Goal: Information Seeking & Learning: Learn about a topic

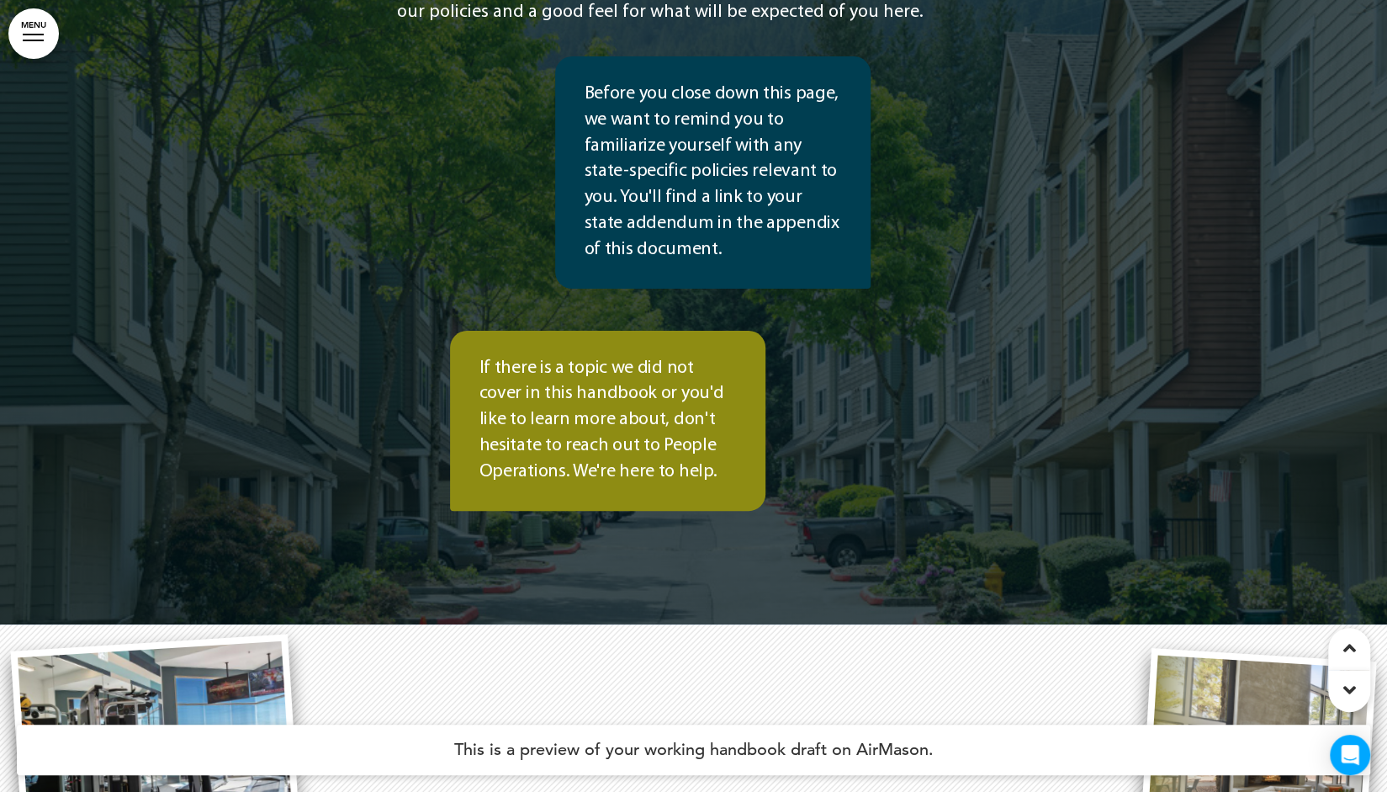
scroll to position [481, 0]
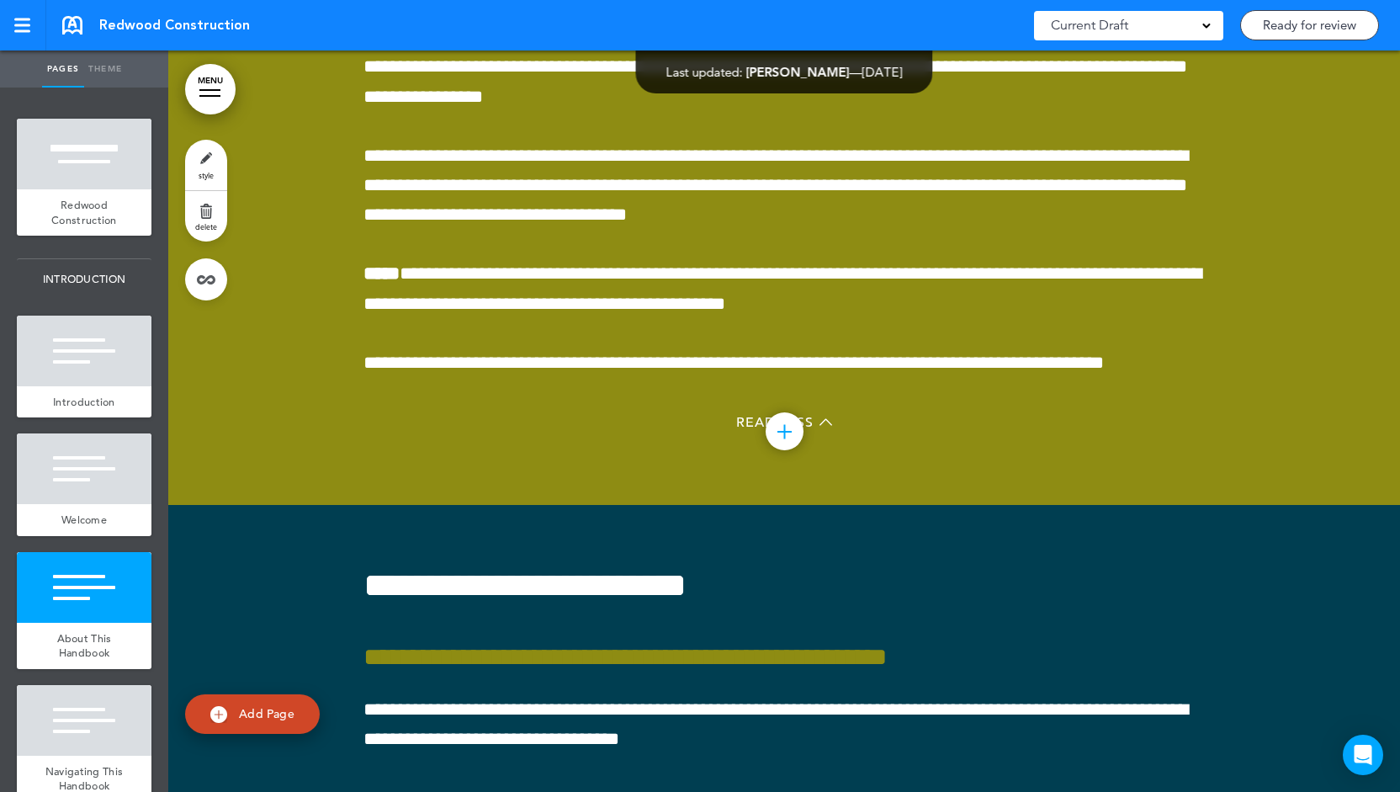
scroll to position [2973, 0]
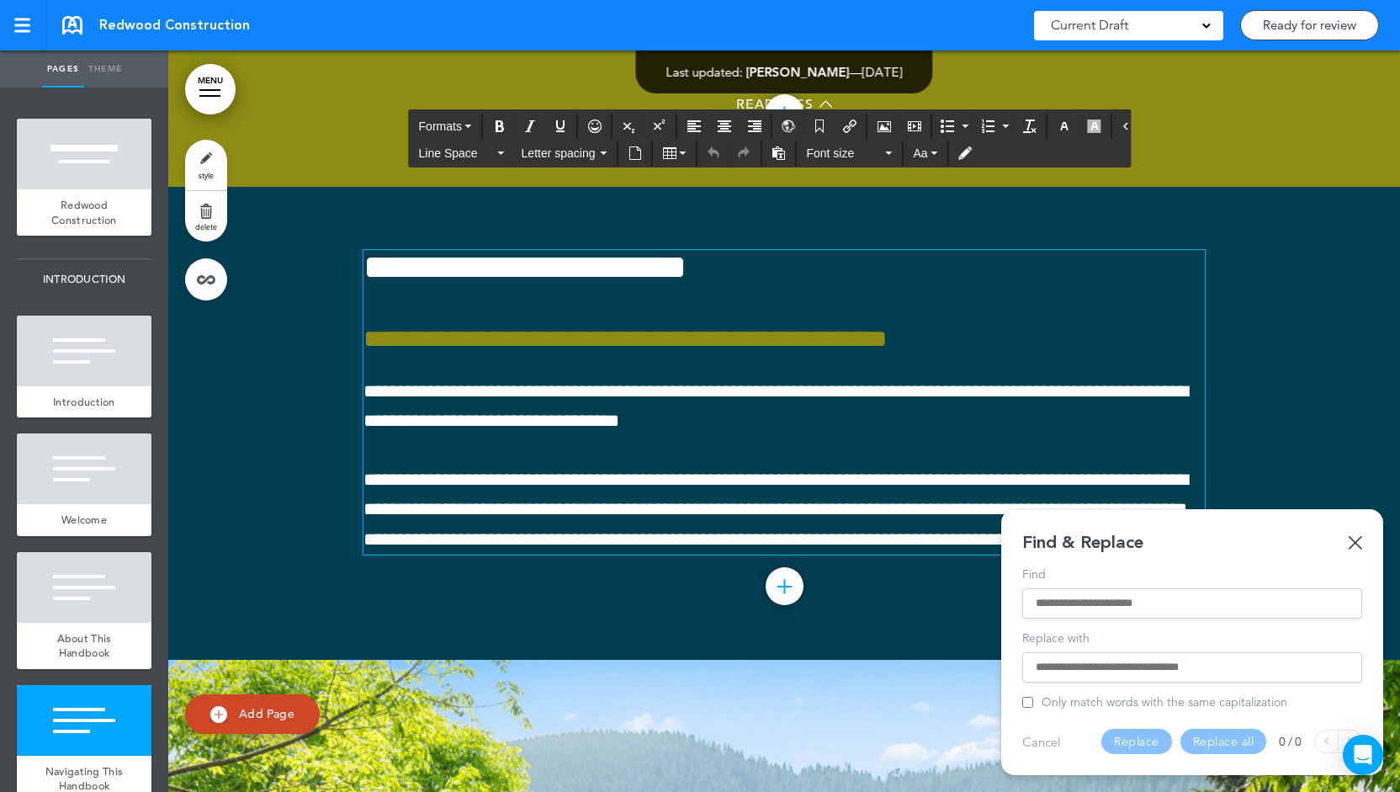
click at [660, 443] on div "**********" at bounding box center [783, 402] width 841 height 305
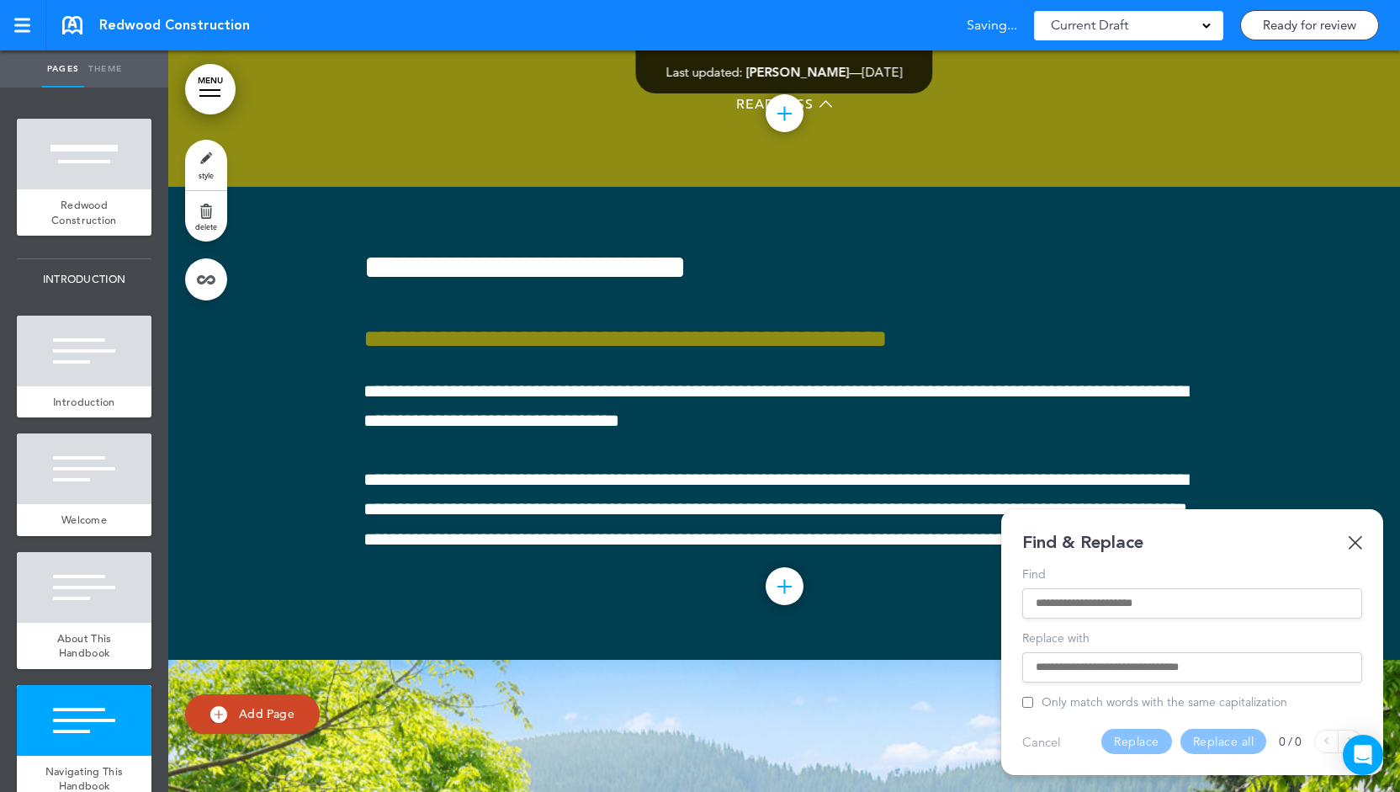
click at [1057, 605] on input "Find" at bounding box center [1192, 603] width 313 height 12
type input "*"
click at [1357, 543] on img at bounding box center [1355, 542] width 14 height 14
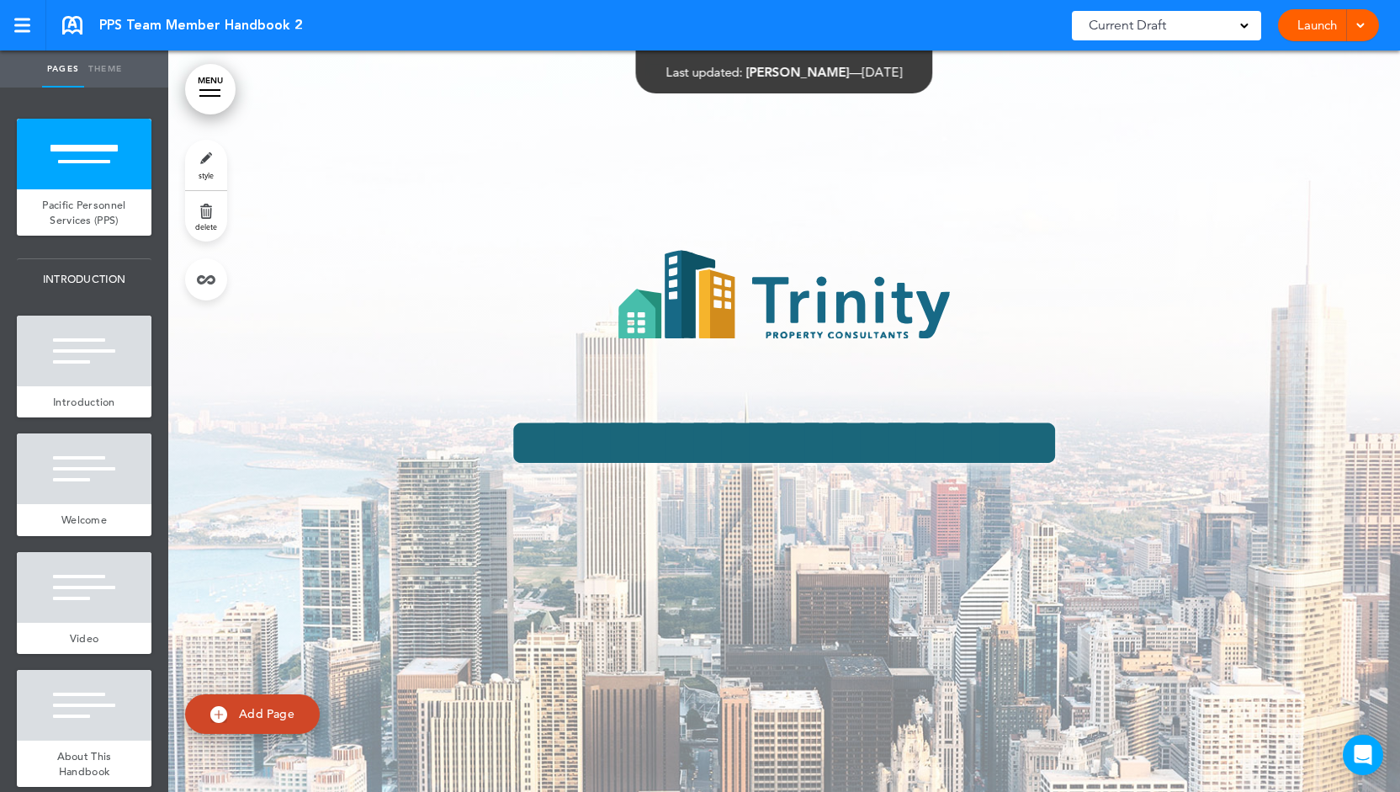
scroll to position [1106, 0]
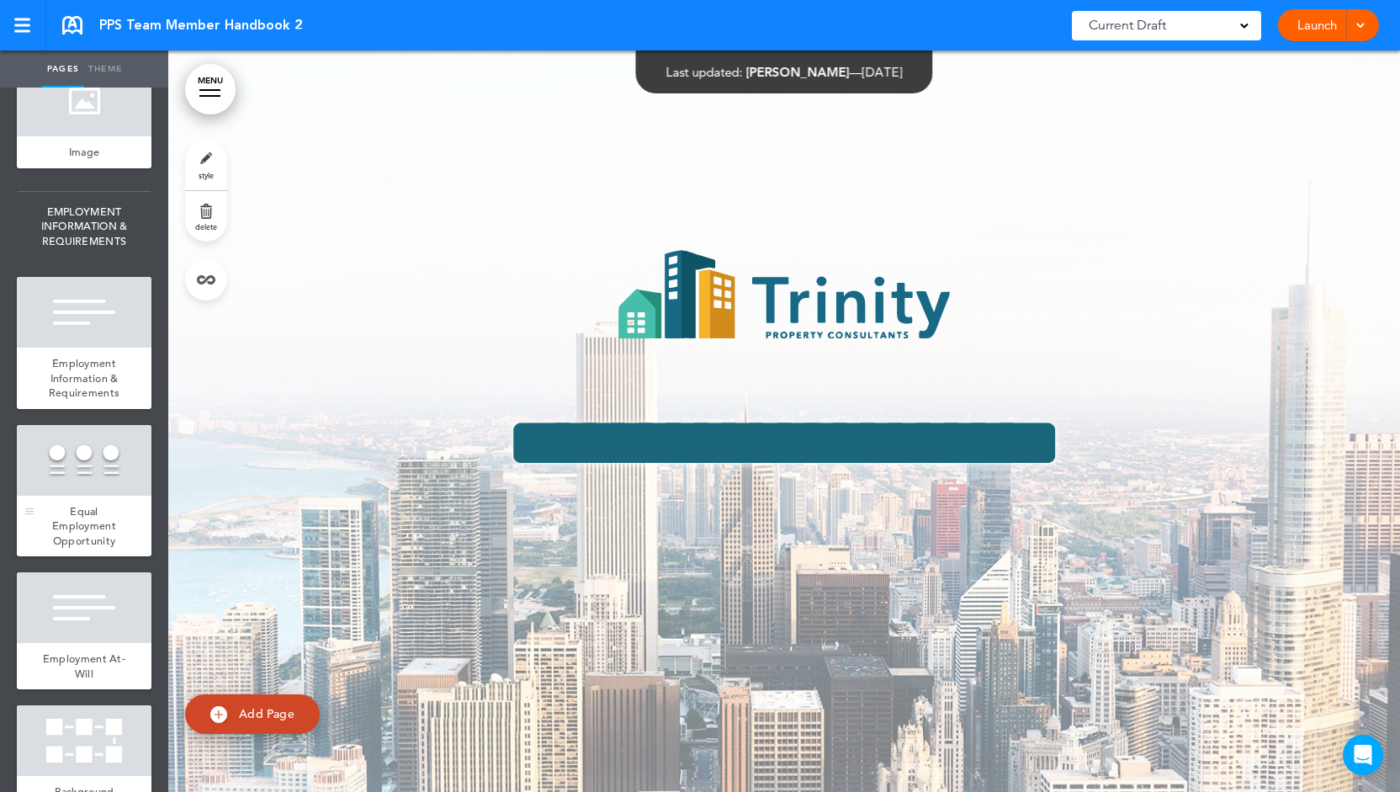
click at [66, 495] on div at bounding box center [84, 460] width 135 height 71
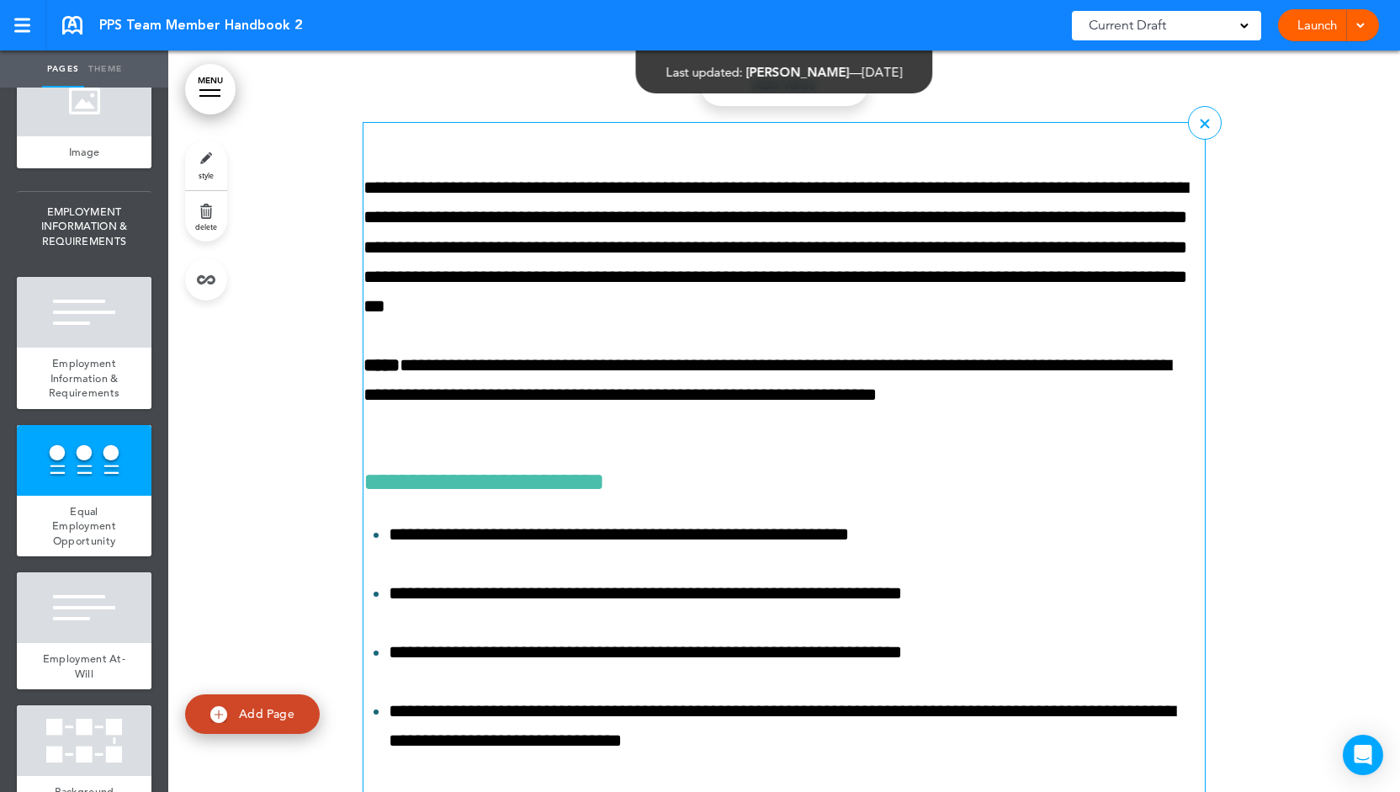
scroll to position [8939, 0]
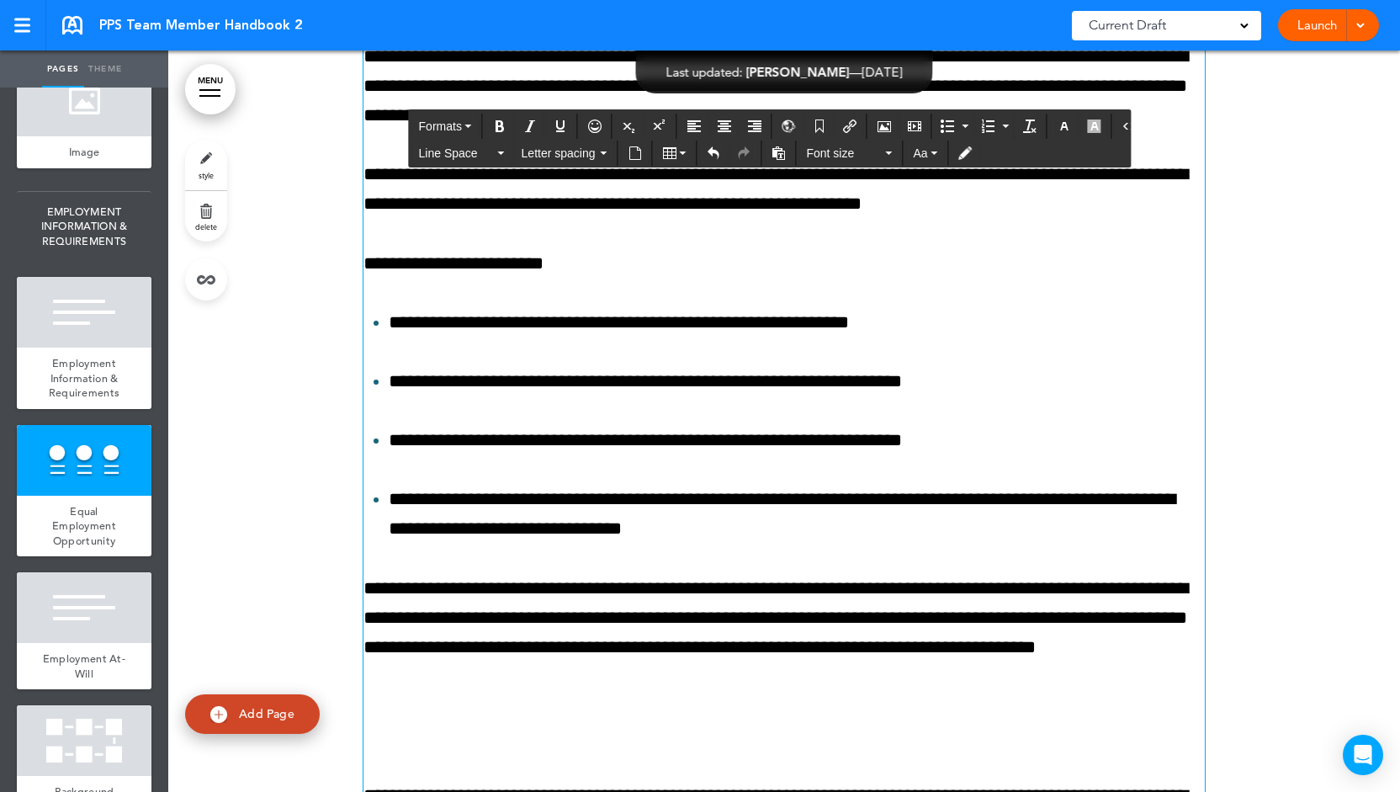
scroll to position [9112, 0]
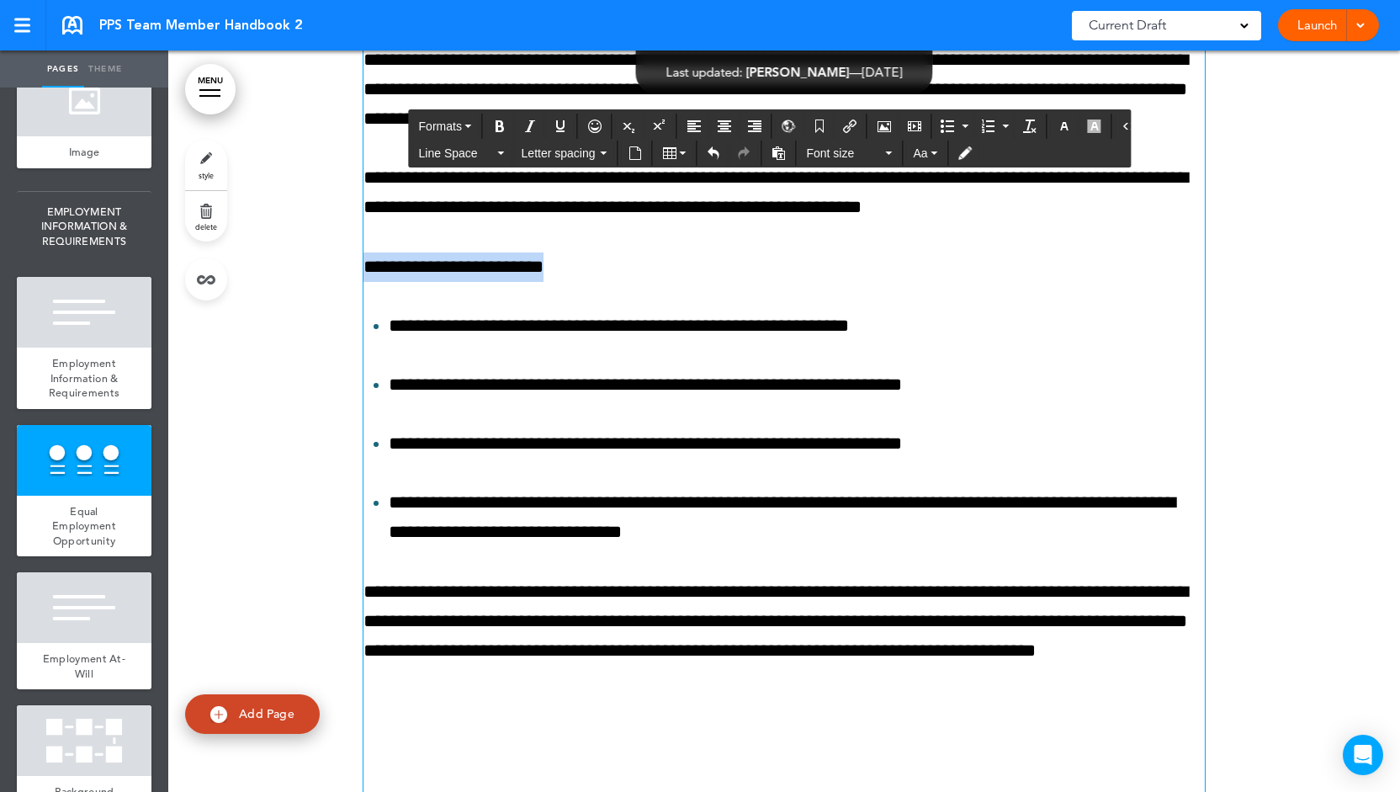
drag, startPoint x: 591, startPoint y: 290, endPoint x: 352, endPoint y: 284, distance: 239.0
click at [352, 284] on div "**********" at bounding box center [784, 332] width 1232 height 2618
click at [462, 125] on button "Formats" at bounding box center [445, 126] width 66 height 24
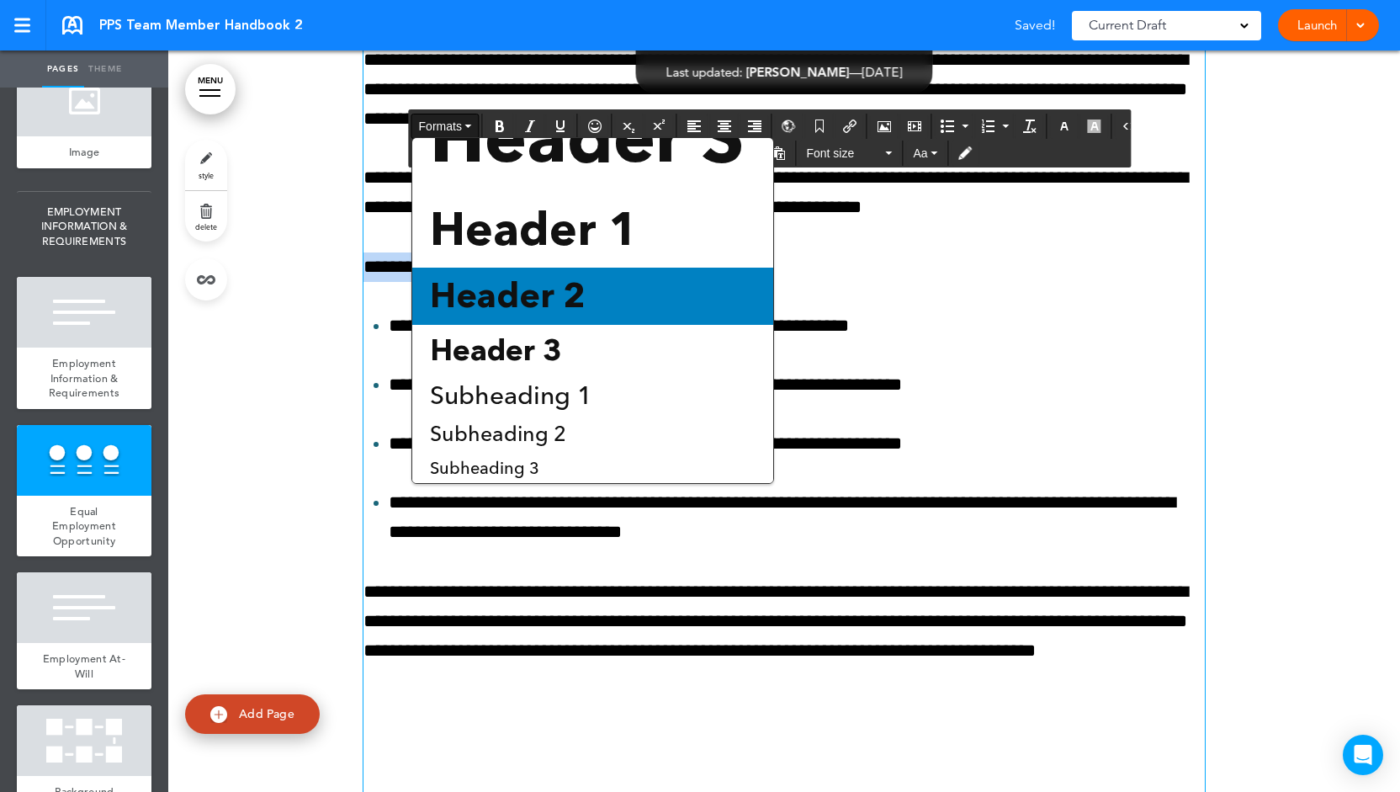
scroll to position [58, 0]
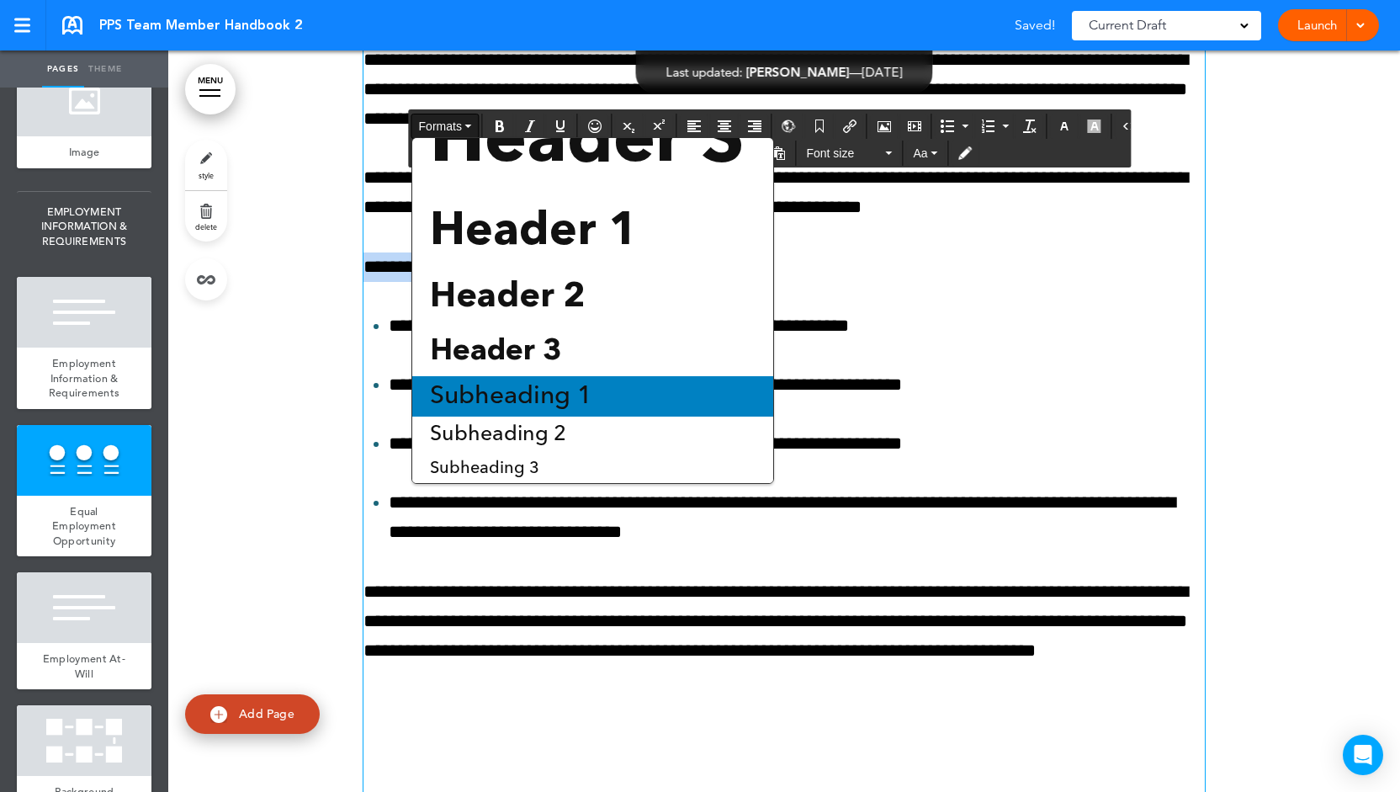
click at [523, 383] on div "Subheading 1" at bounding box center [592, 396] width 361 height 40
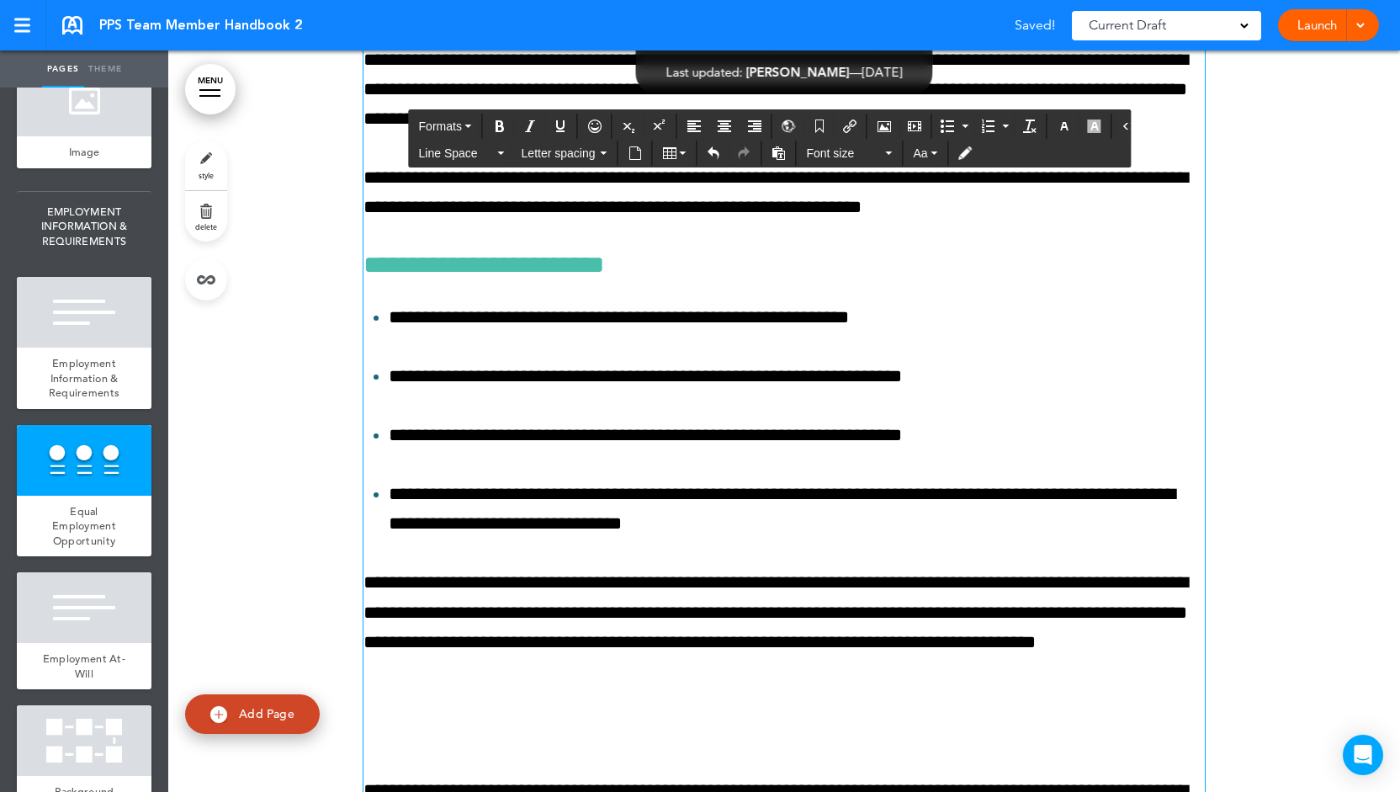
scroll to position [9112, 0]
click at [517, 278] on h6 "**********" at bounding box center [783, 264] width 841 height 25
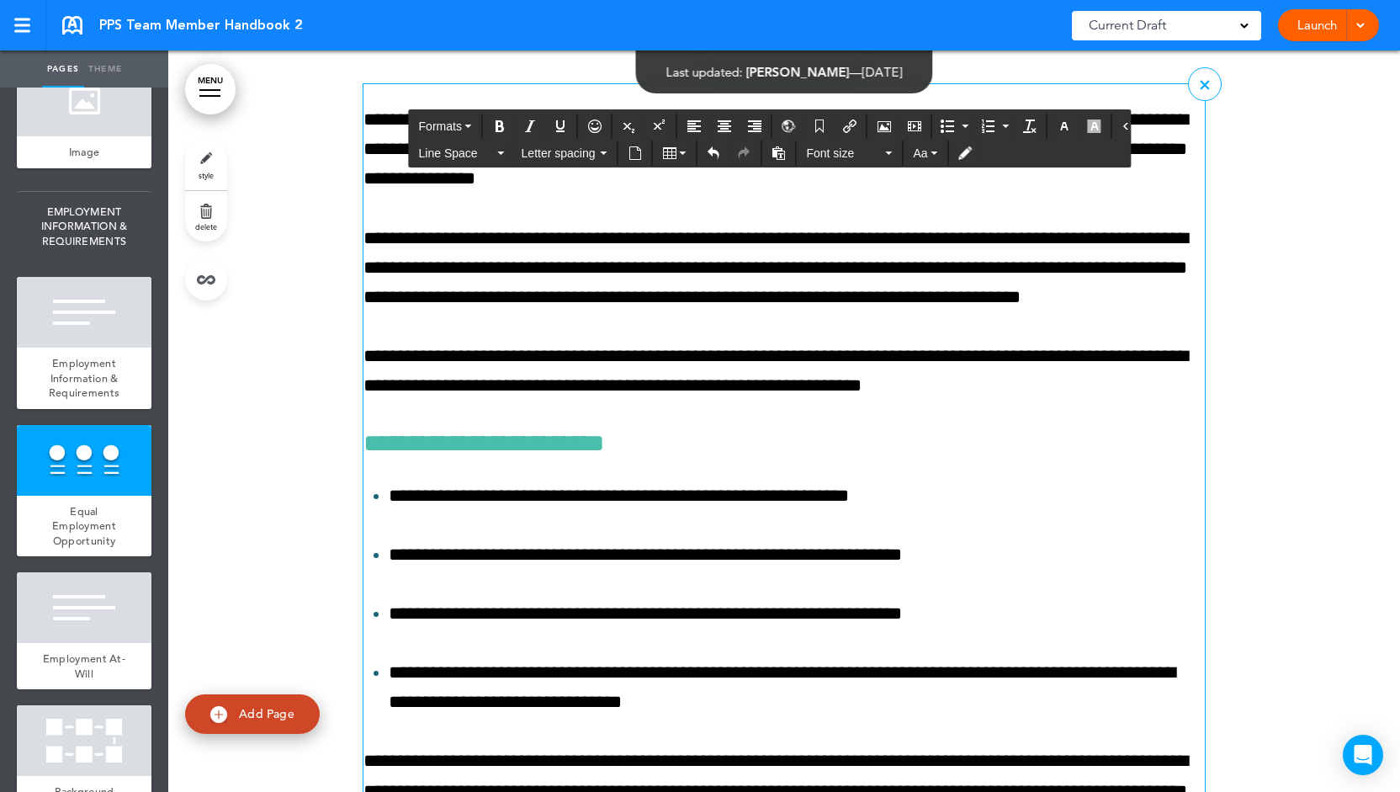
scroll to position [8932, 0]
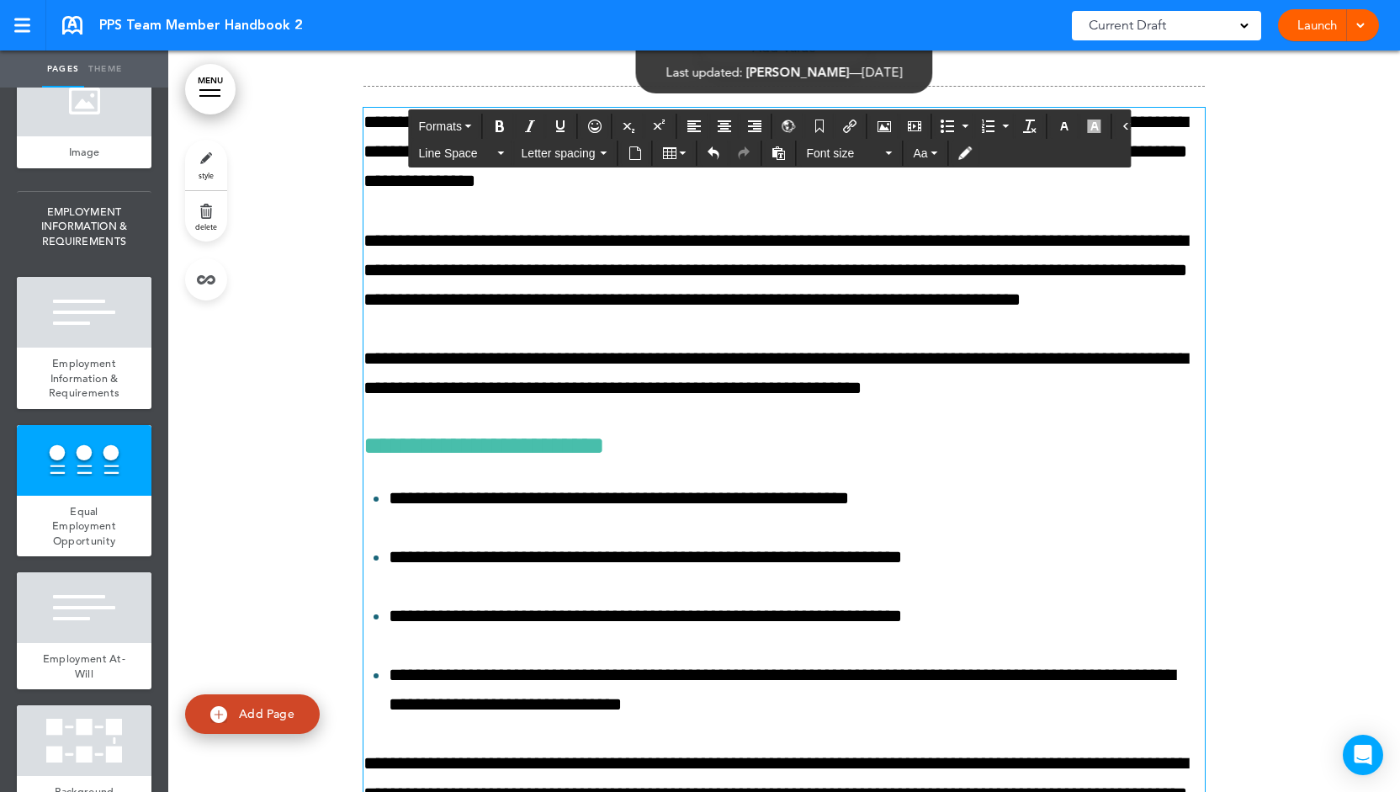
drag, startPoint x: 404, startPoint y: 381, endPoint x: 355, endPoint y: 379, distance: 48.9
click at [355, 379] on div "**********" at bounding box center [784, 509] width 1232 height 2610
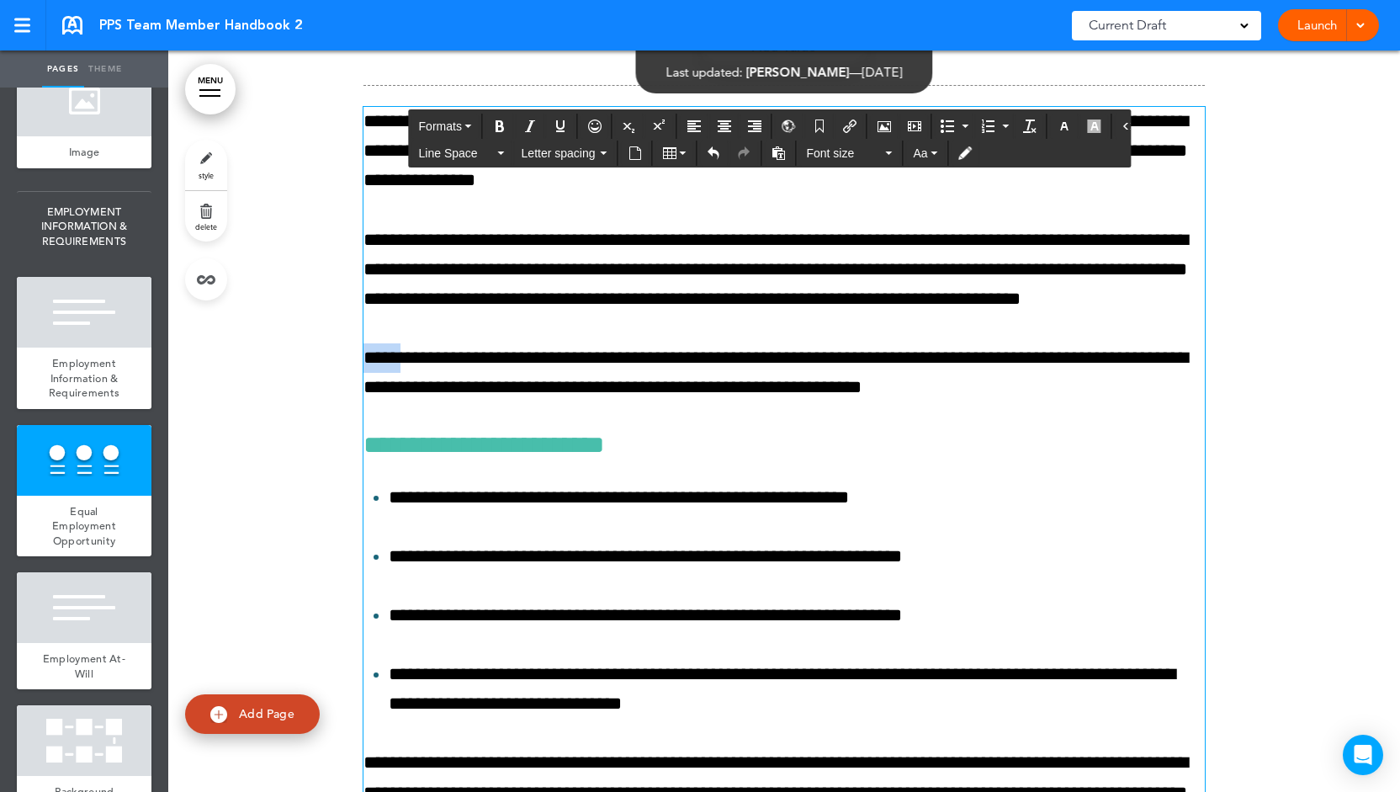
scroll to position [8933, 0]
click at [500, 125] on icon "Bold" at bounding box center [499, 125] width 13 height 13
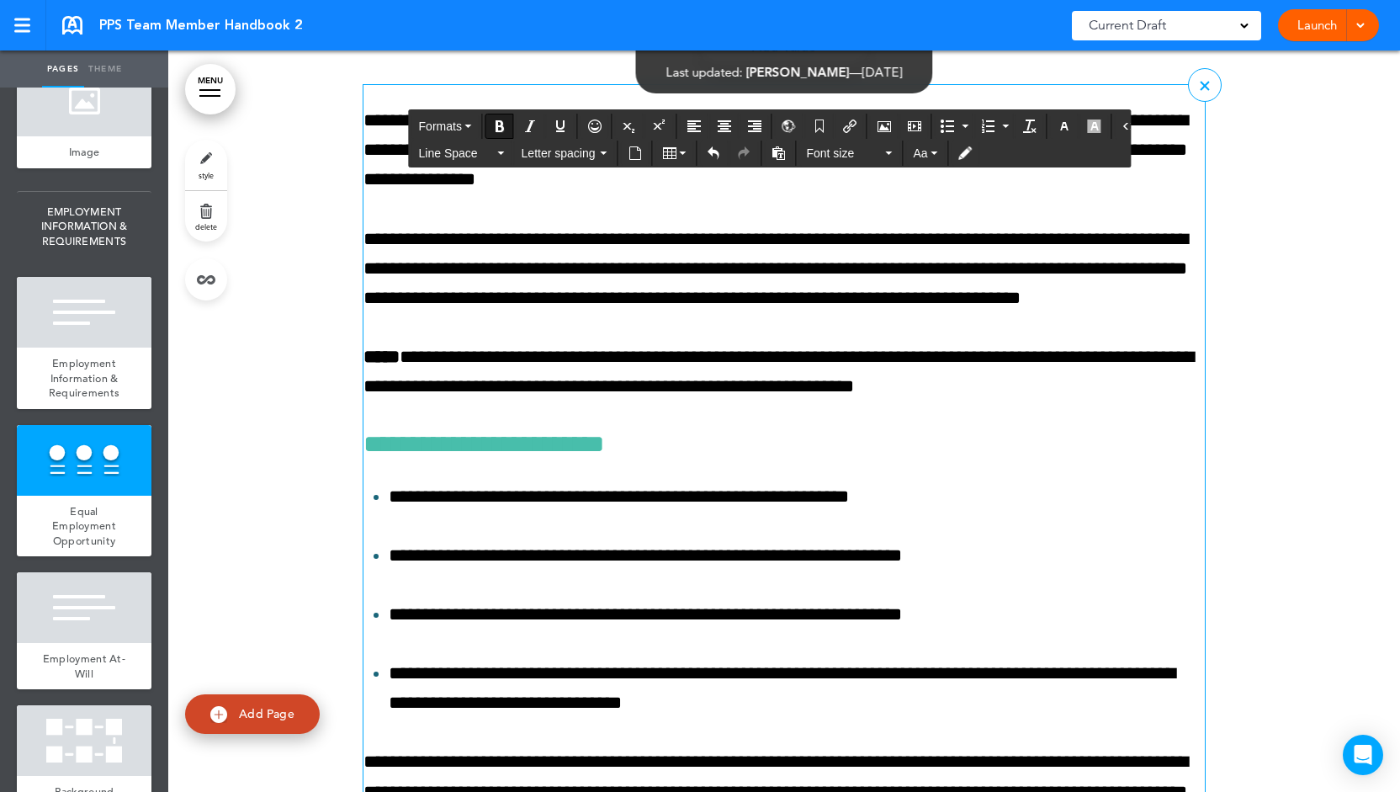
scroll to position [8932, 0]
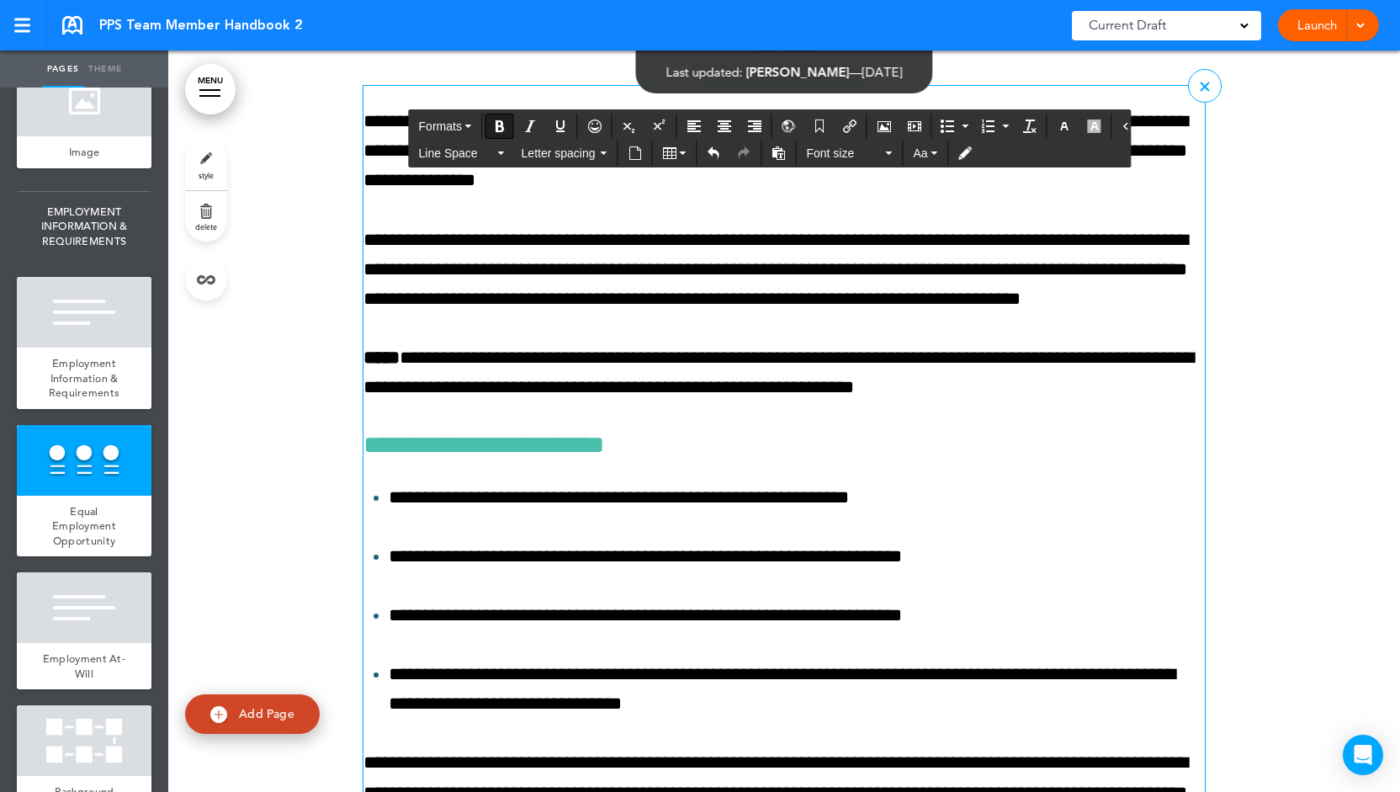
click at [522, 300] on p "**********" at bounding box center [783, 269] width 841 height 89
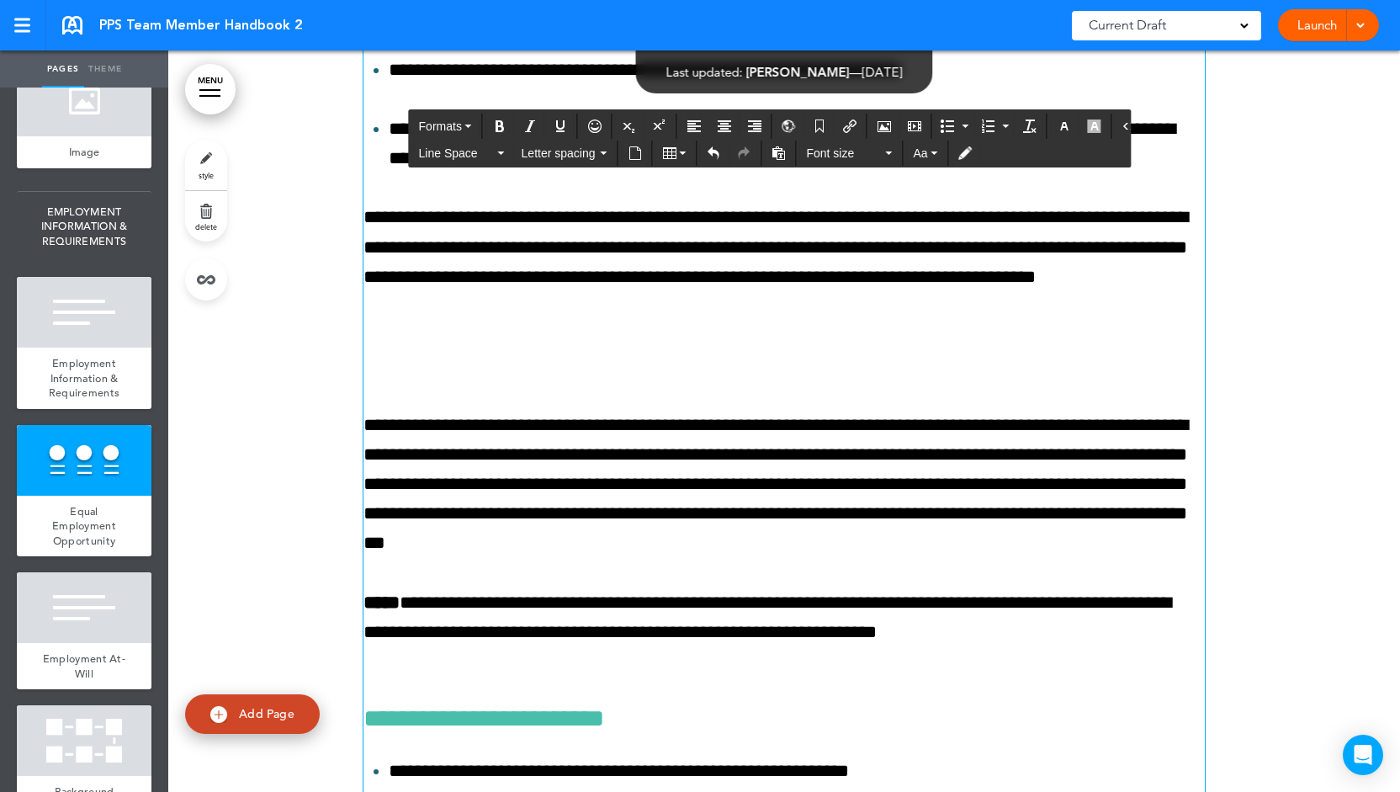
scroll to position [9479, 0]
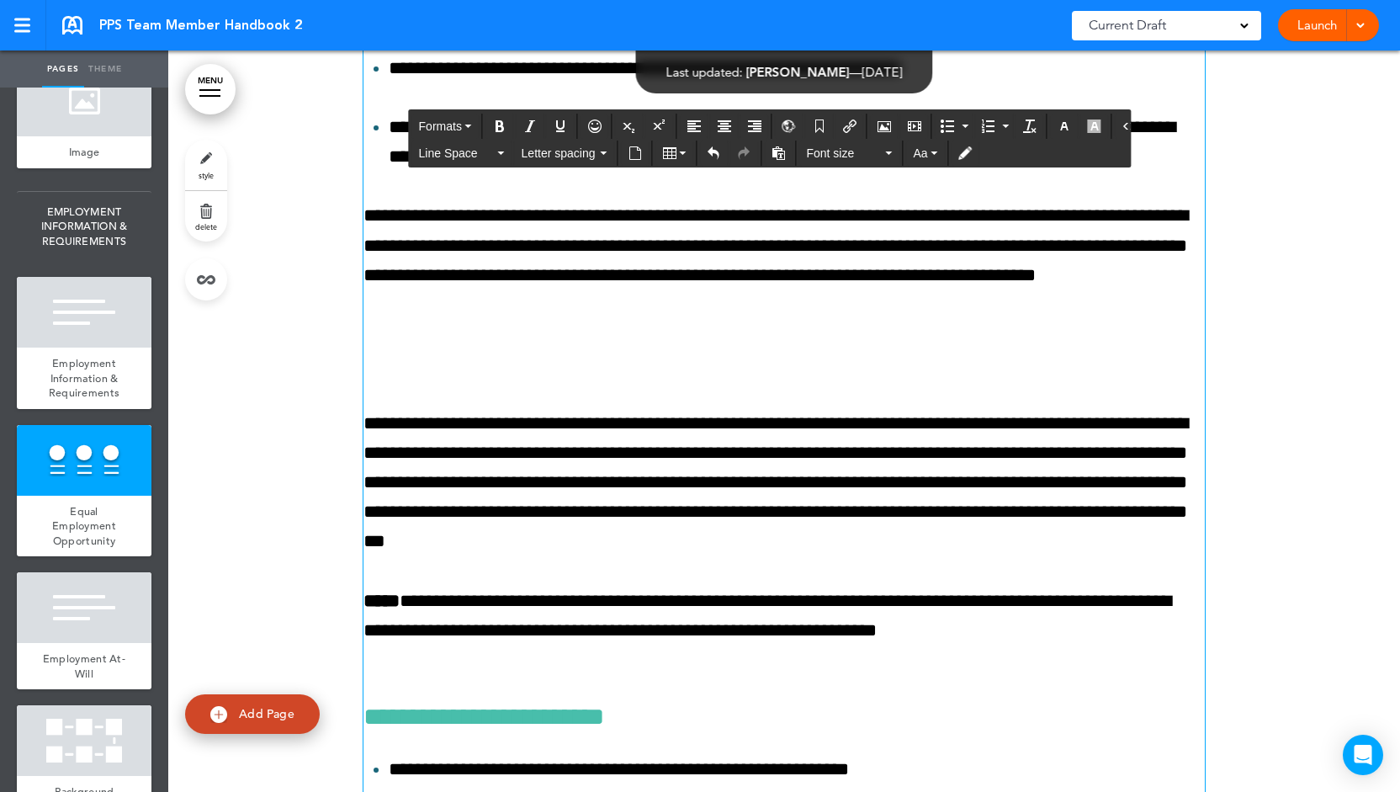
click at [363, 236] on p "**********" at bounding box center [783, 260] width 841 height 119
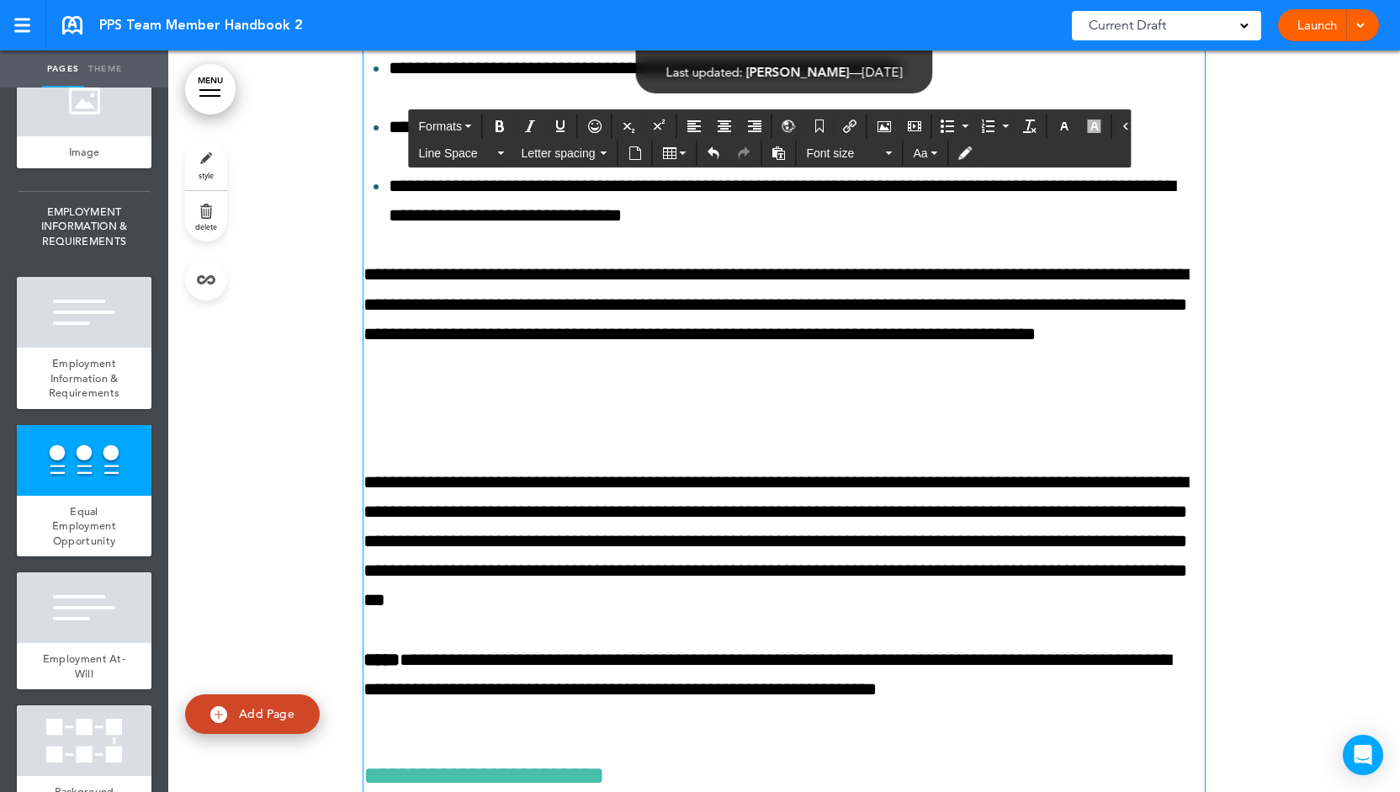
scroll to position [9419, 0]
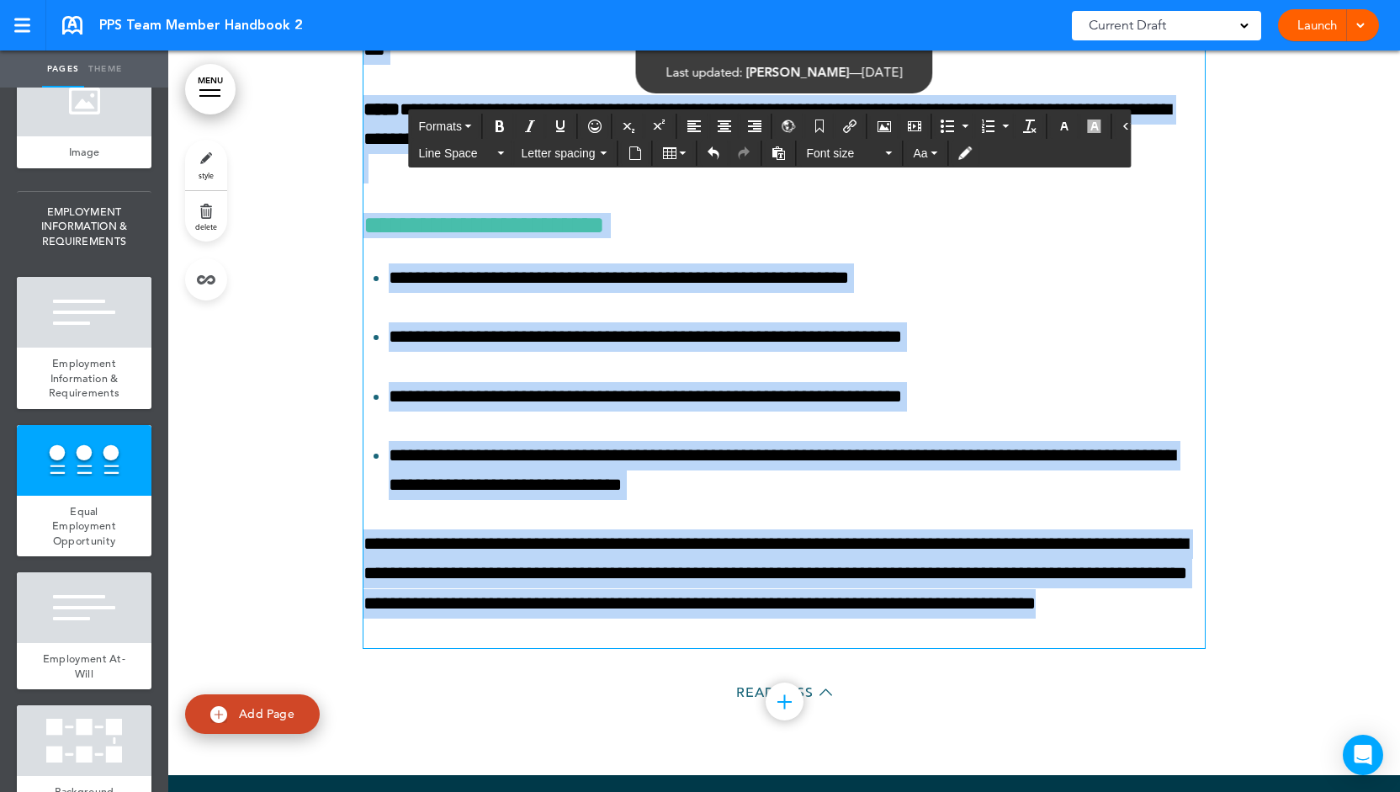
drag, startPoint x: 358, startPoint y: 503, endPoint x: 688, endPoint y: 799, distance: 443.2
click at [688, 791] on html "Checking url availability This handbook Preview Settings Signatures Collaborato…" at bounding box center [700, 396] width 1400 height 792
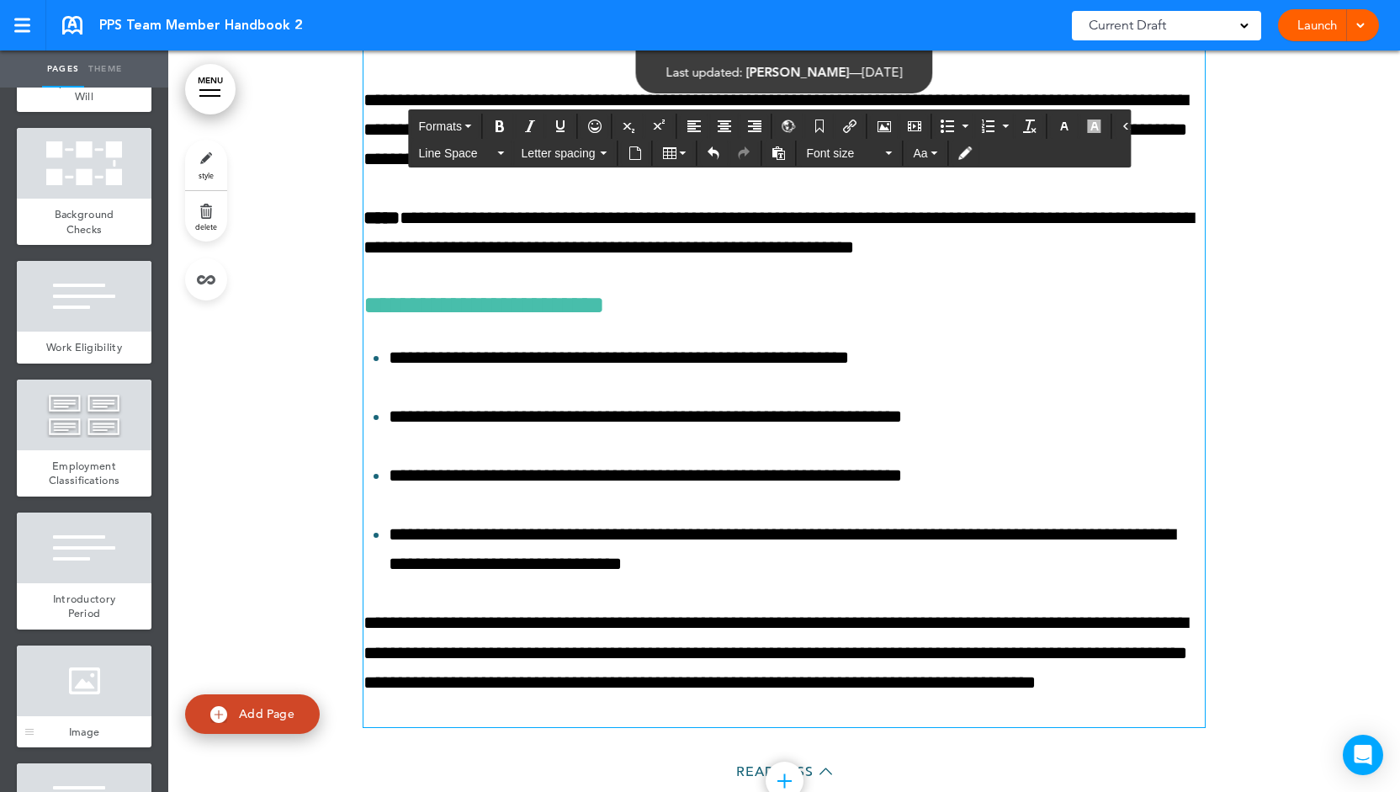
scroll to position [1683, 0]
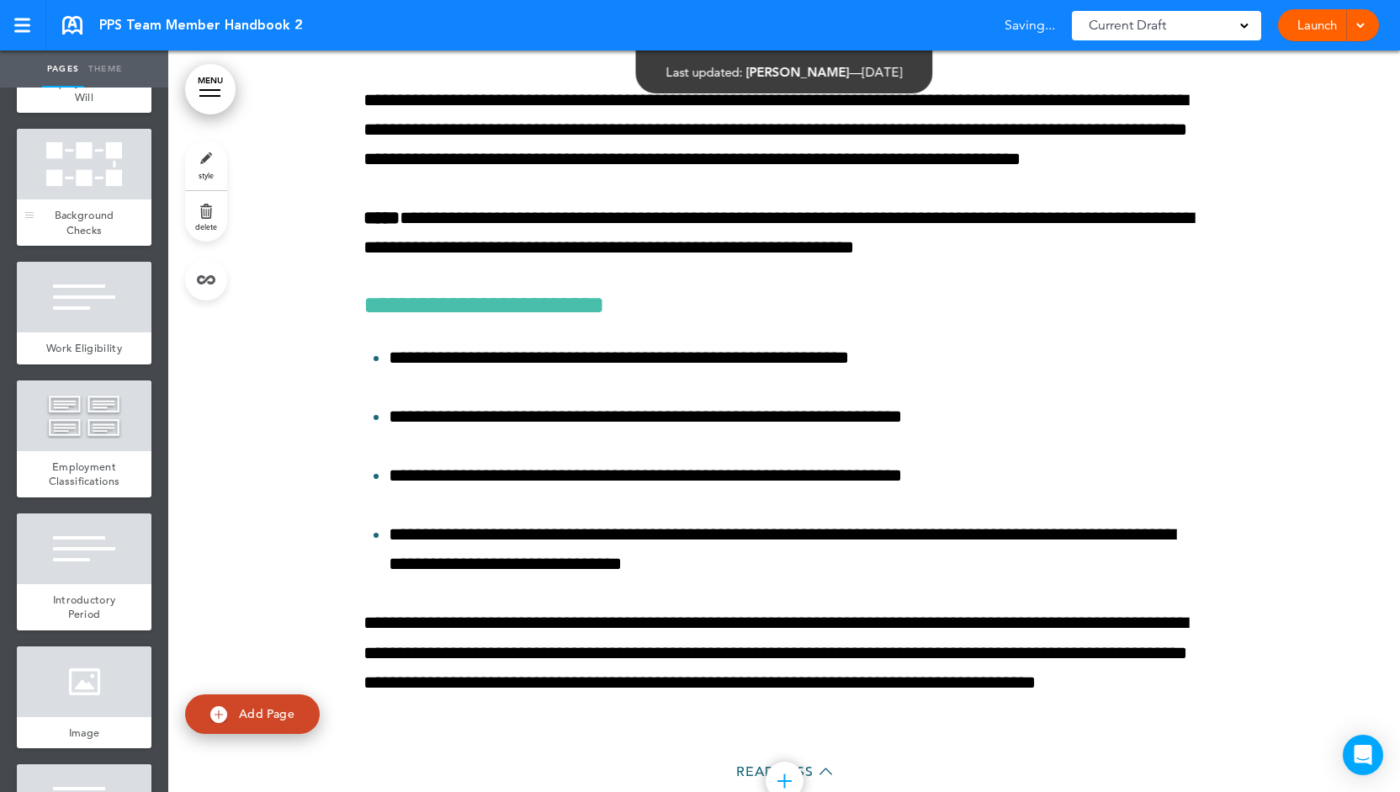
click at [97, 237] on span "Background Checks" at bounding box center [85, 222] width 60 height 29
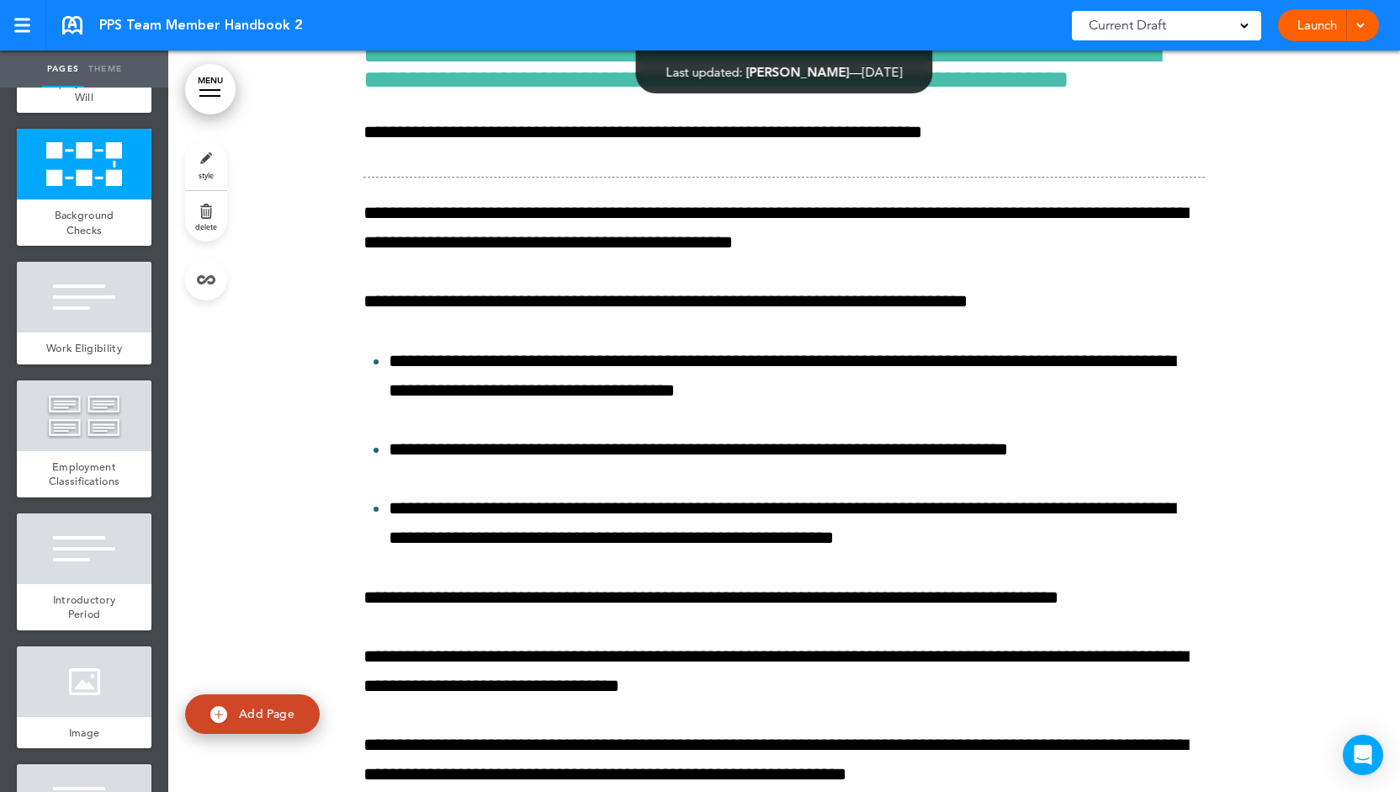
scroll to position [12888, 0]
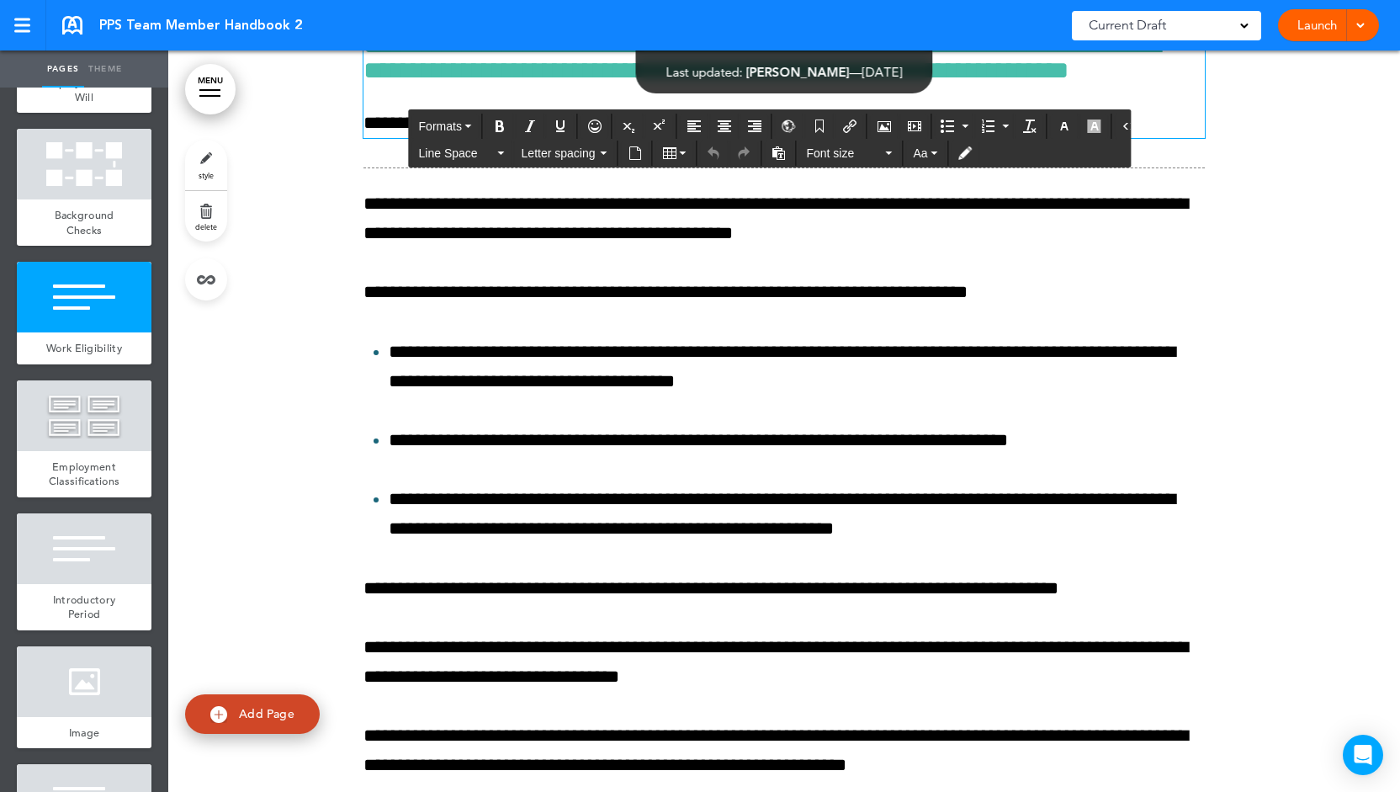
click at [1045, 138] on p "**********" at bounding box center [783, 123] width 841 height 29
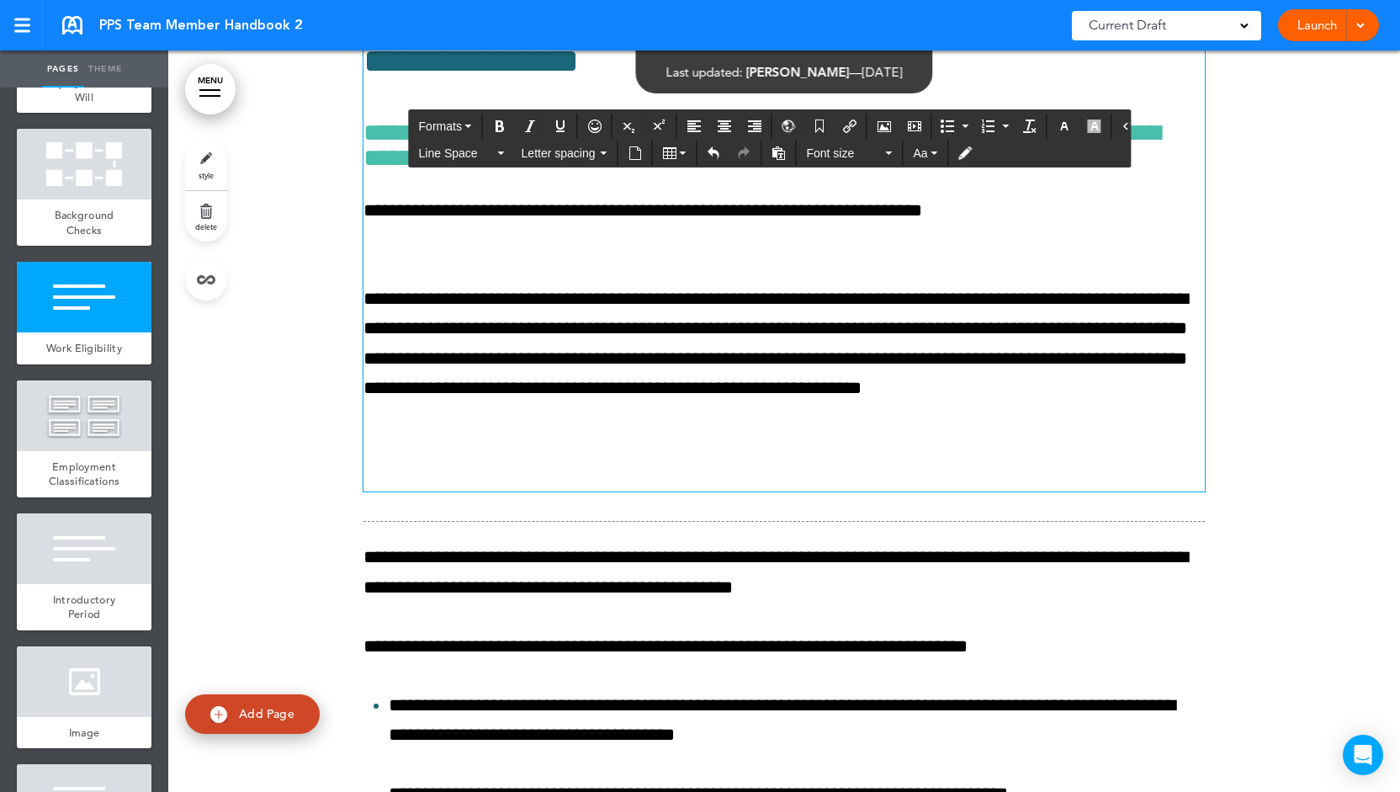
scroll to position [12799, 0]
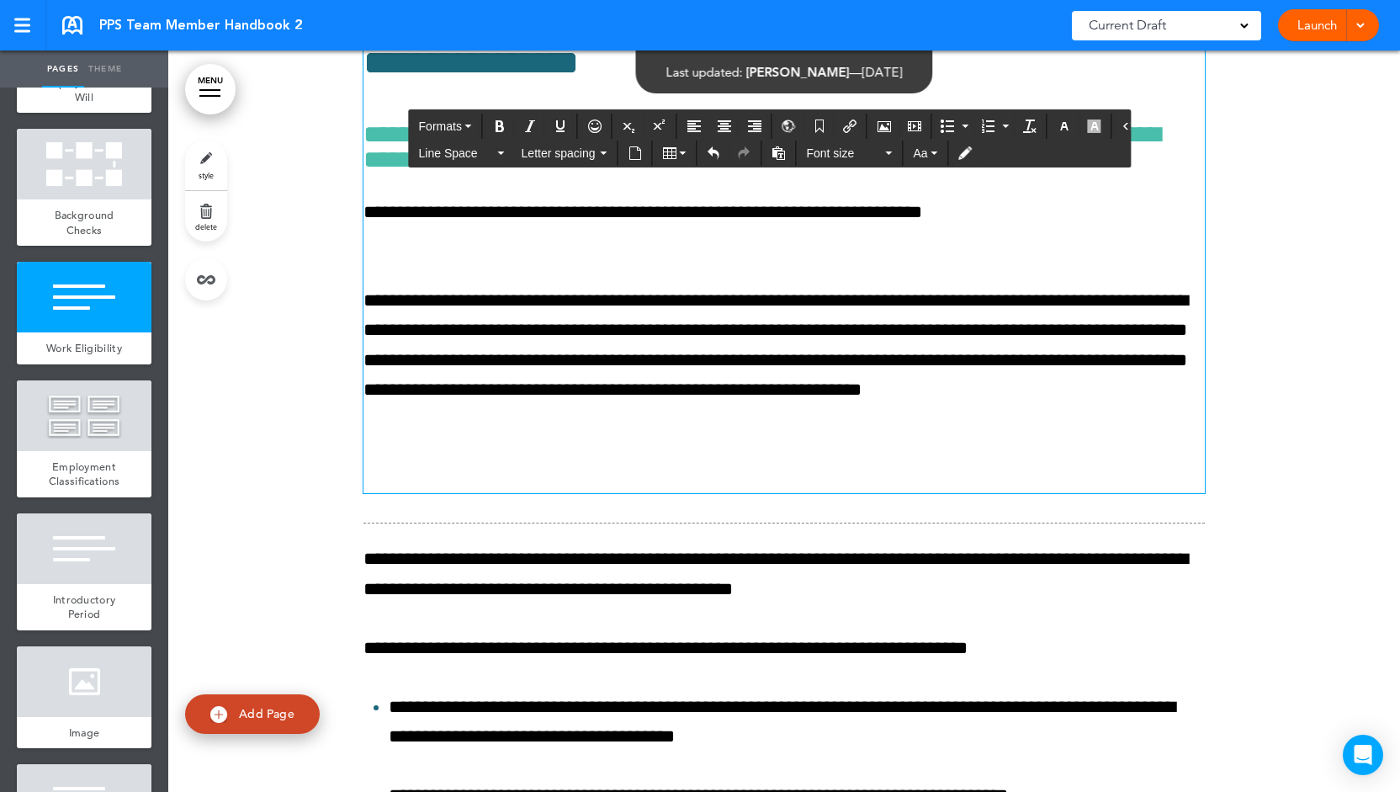
click at [683, 405] on p "**********" at bounding box center [783, 345] width 841 height 119
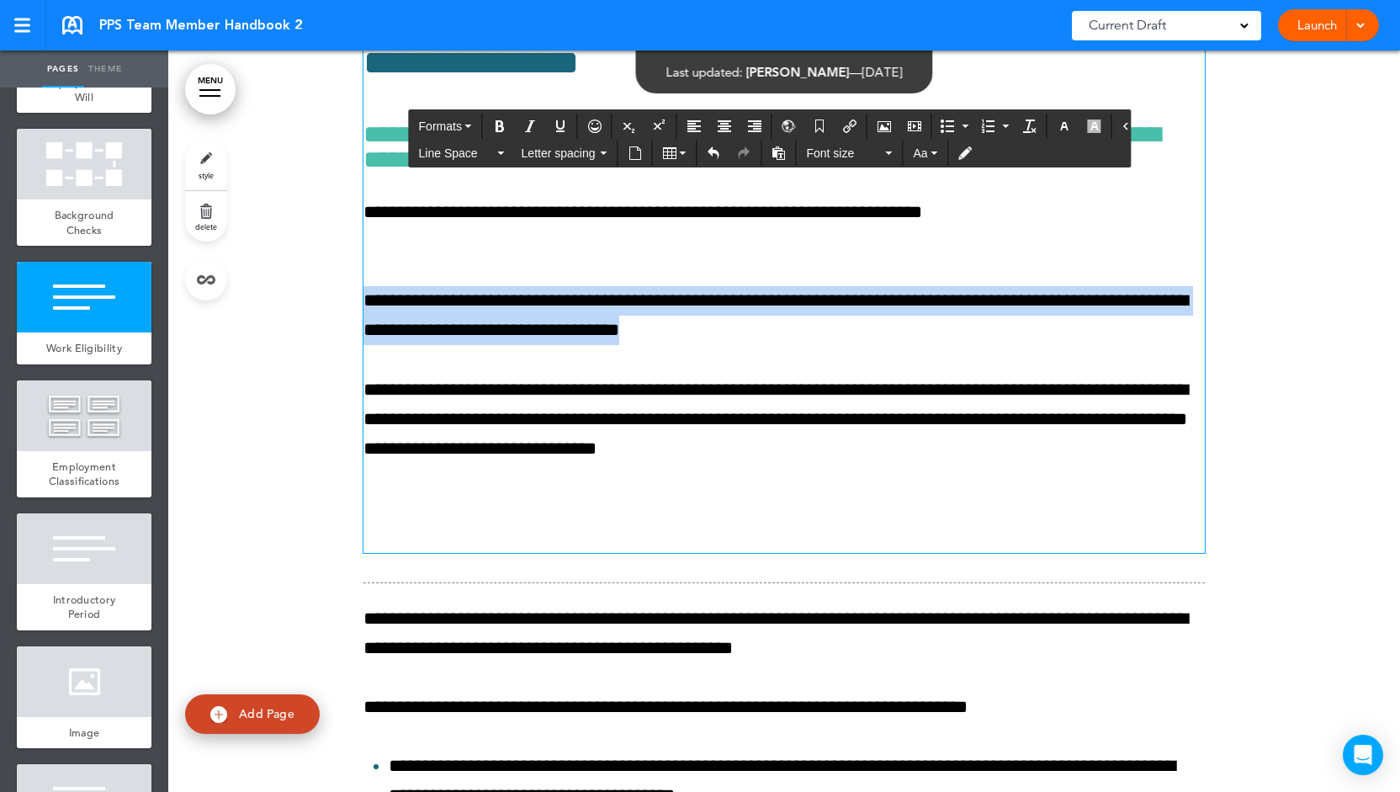
drag, startPoint x: 686, startPoint y: 440, endPoint x: 339, endPoint y: 405, distance: 348.4
click at [339, 405] on div "**********" at bounding box center [784, 605] width 1232 height 1433
click at [465, 125] on icon "button" at bounding box center [468, 126] width 7 height 3
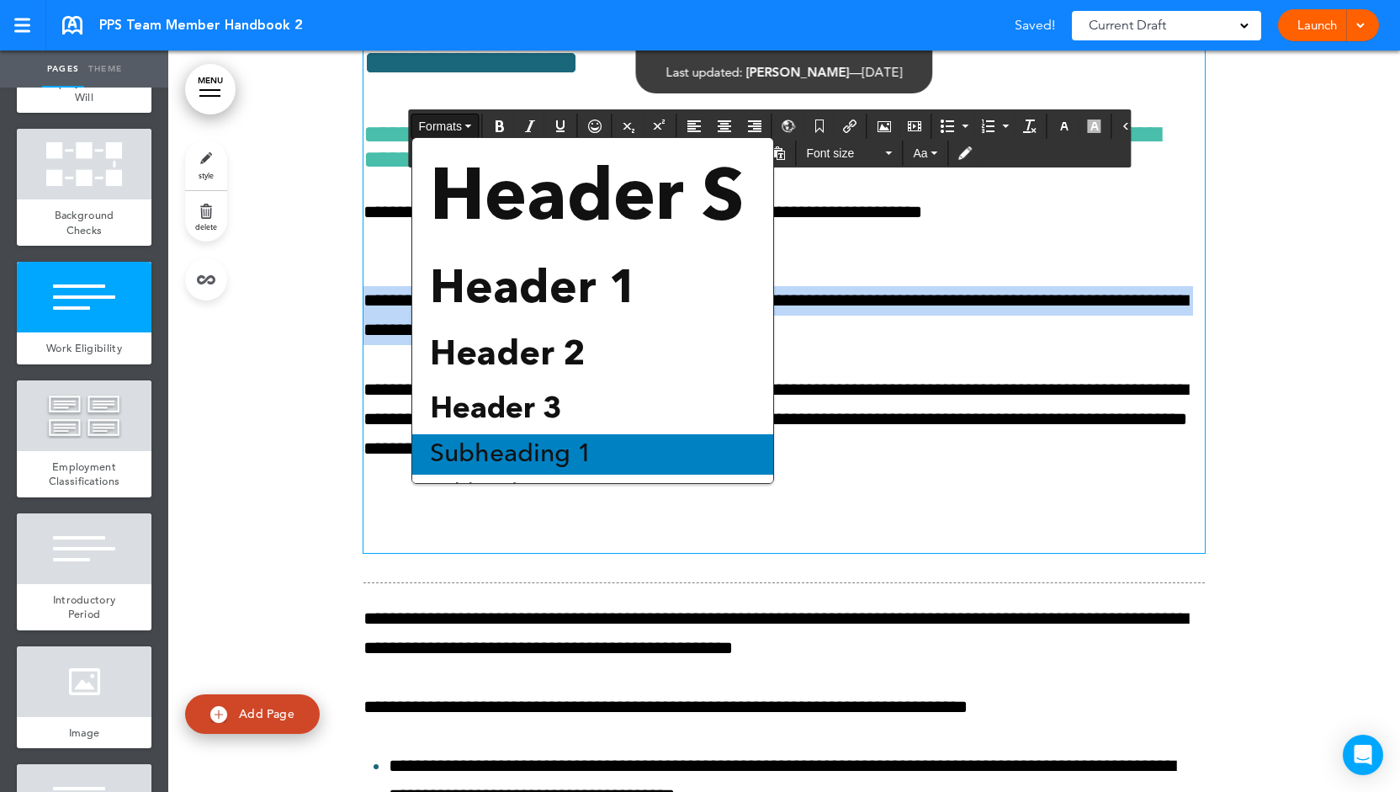
click at [531, 447] on span "Subheading 1" at bounding box center [511, 454] width 166 height 25
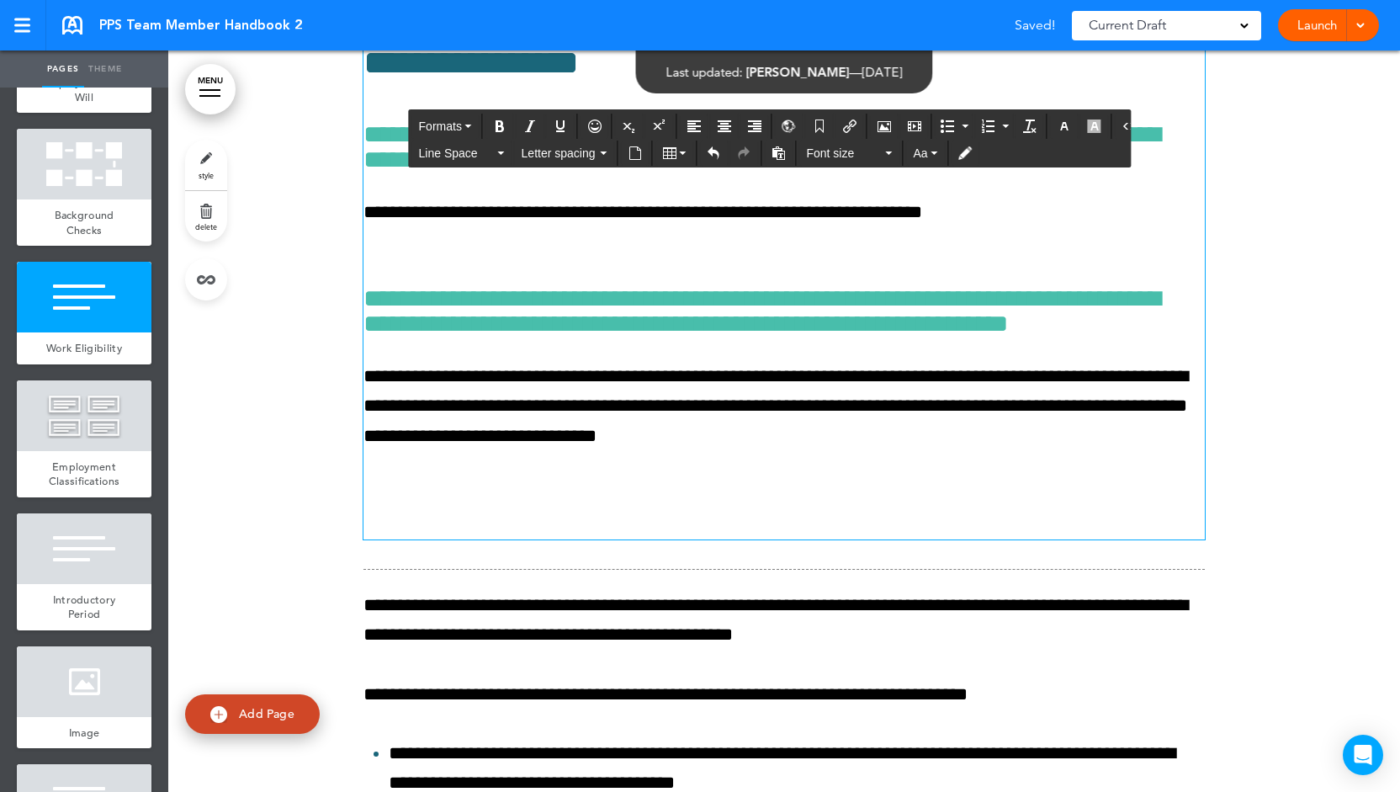
click at [665, 257] on p "**********" at bounding box center [783, 227] width 841 height 59
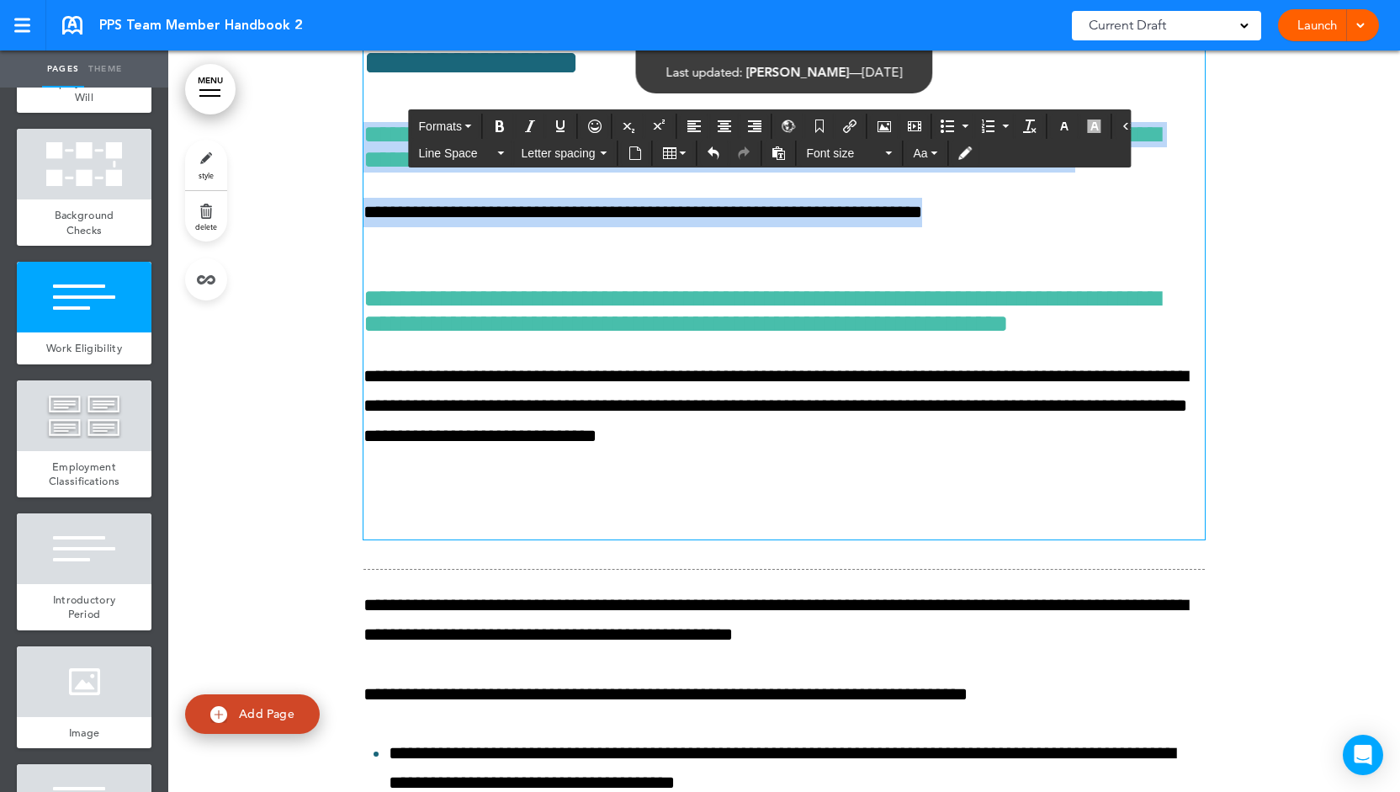
drag, startPoint x: 968, startPoint y: 327, endPoint x: 345, endPoint y: 253, distance: 627.7
click at [345, 253] on div "**********" at bounding box center [784, 599] width 1232 height 1420
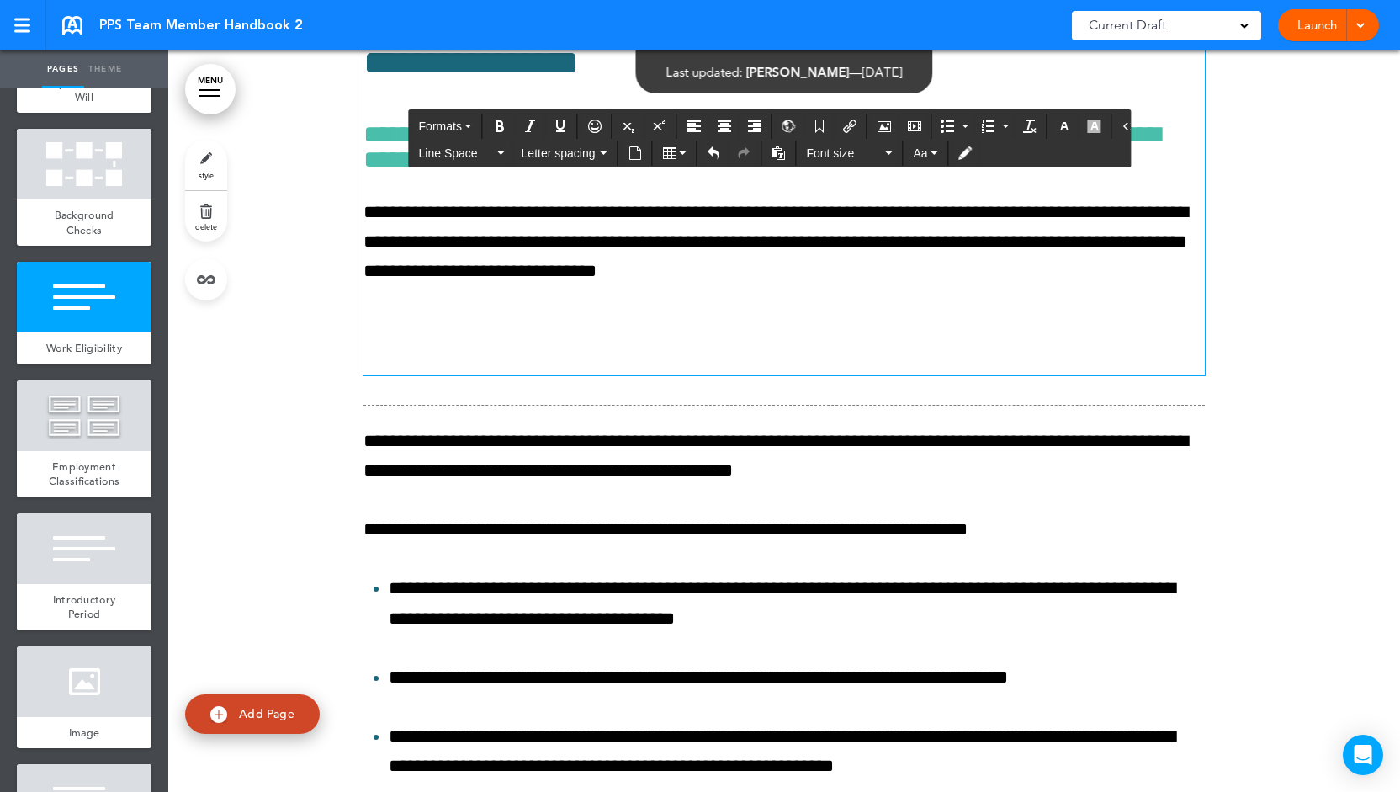
click at [411, 374] on p at bounding box center [783, 344] width 841 height 59
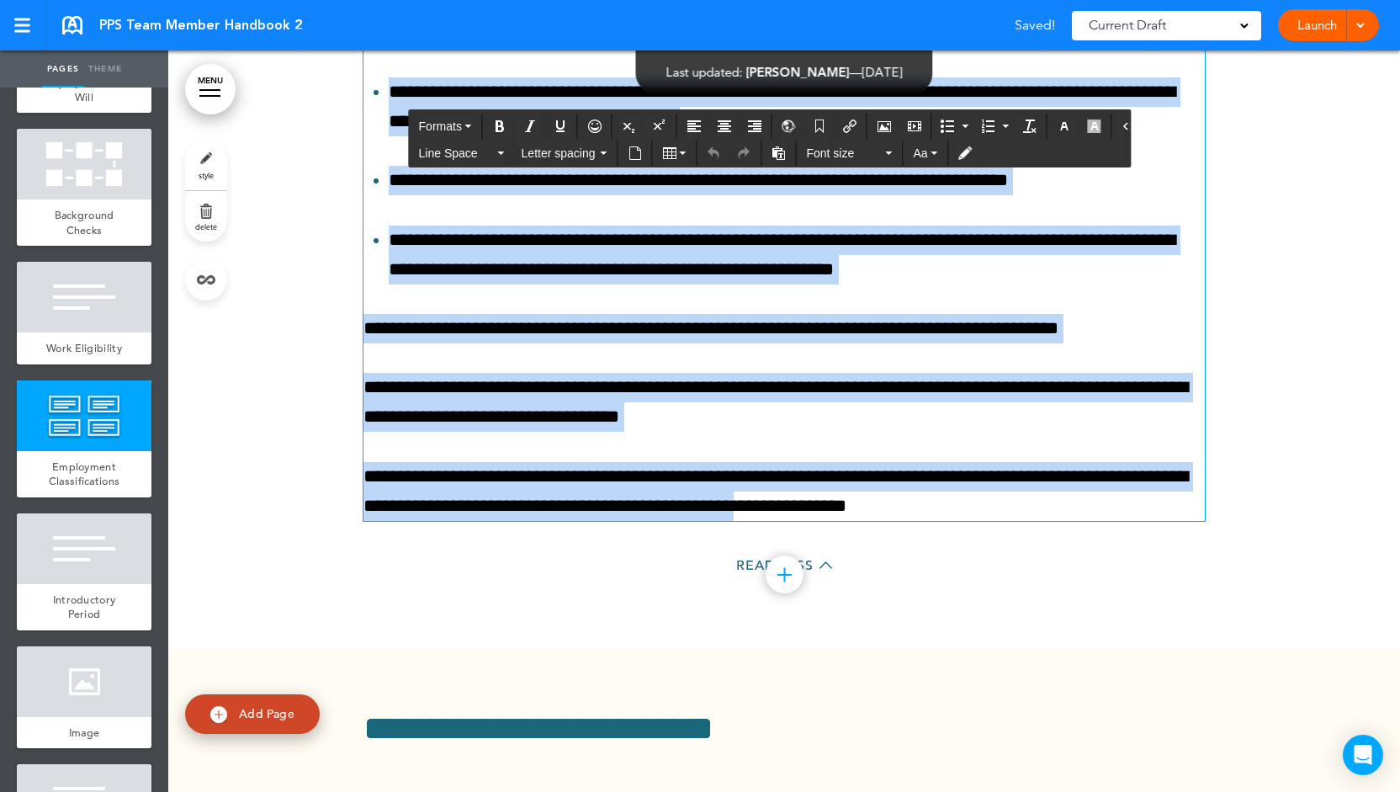
scroll to position [13223, 0]
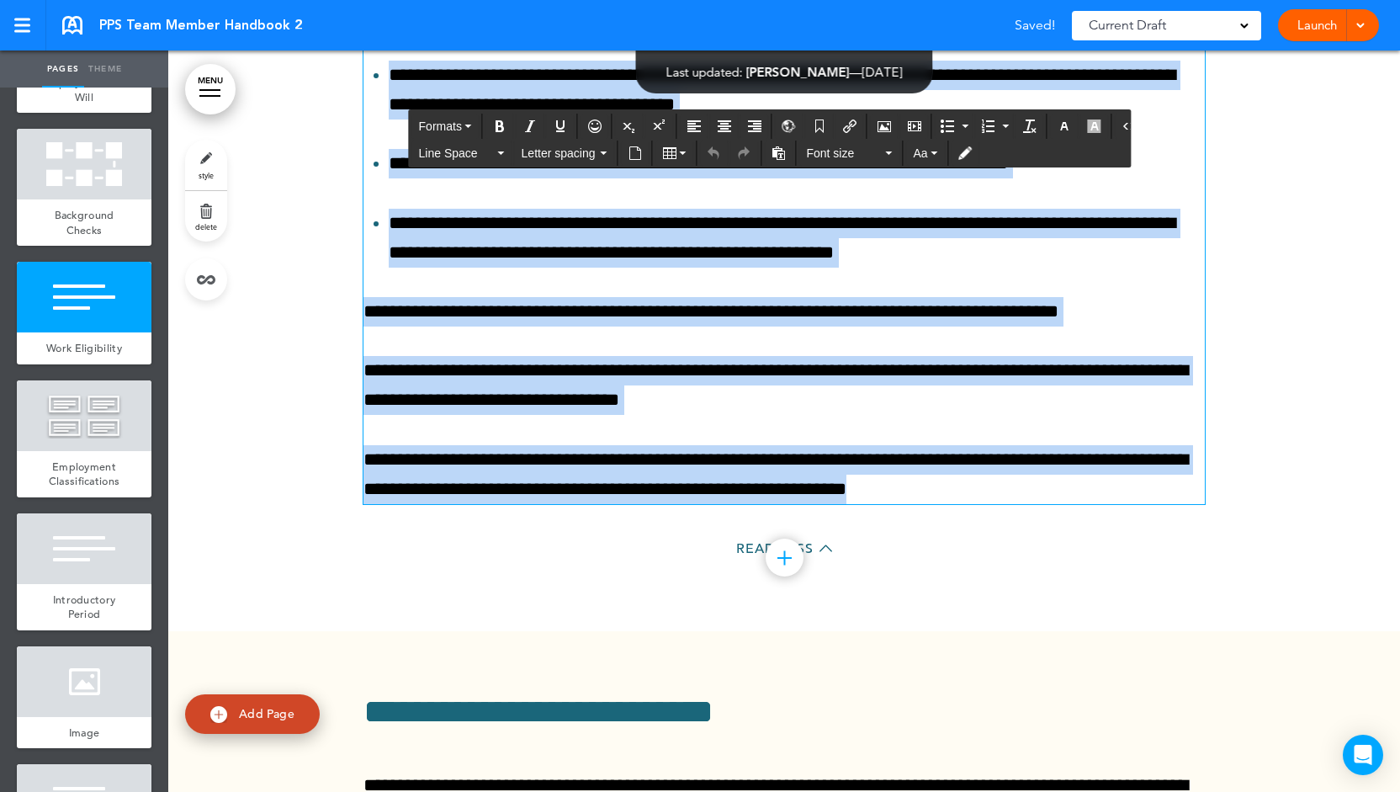
drag, startPoint x: 360, startPoint y: 265, endPoint x: 992, endPoint y: 606, distance: 717.8
click at [992, 504] on div "**********" at bounding box center [783, 208] width 841 height 591
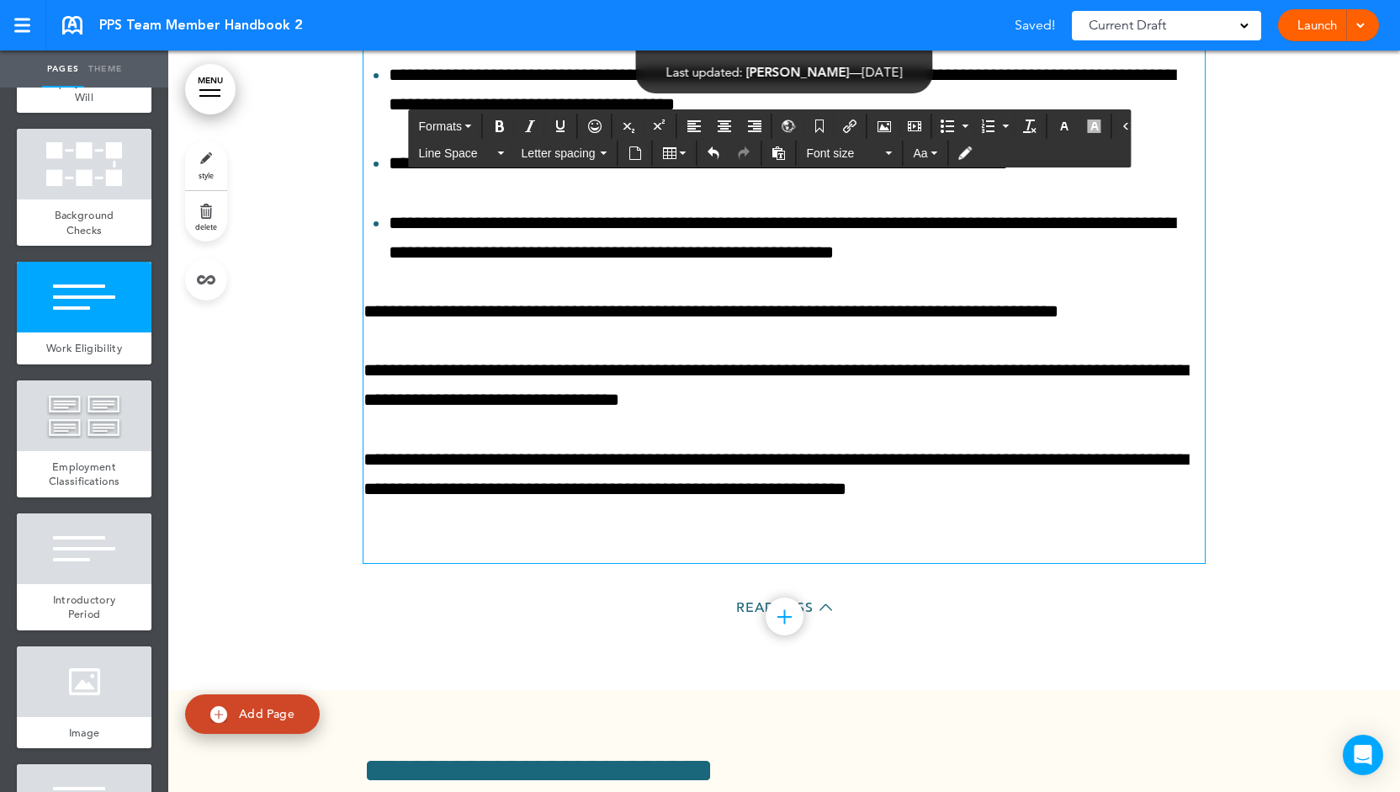
click at [365, 563] on div "**********" at bounding box center [783, 238] width 841 height 650
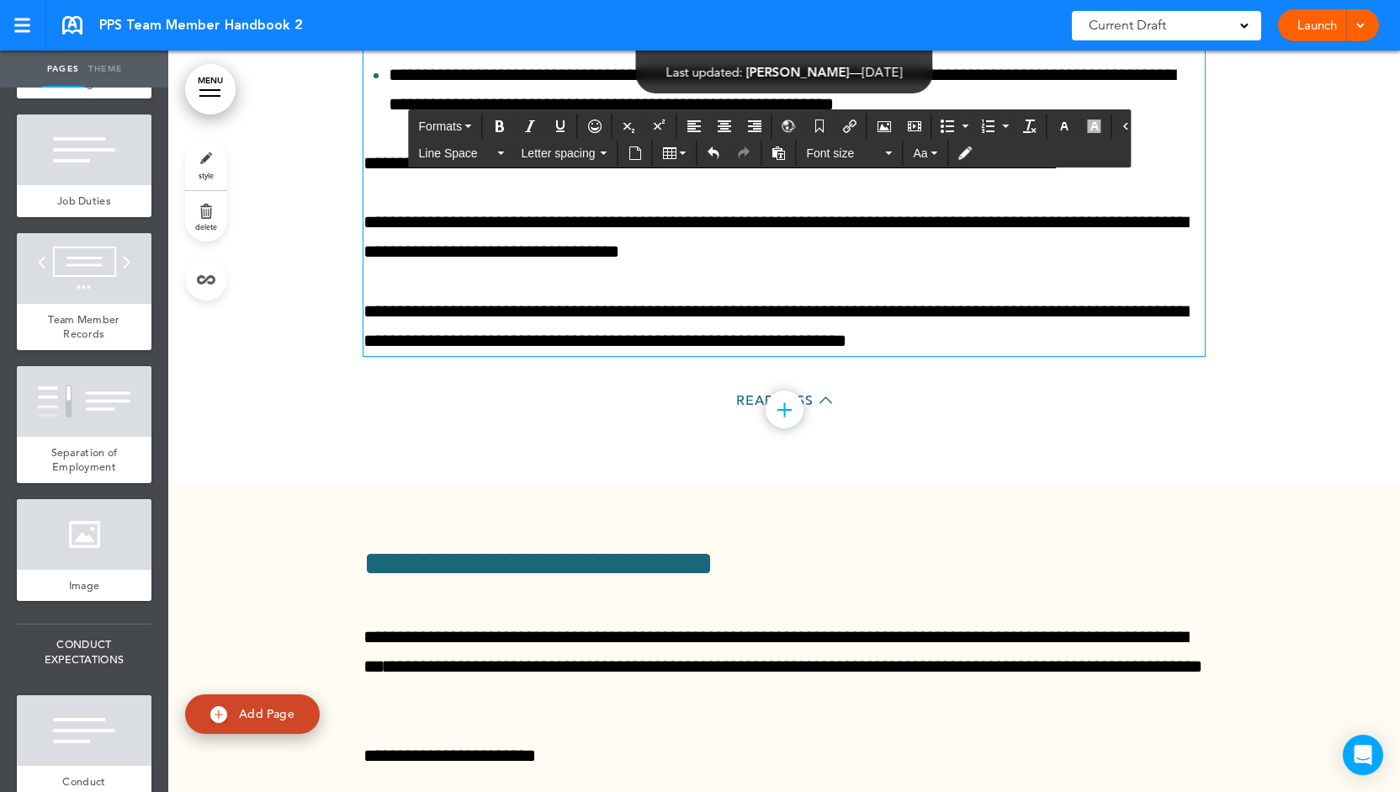
scroll to position [2344, 0]
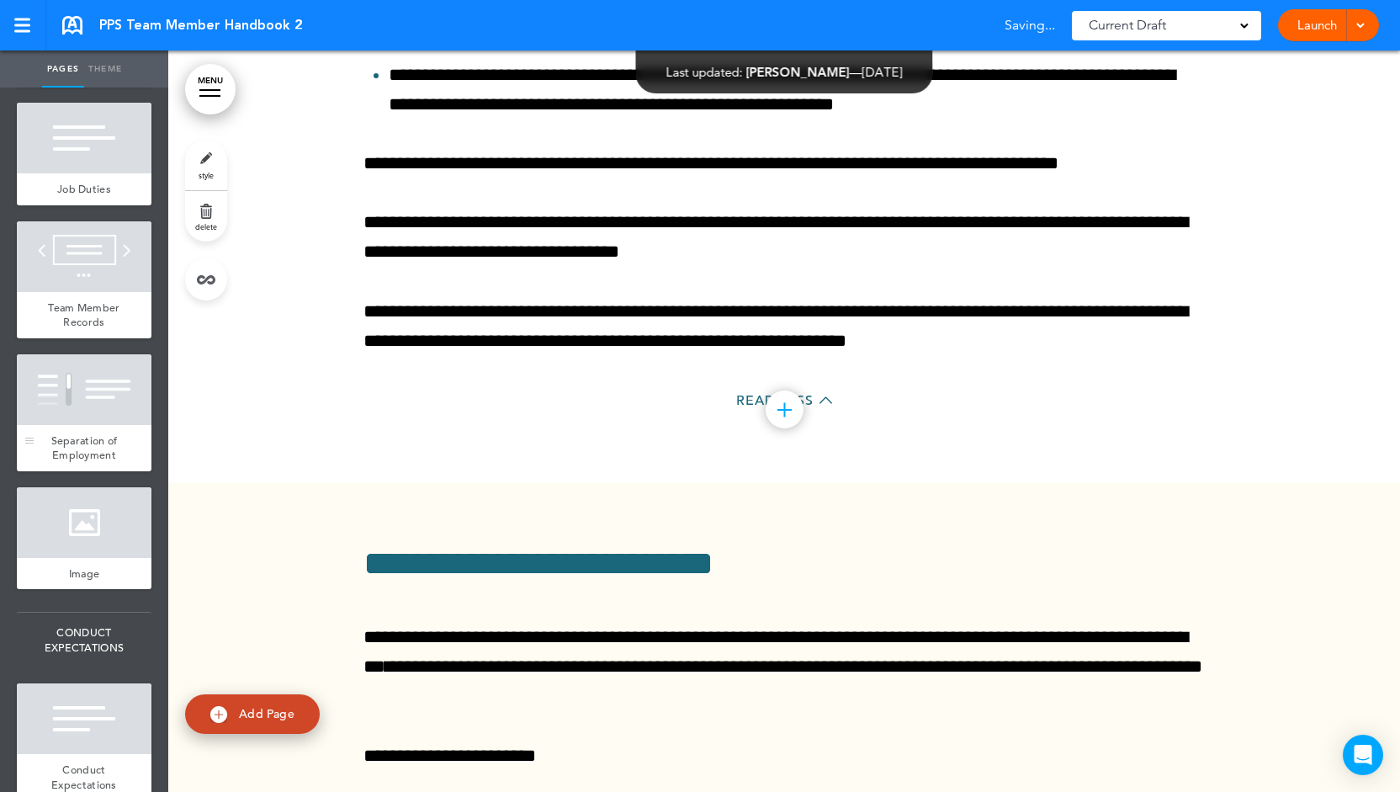
click at [89, 425] on div at bounding box center [84, 389] width 135 height 71
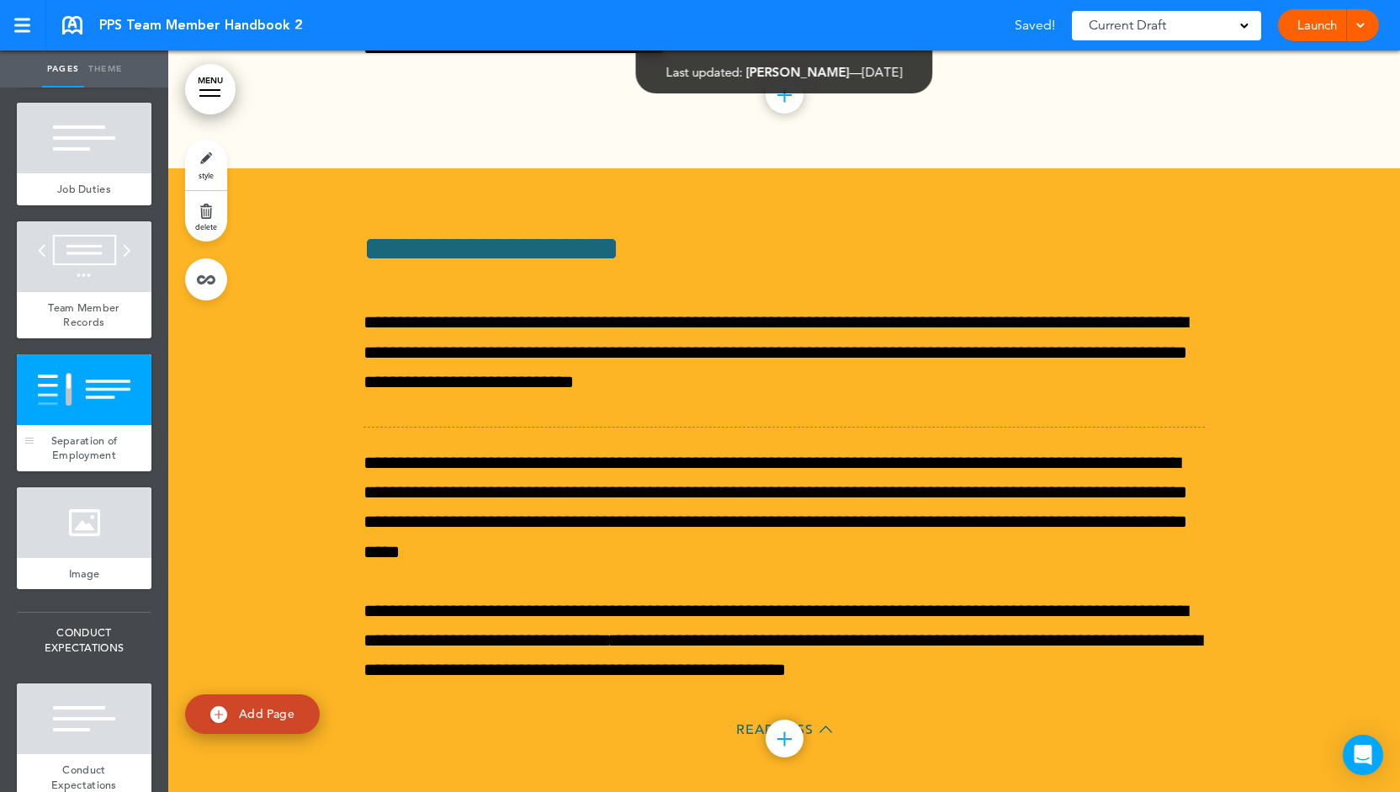
scroll to position [18681, 0]
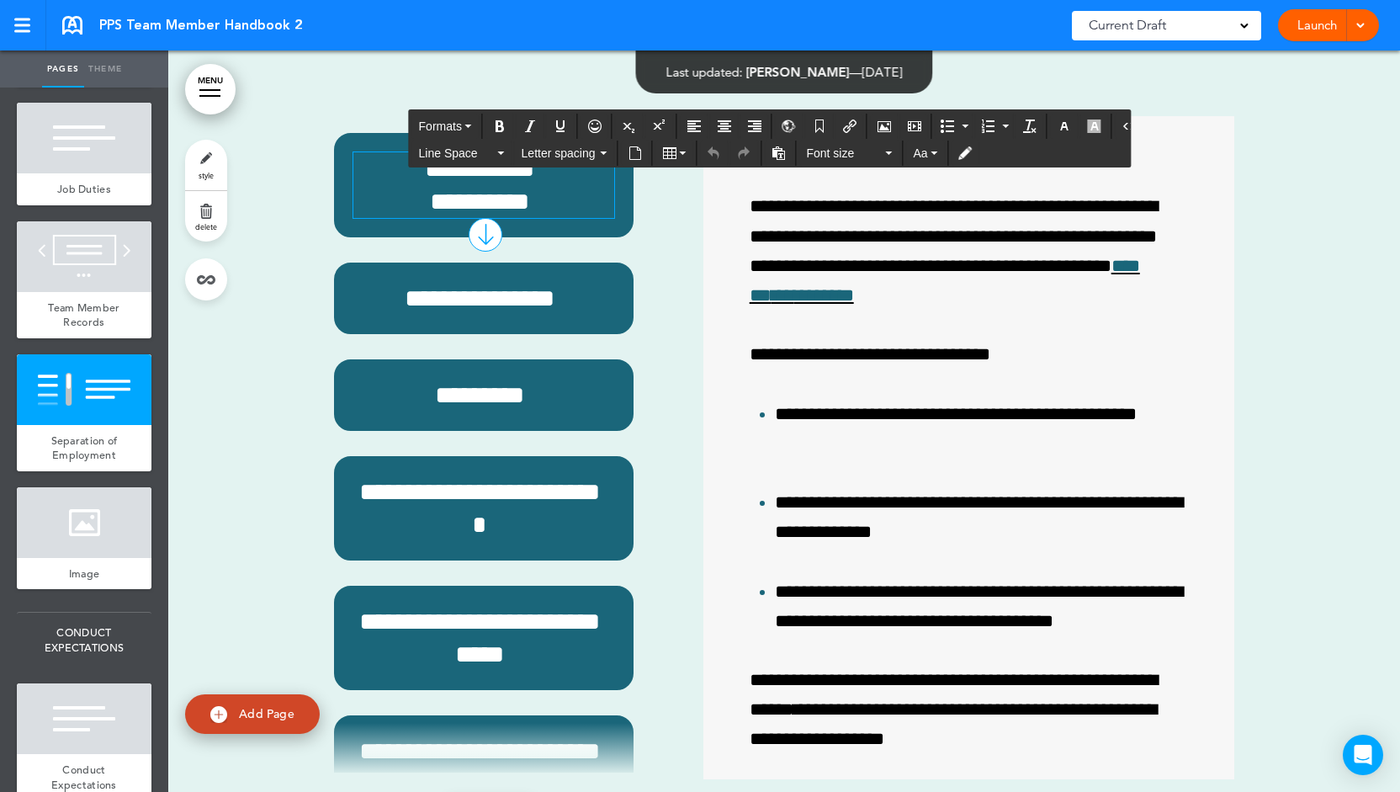
click at [473, 218] on h6 "**********" at bounding box center [479, 185] width 253 height 66
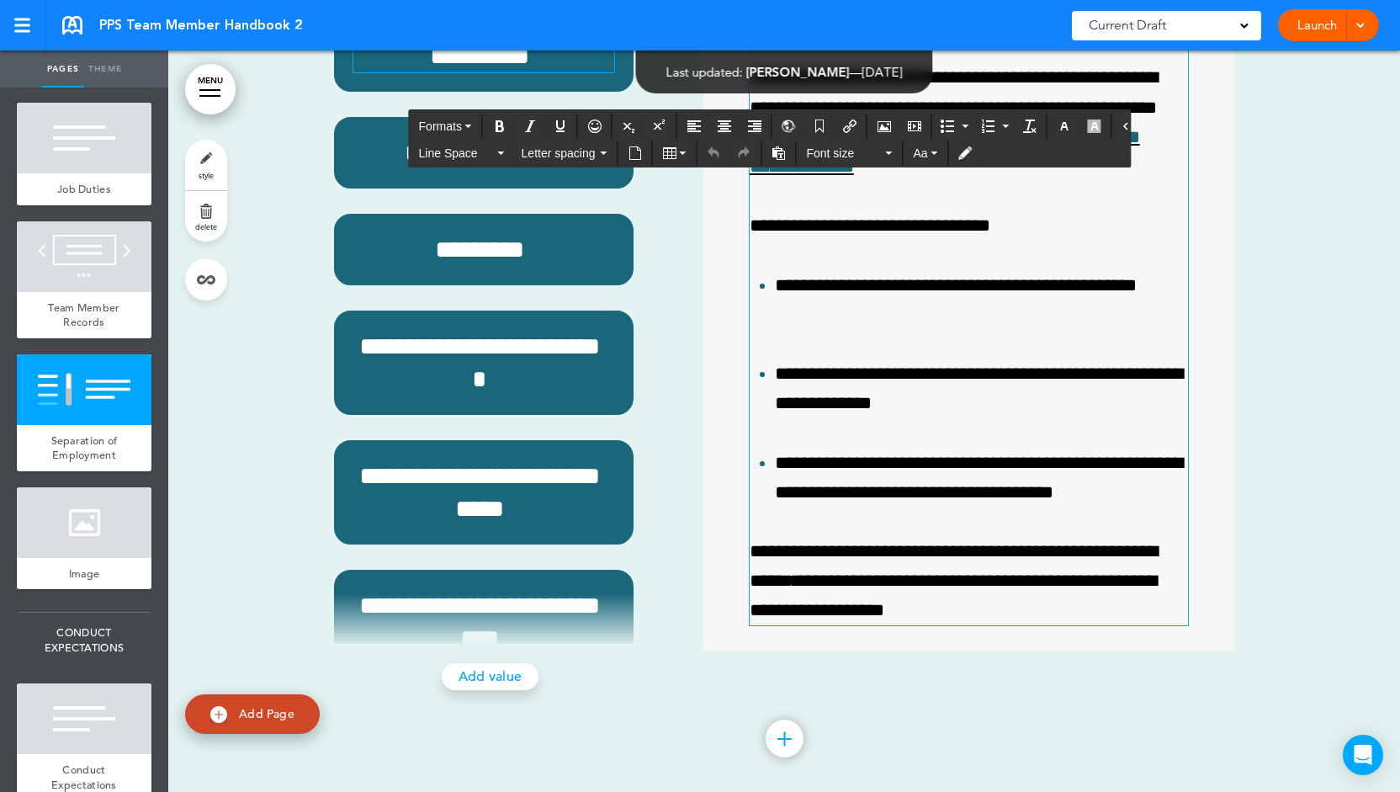
scroll to position [18810, 0]
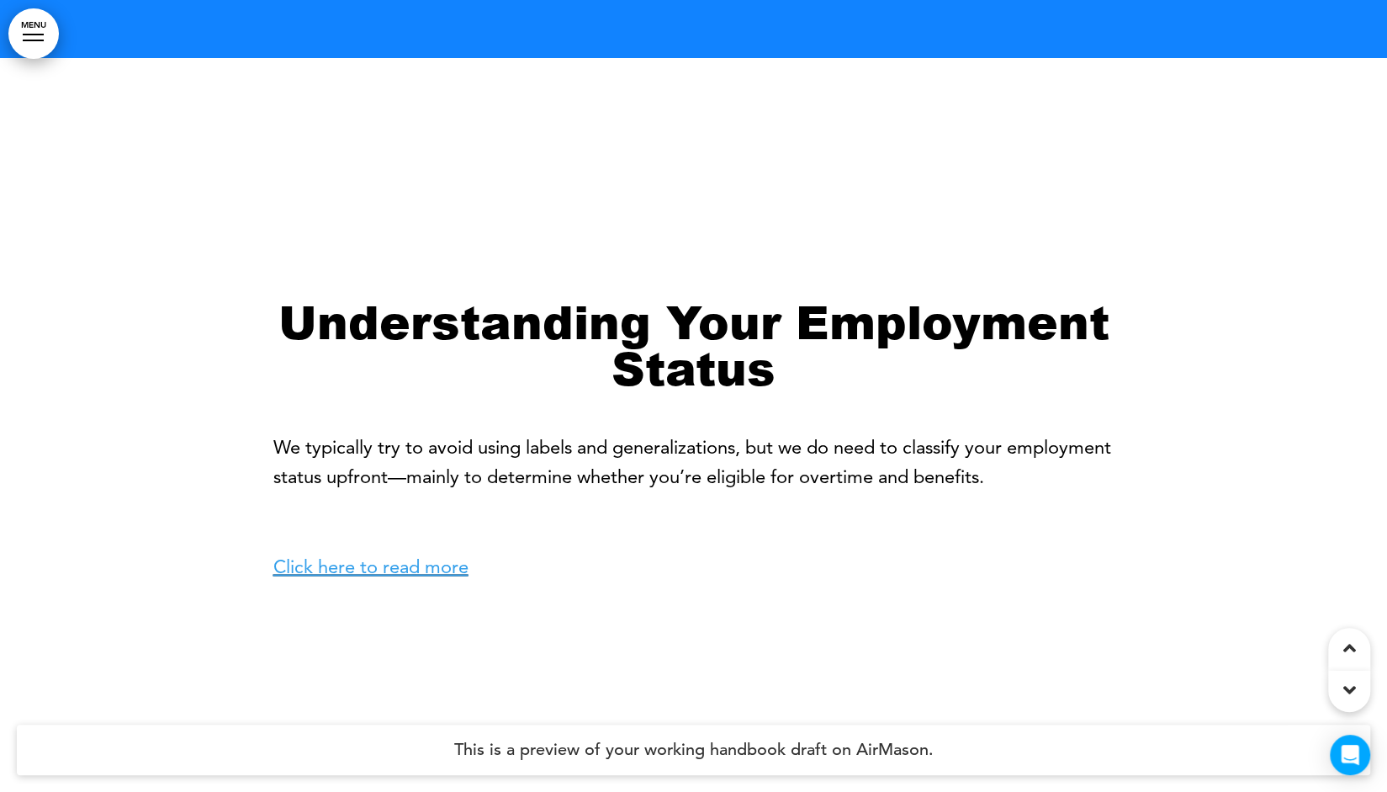
scroll to position [1533, 0]
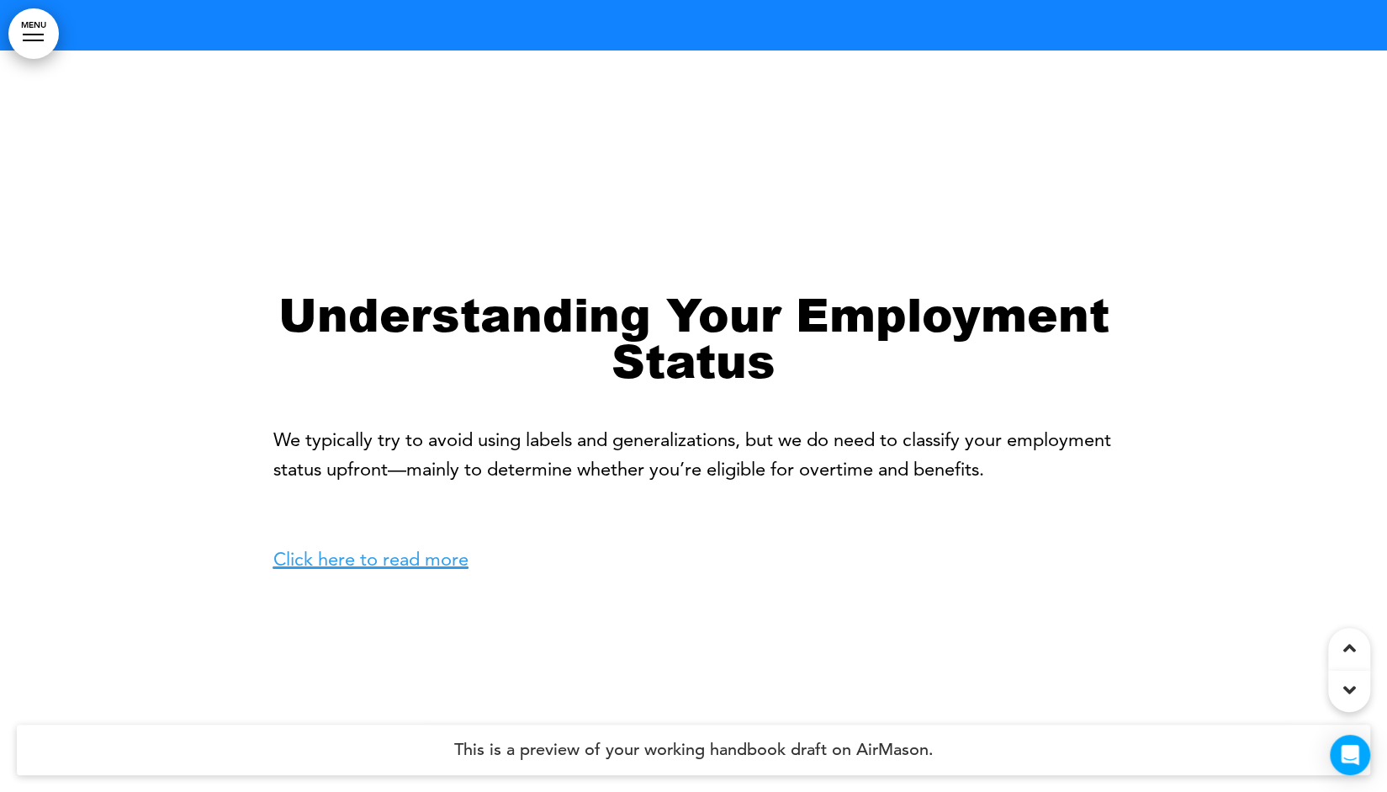
click at [183, 381] on div at bounding box center [693, 446] width 1387 height 792
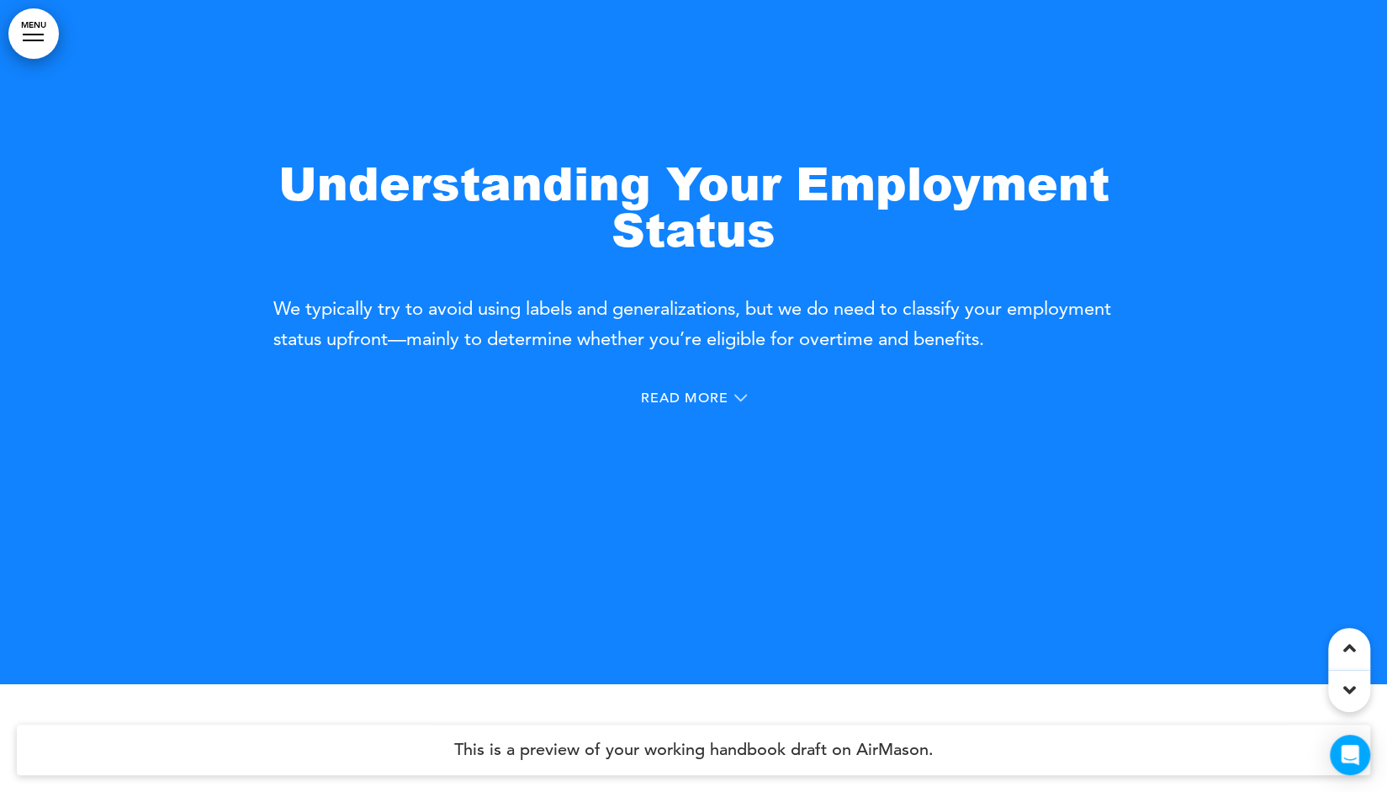
scroll to position [906, 0]
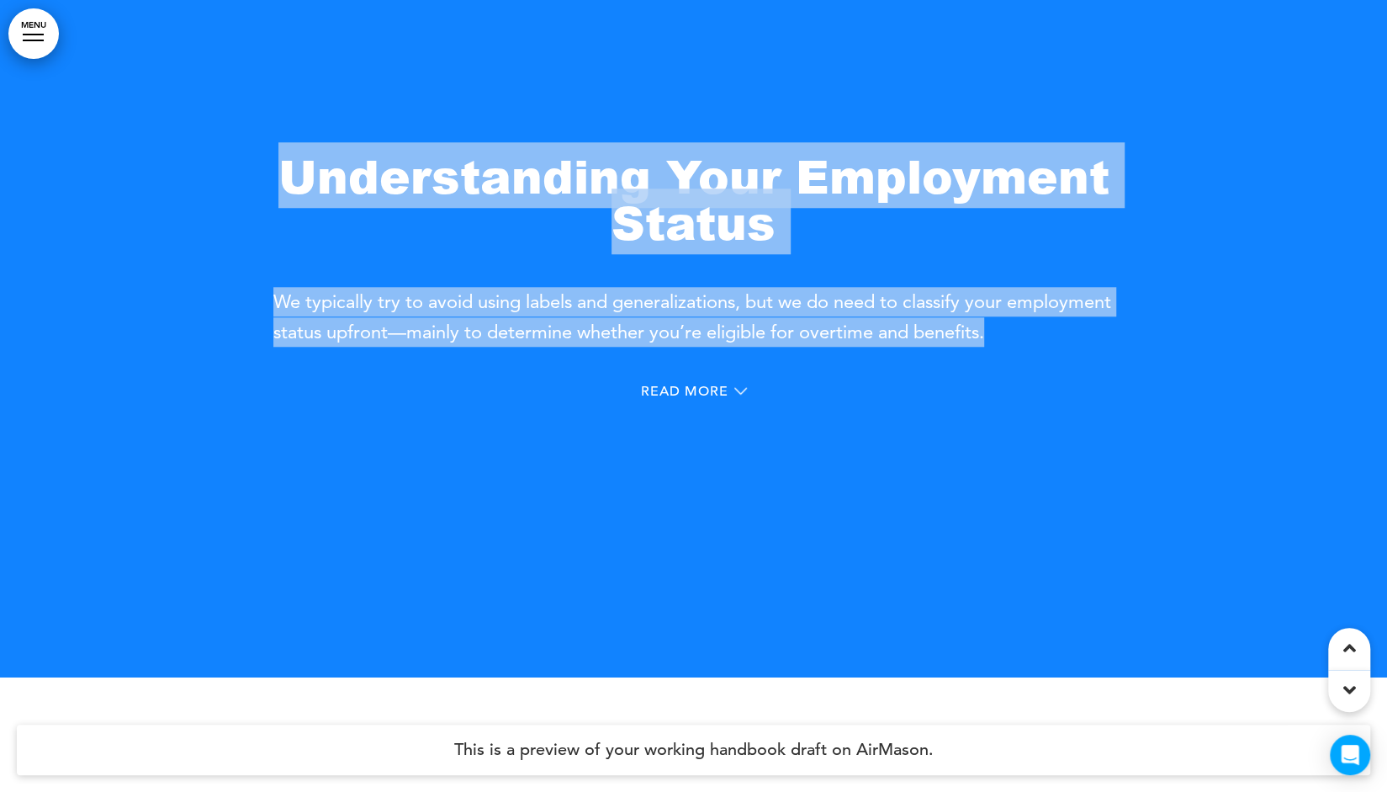
drag, startPoint x: 284, startPoint y: 178, endPoint x: 1099, endPoint y: 330, distance: 829.3
click at [1099, 330] on div "Understanding Your Employment Status We typically try to avoid using labels and…" at bounding box center [693, 248] width 841 height 193
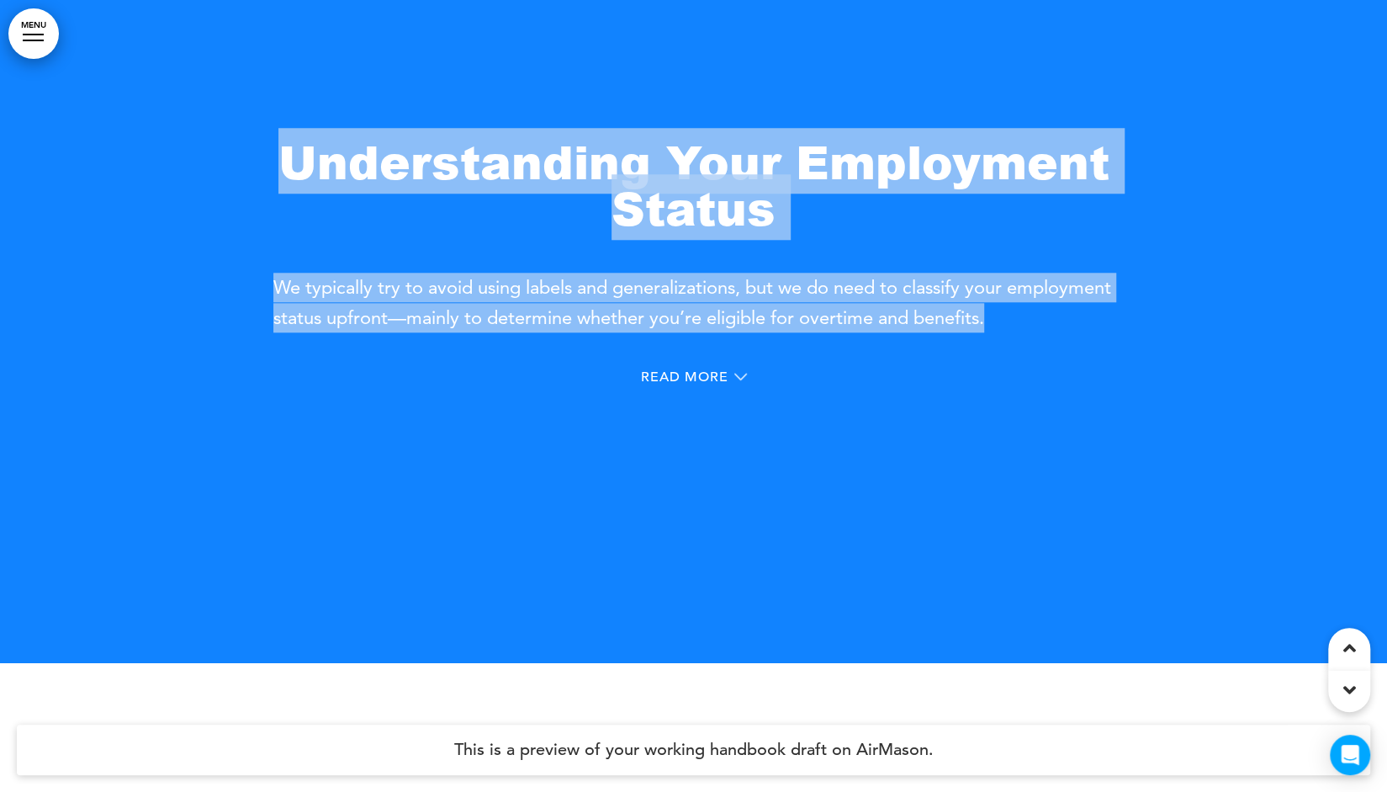
scroll to position [922, 0]
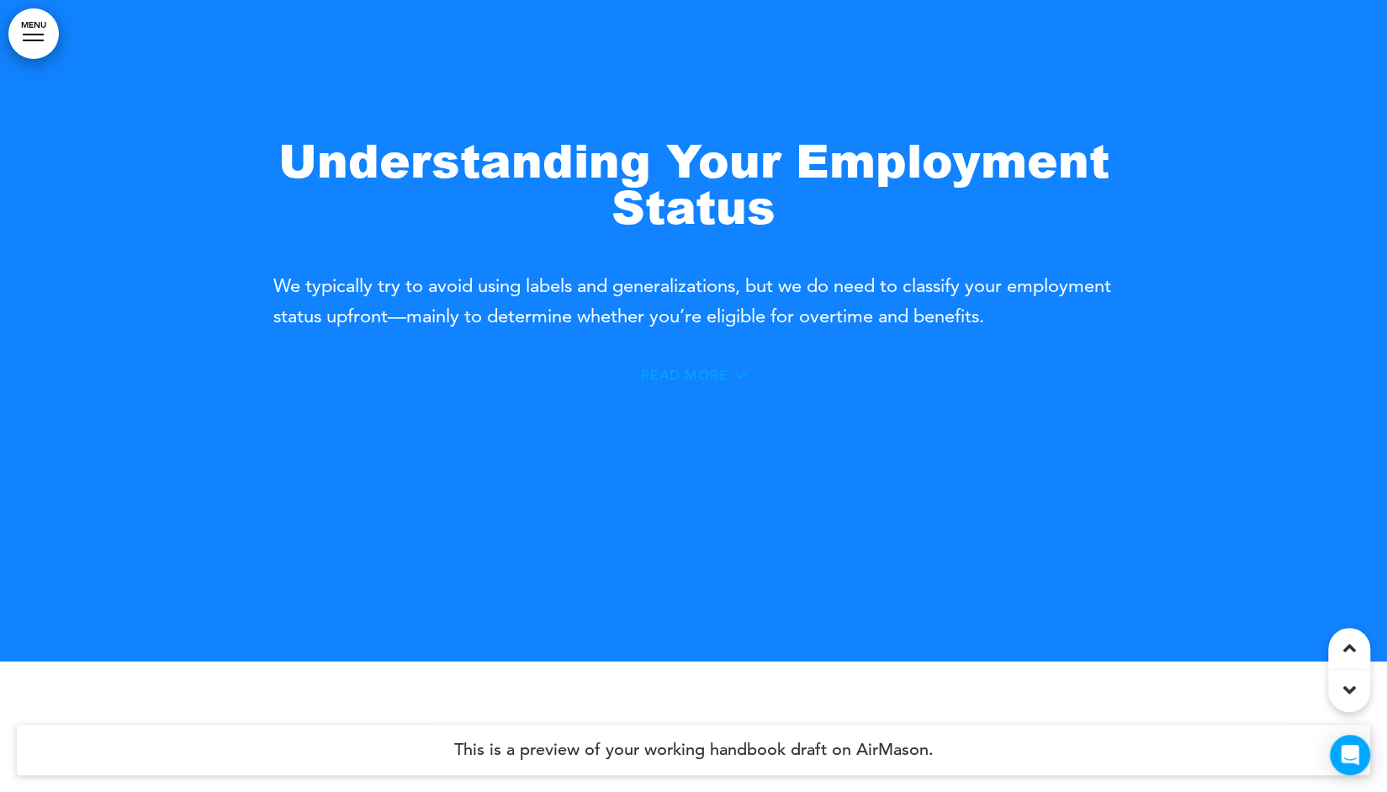
click at [692, 373] on span "Read More" at bounding box center [684, 374] width 87 height 13
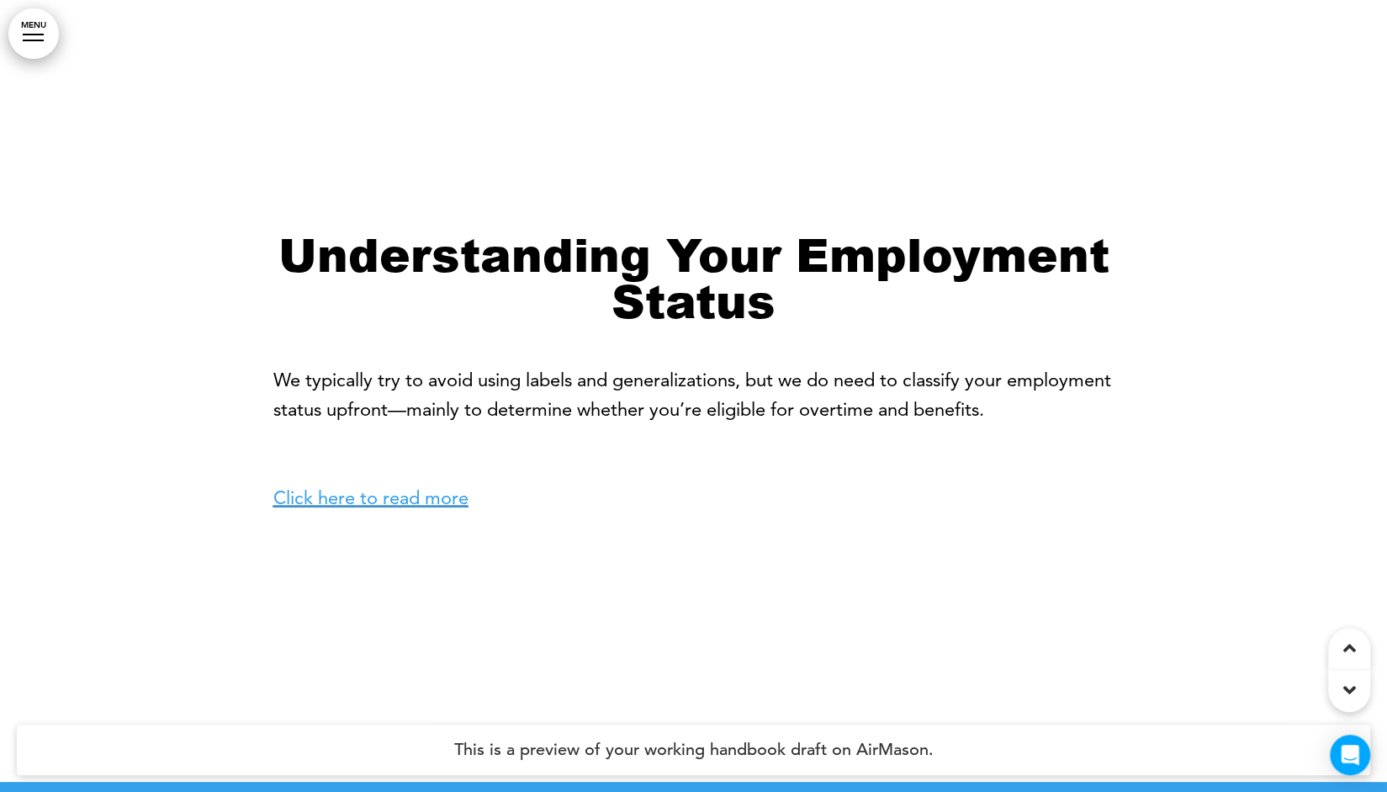
scroll to position [2047, 0]
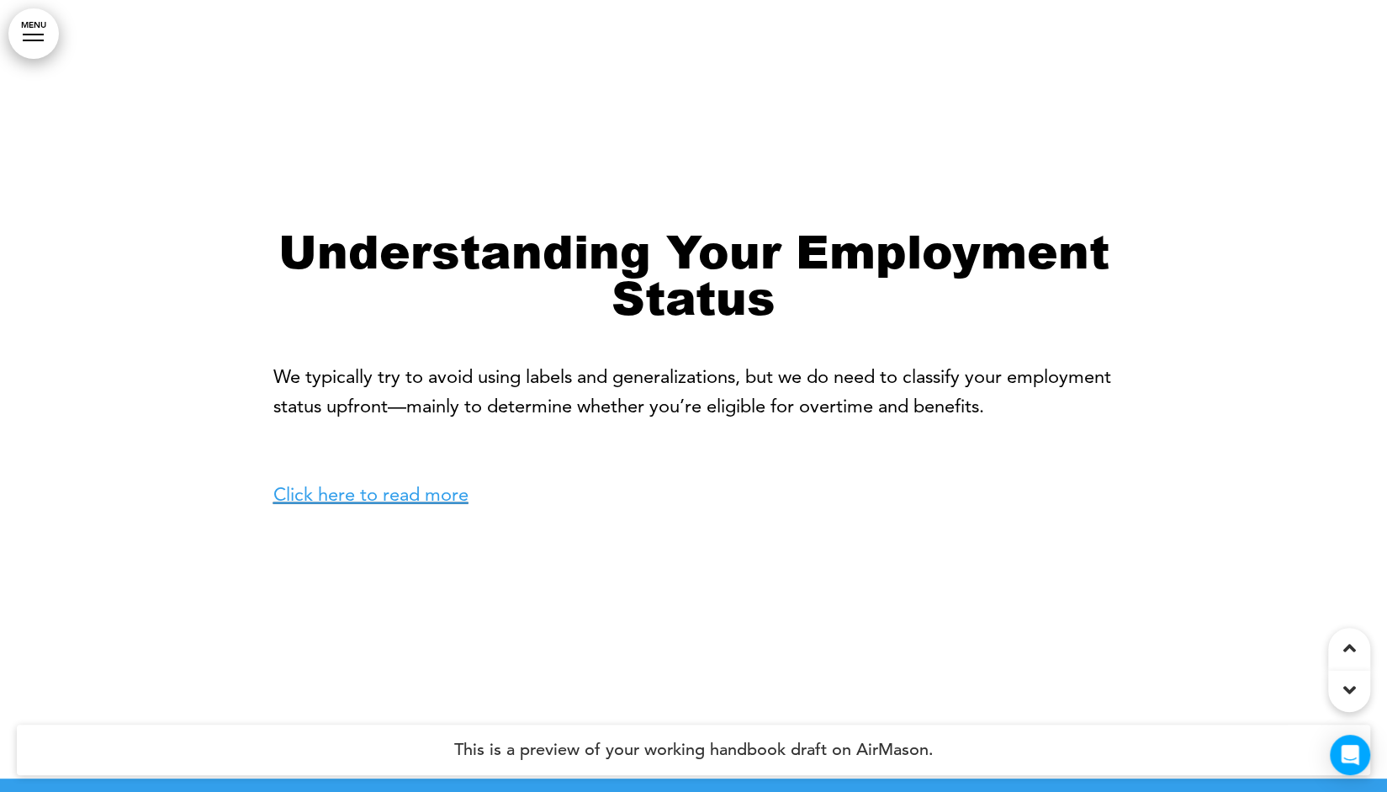
click at [354, 501] on link "Click here to read more" at bounding box center [370, 493] width 195 height 23
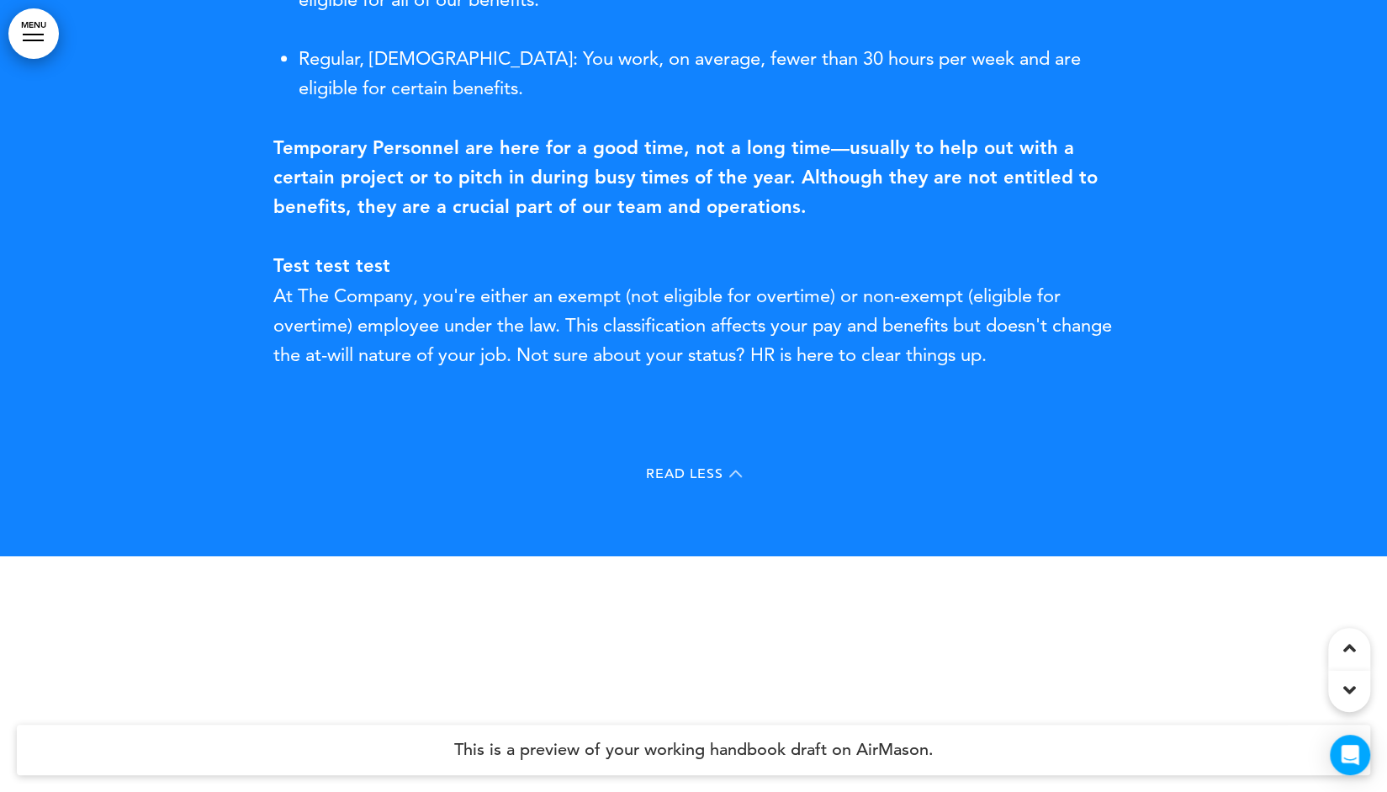
scroll to position [1471, 0]
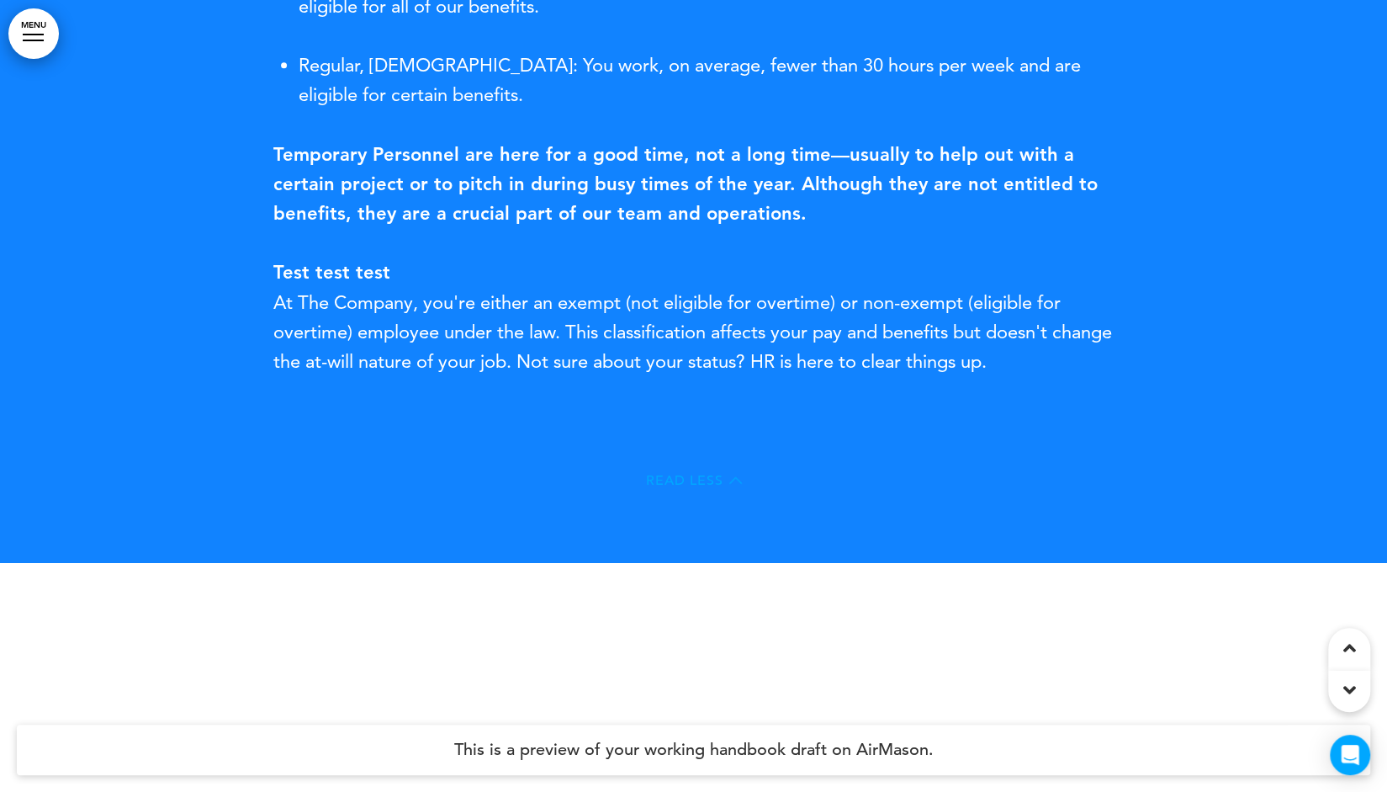
click at [676, 476] on span "Read Less" at bounding box center [684, 480] width 77 height 13
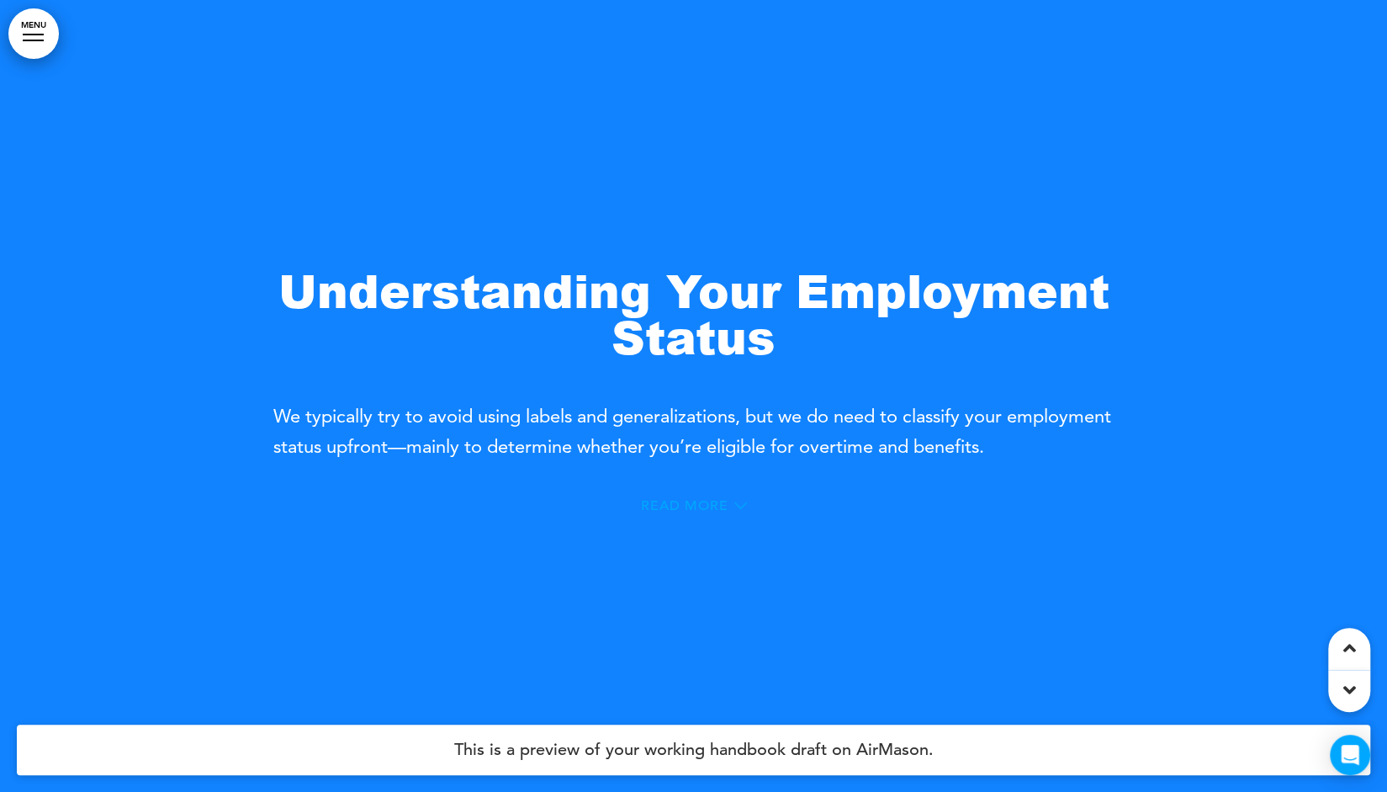
scroll to position [790, 0]
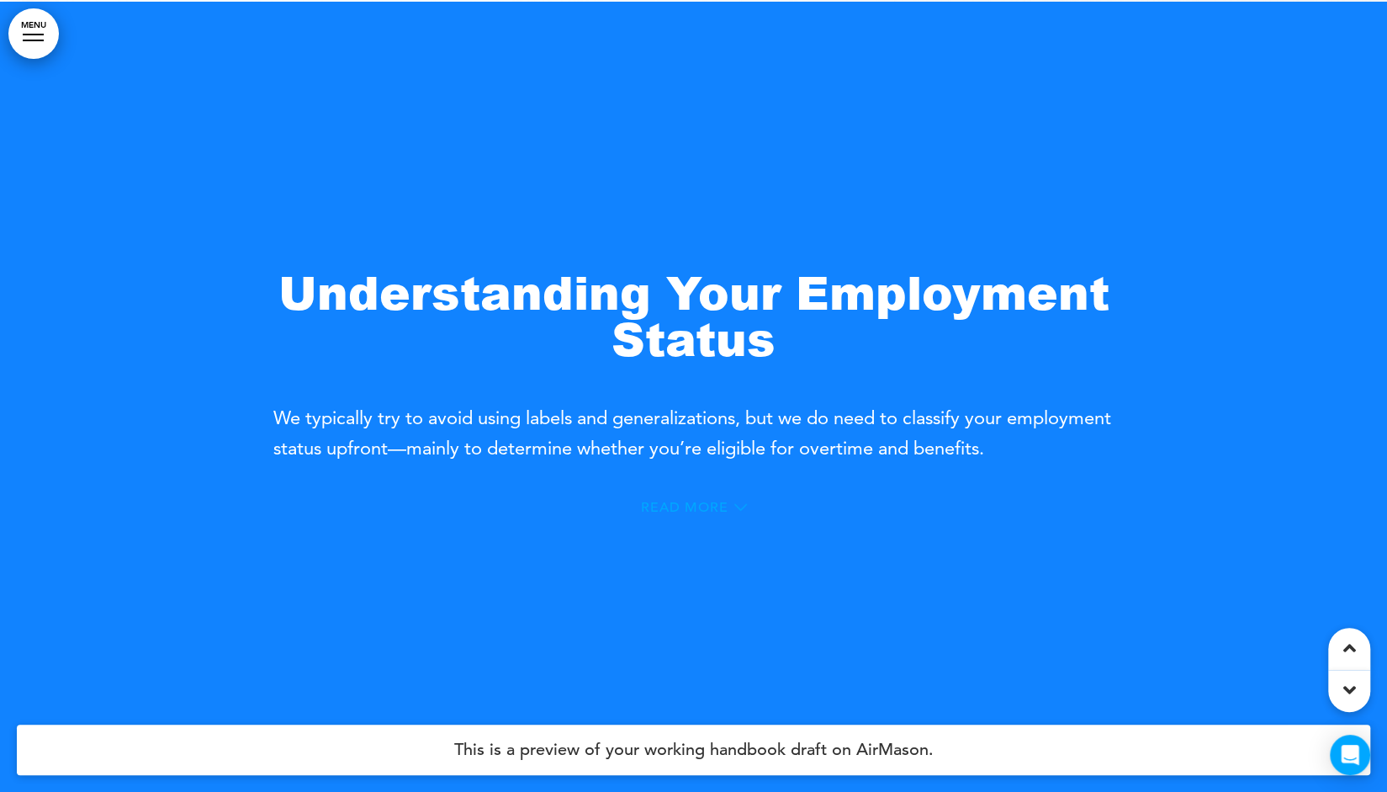
click at [676, 503] on span "Read More" at bounding box center [684, 507] width 87 height 13
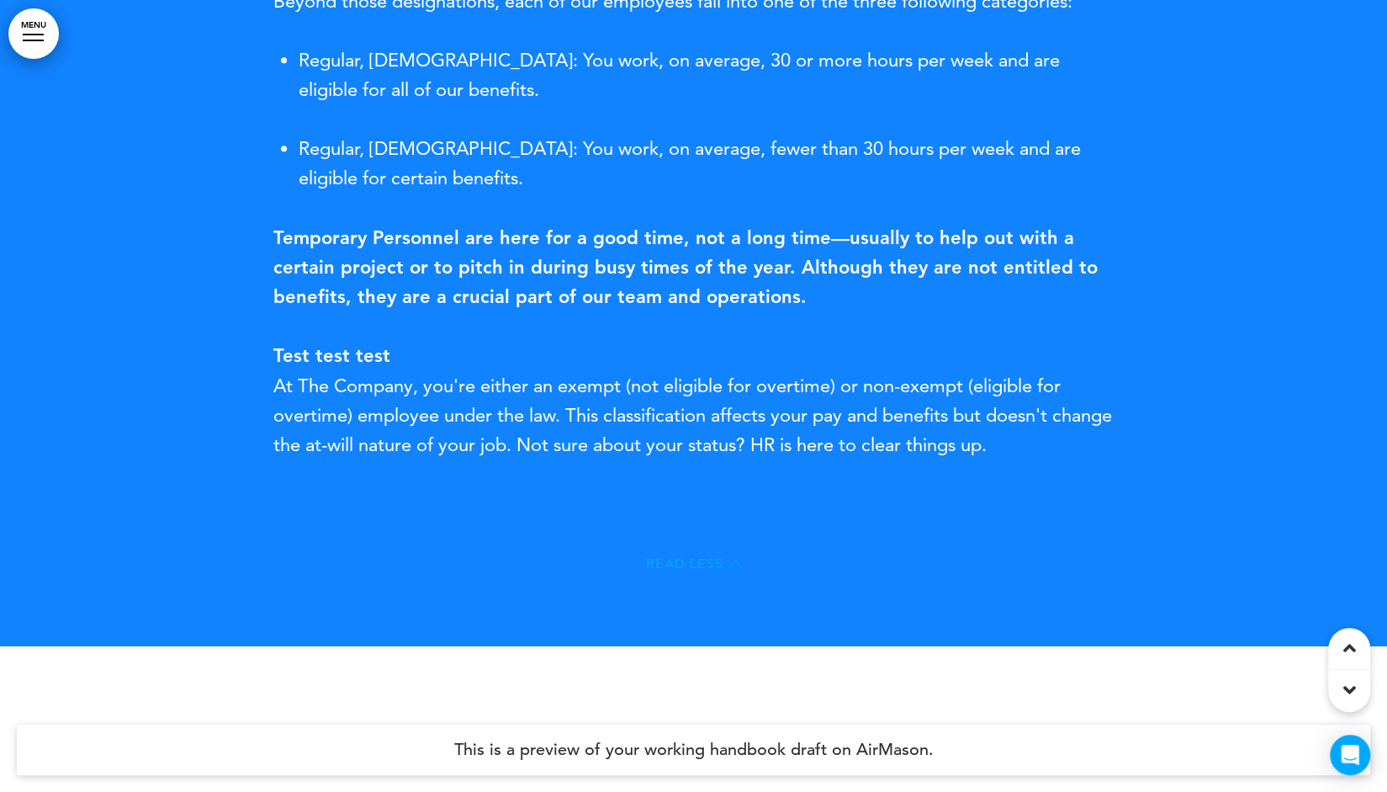
scroll to position [1388, 0]
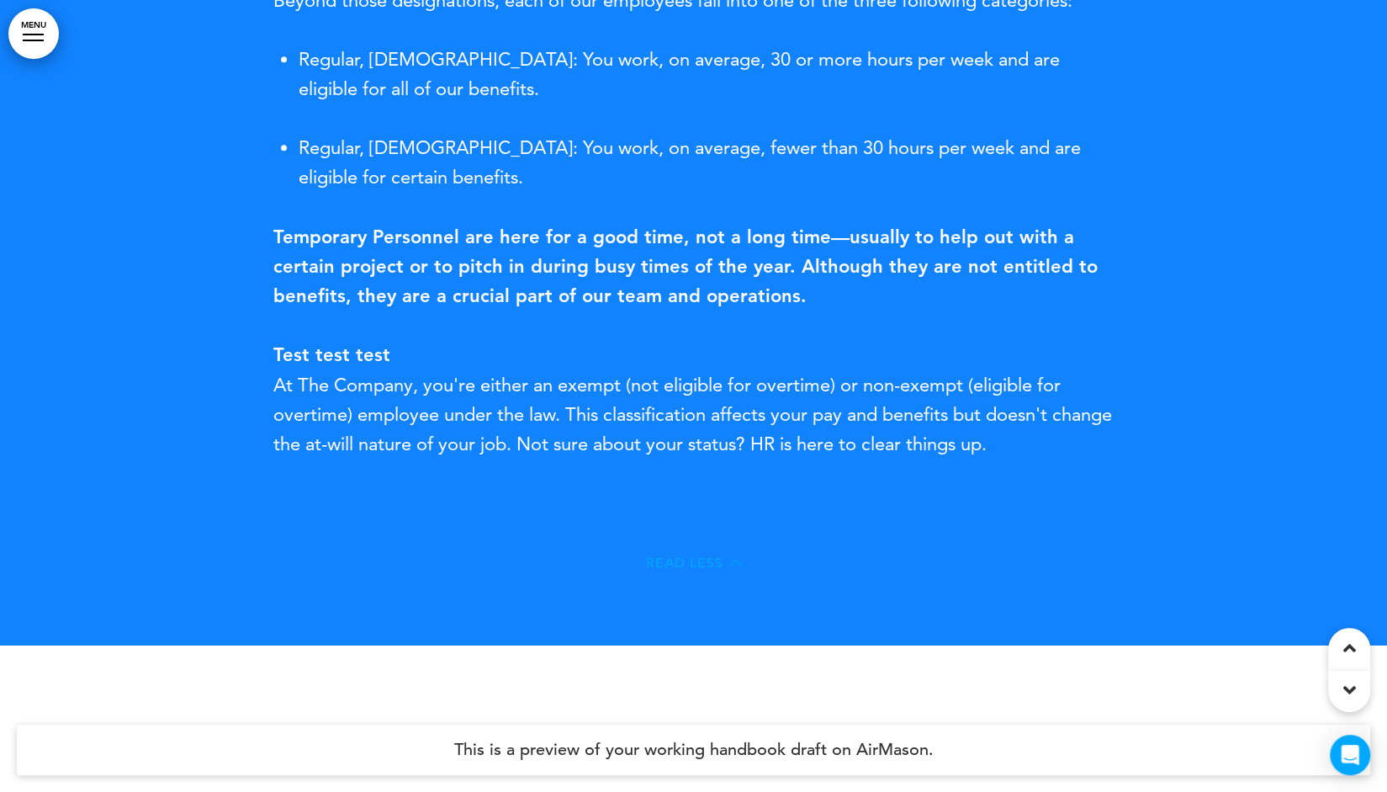
click at [683, 564] on span "Read Less" at bounding box center [684, 562] width 77 height 13
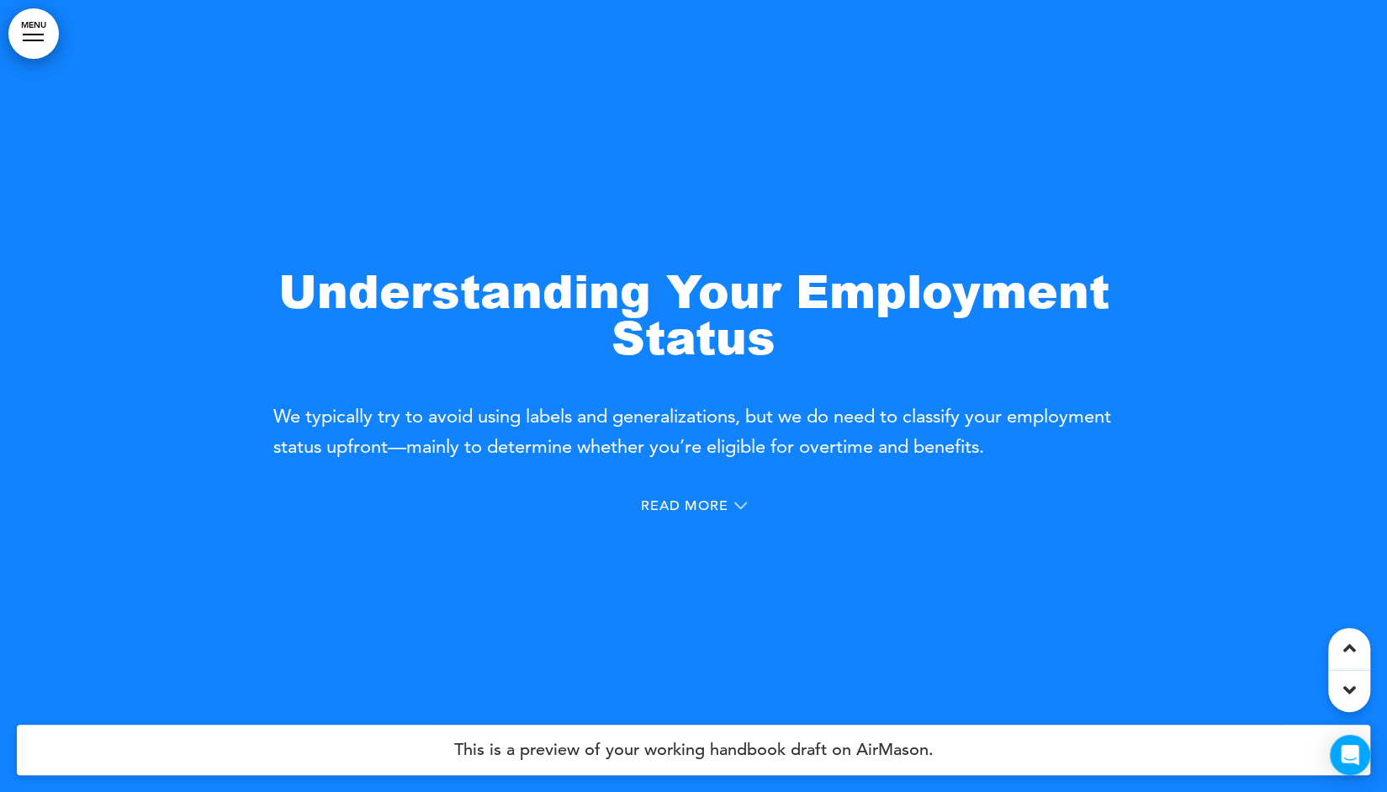
scroll to position [786, 0]
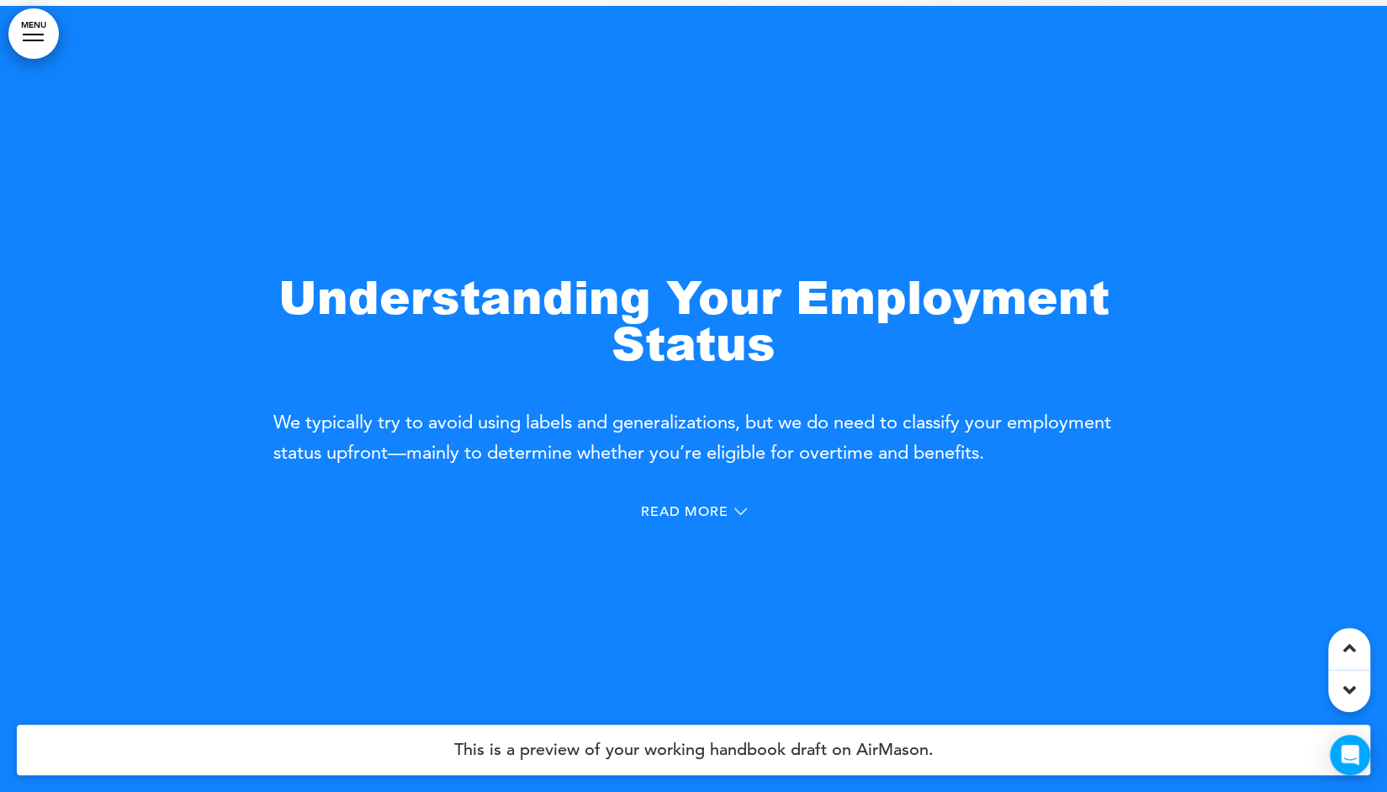
click at [284, 285] on strong "Understanding Your Employment Status" at bounding box center [693, 318] width 831 height 112
click at [287, 300] on strong "Understanding Your Employment Status" at bounding box center [693, 318] width 831 height 112
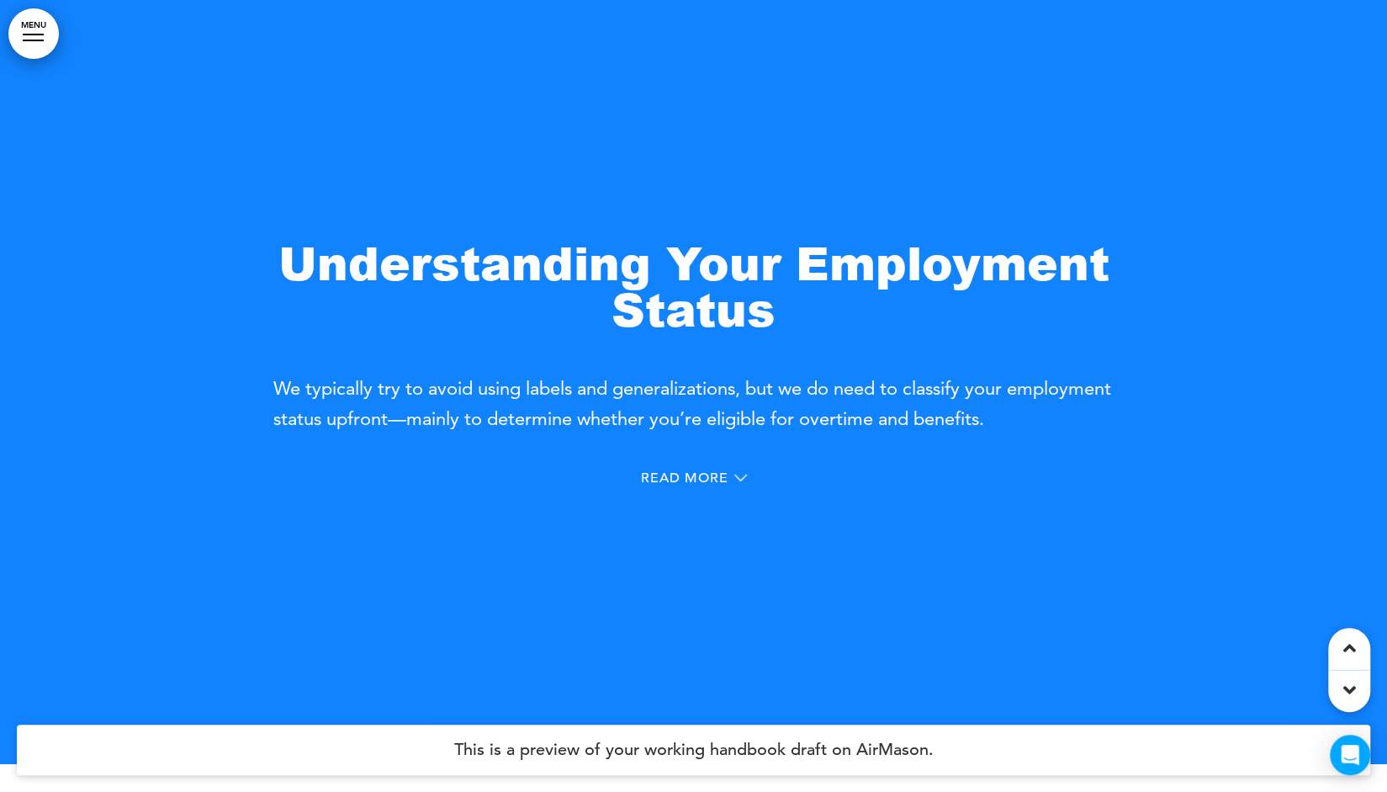
scroll to position [846, 0]
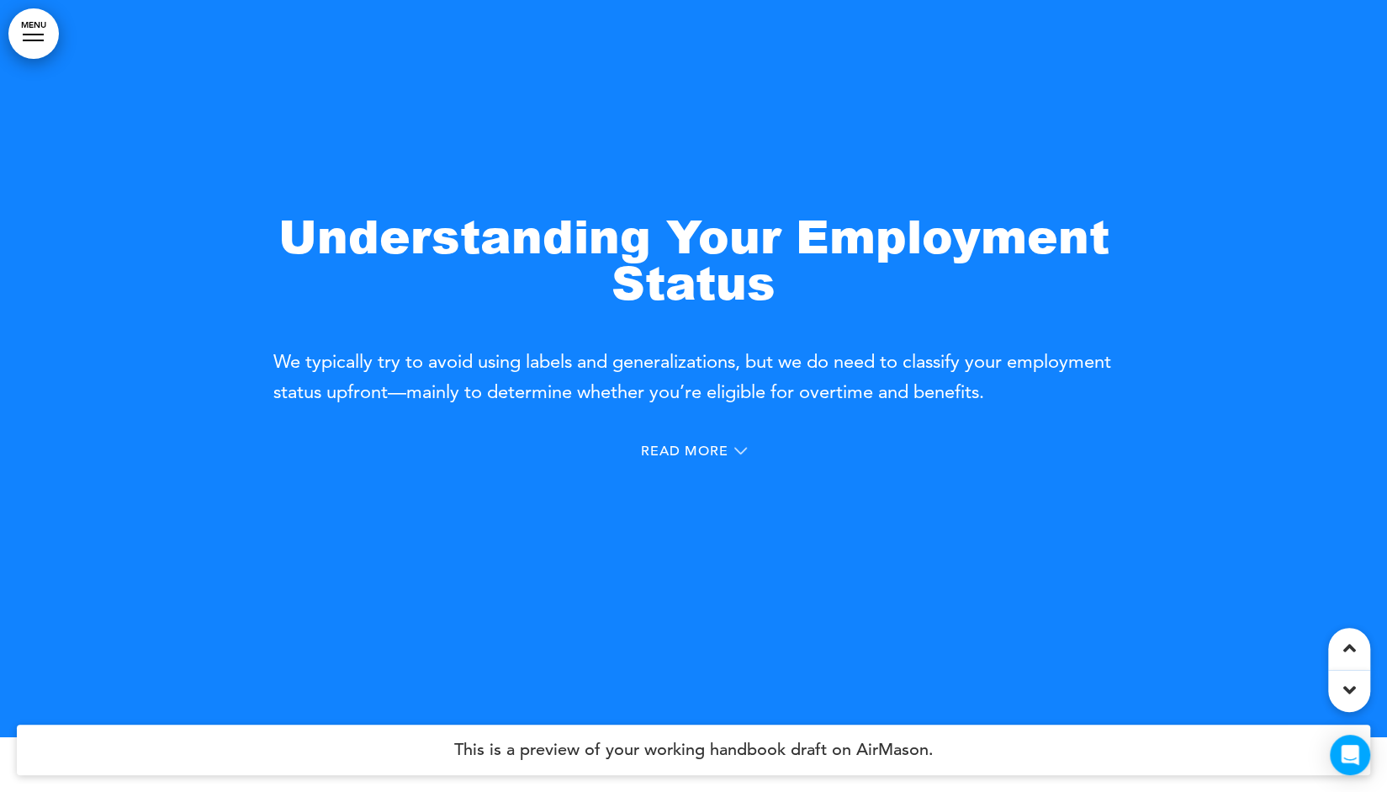
click at [697, 4] on div at bounding box center [693, 341] width 1387 height 792
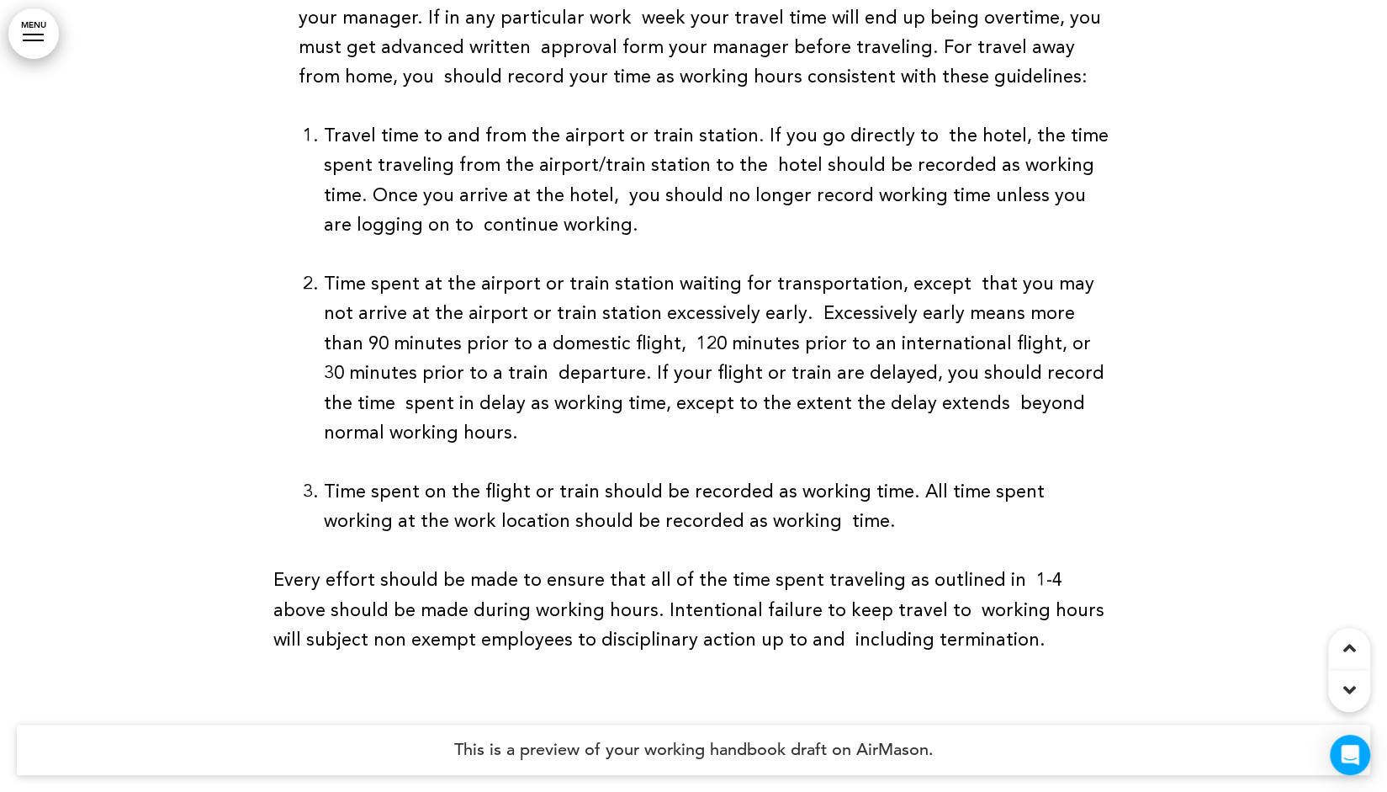
scroll to position [5925, 0]
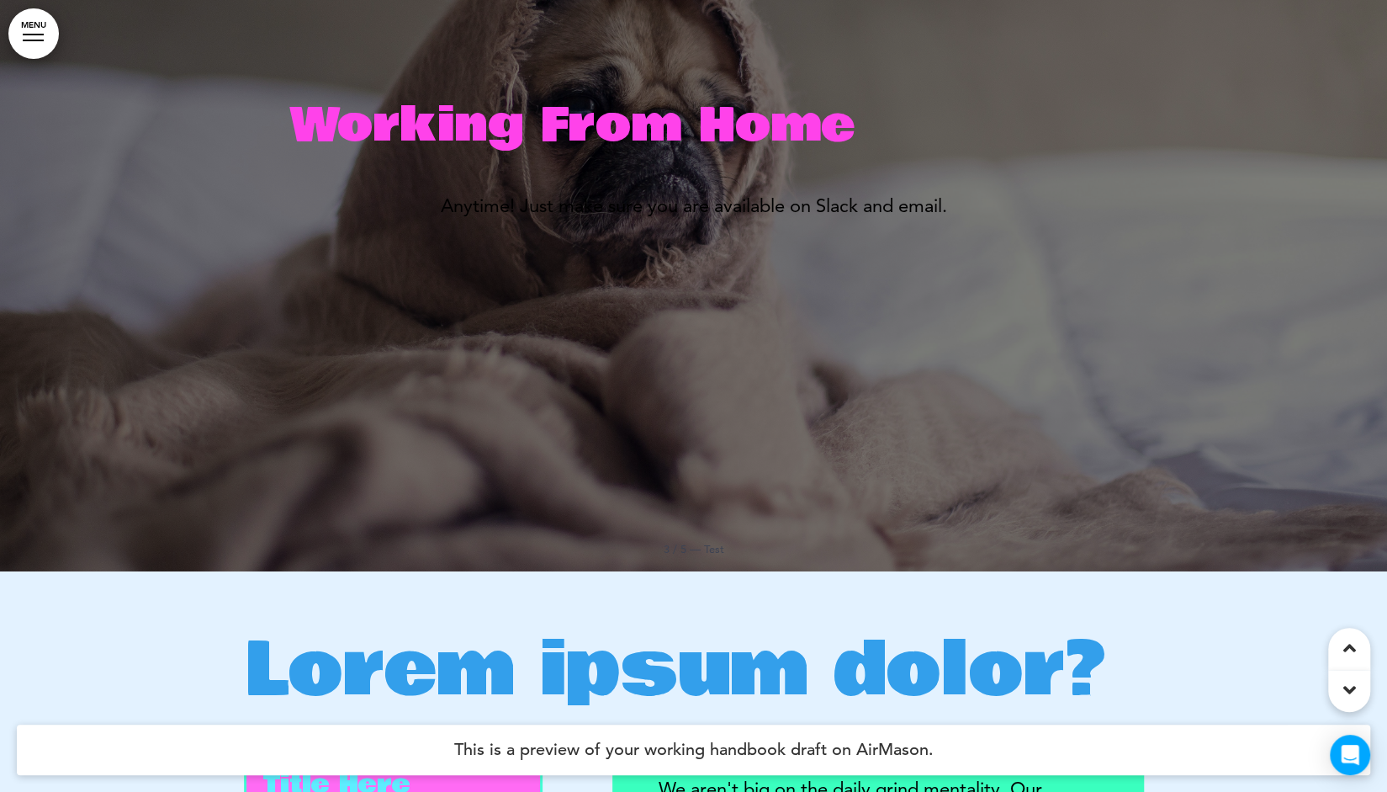
scroll to position [1804, 0]
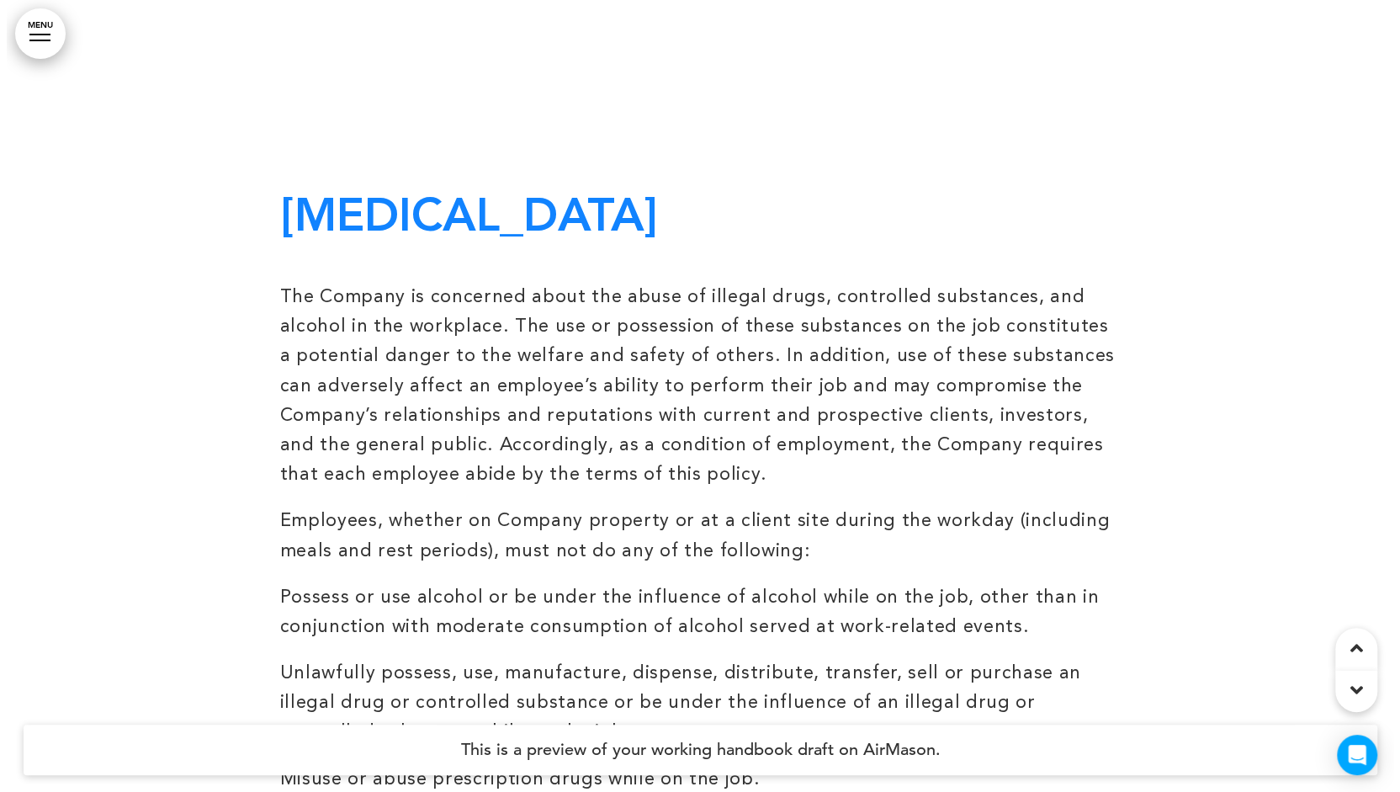
scroll to position [729, 0]
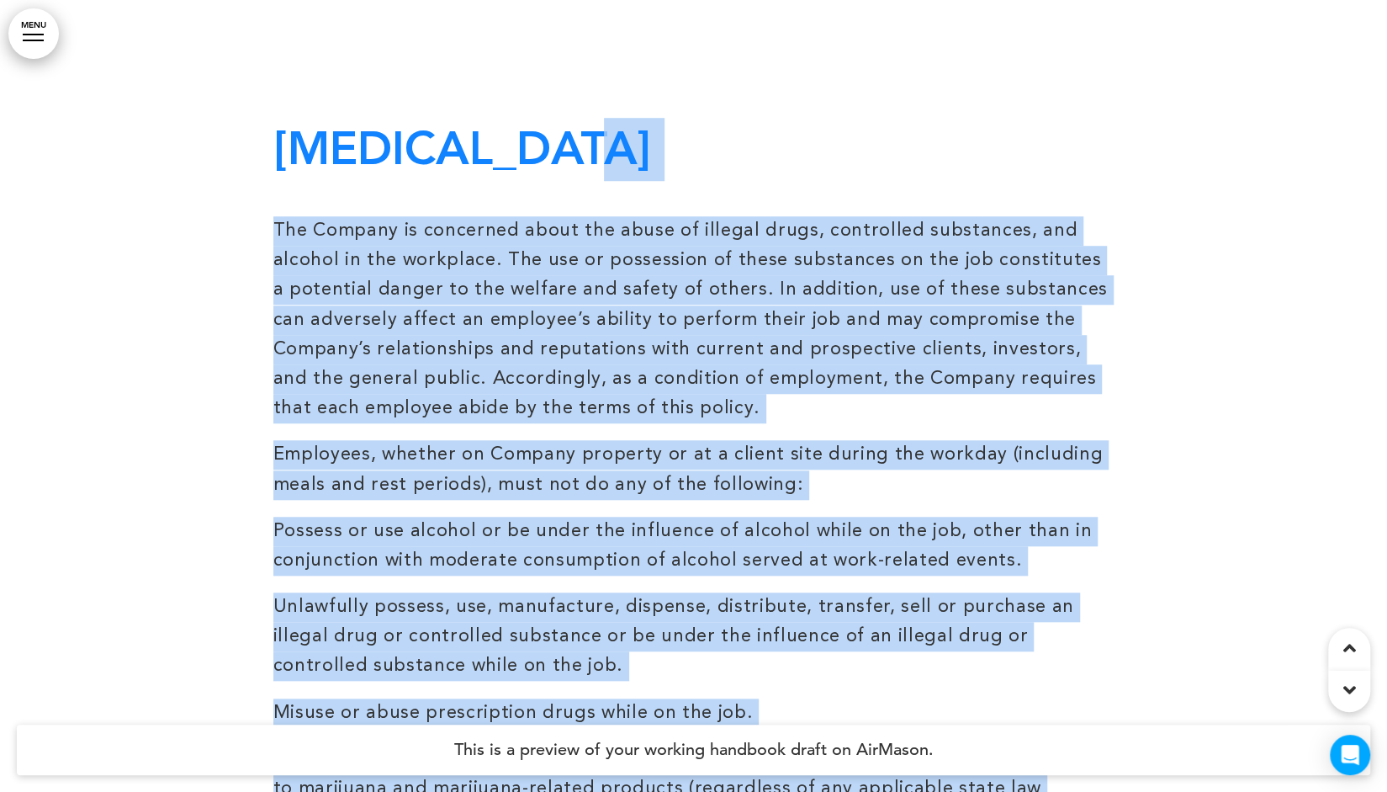
drag, startPoint x: 564, startPoint y: 154, endPoint x: 264, endPoint y: 137, distance: 300.0
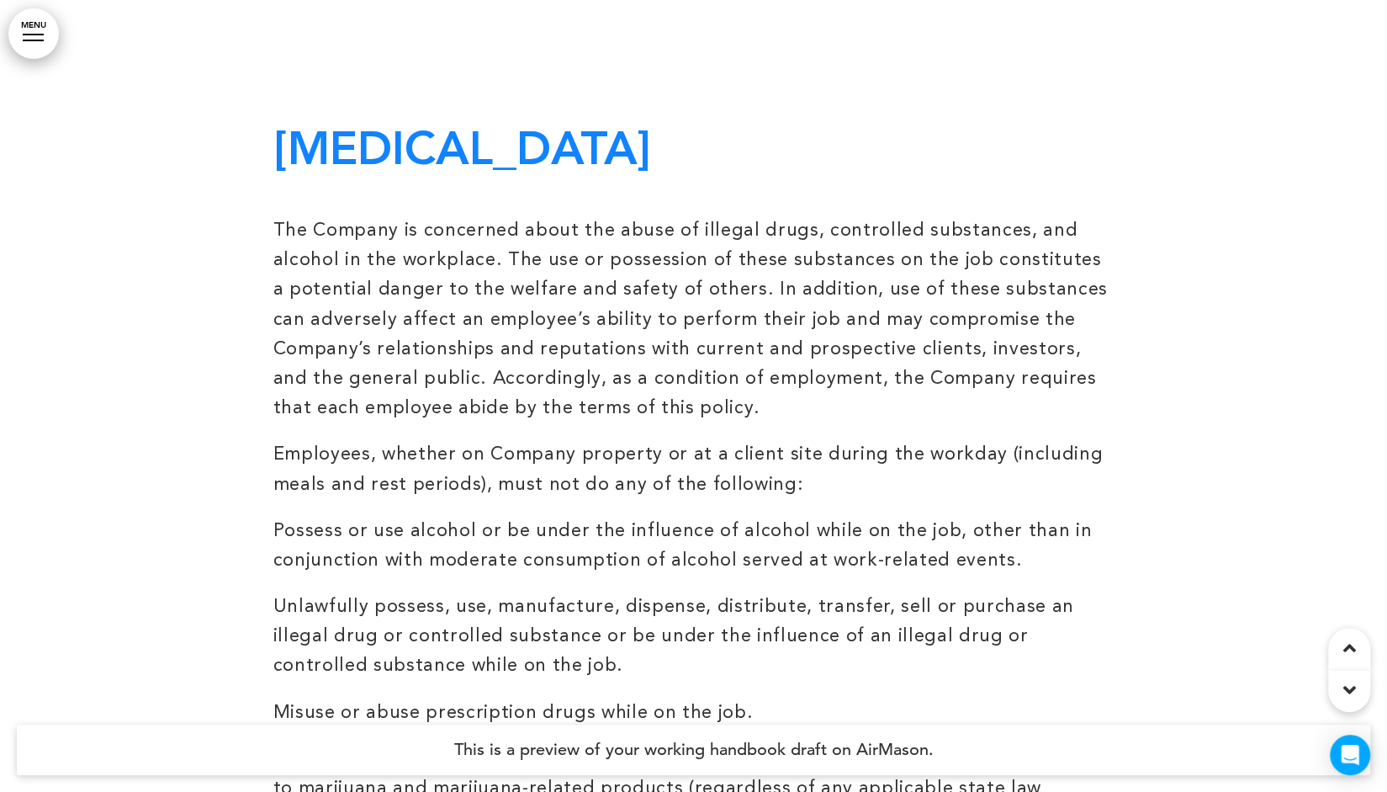
click at [35, 40] on div at bounding box center [33, 41] width 21 height 2
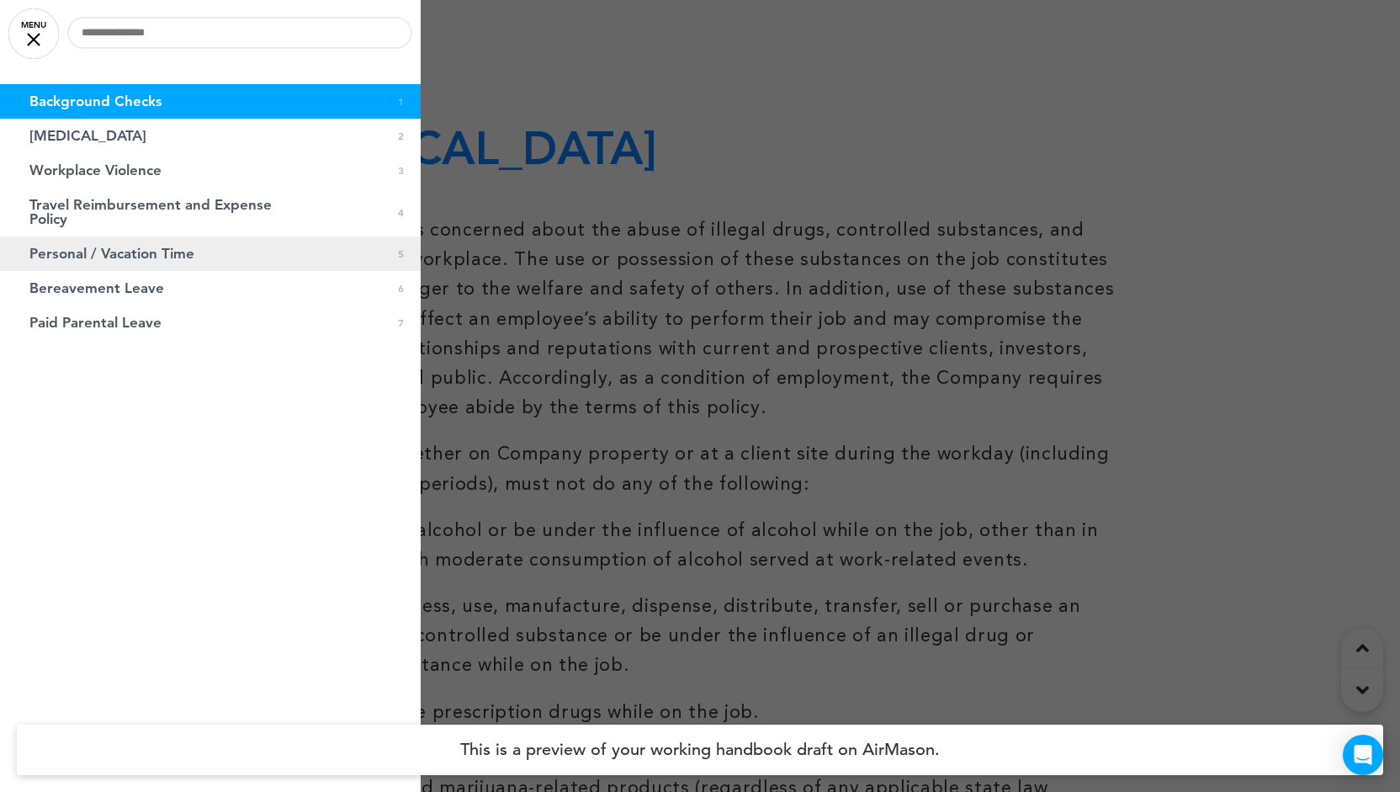
click at [169, 259] on span "Personal / Vacation Time" at bounding box center [111, 253] width 165 height 14
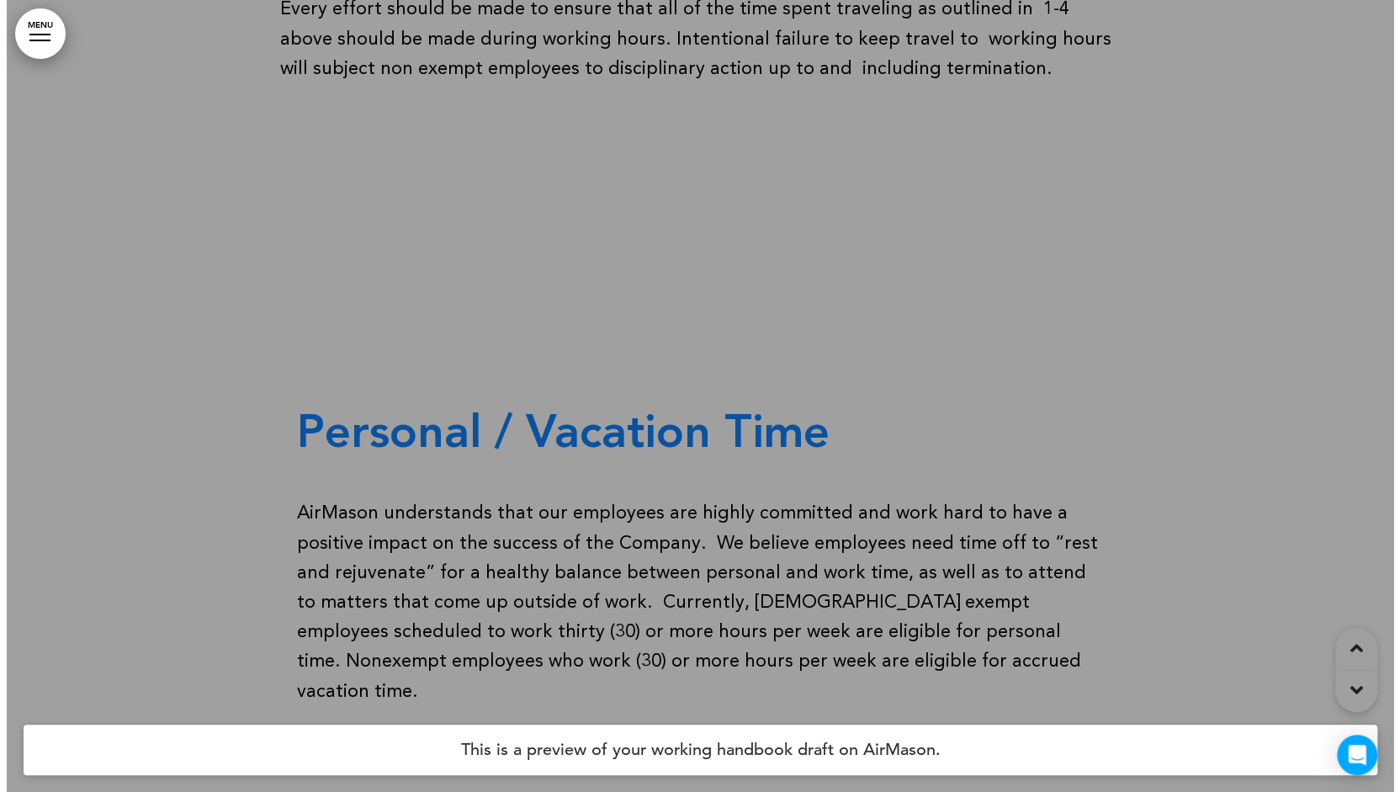
scroll to position [6542, 0]
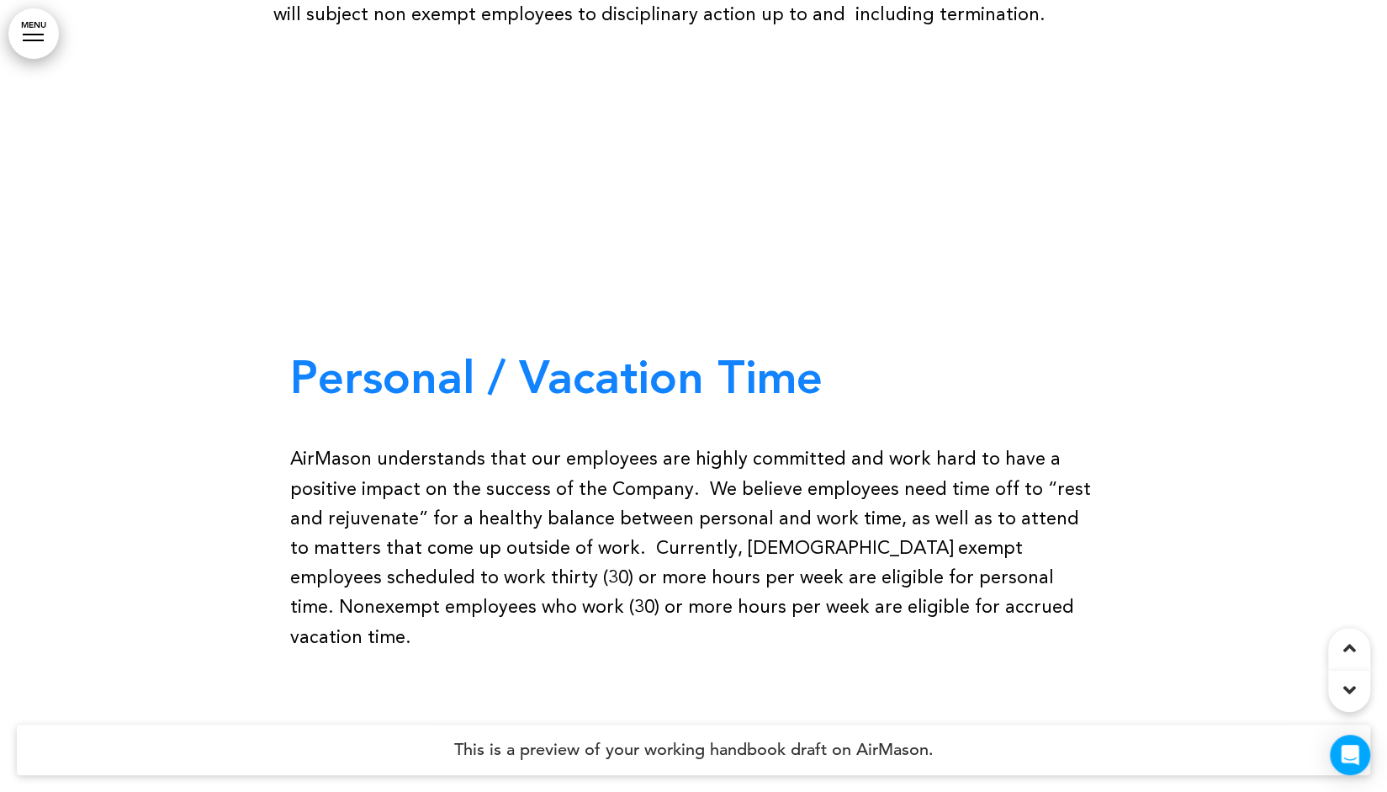
click at [31, 38] on link "MENU" at bounding box center [33, 33] width 50 height 50
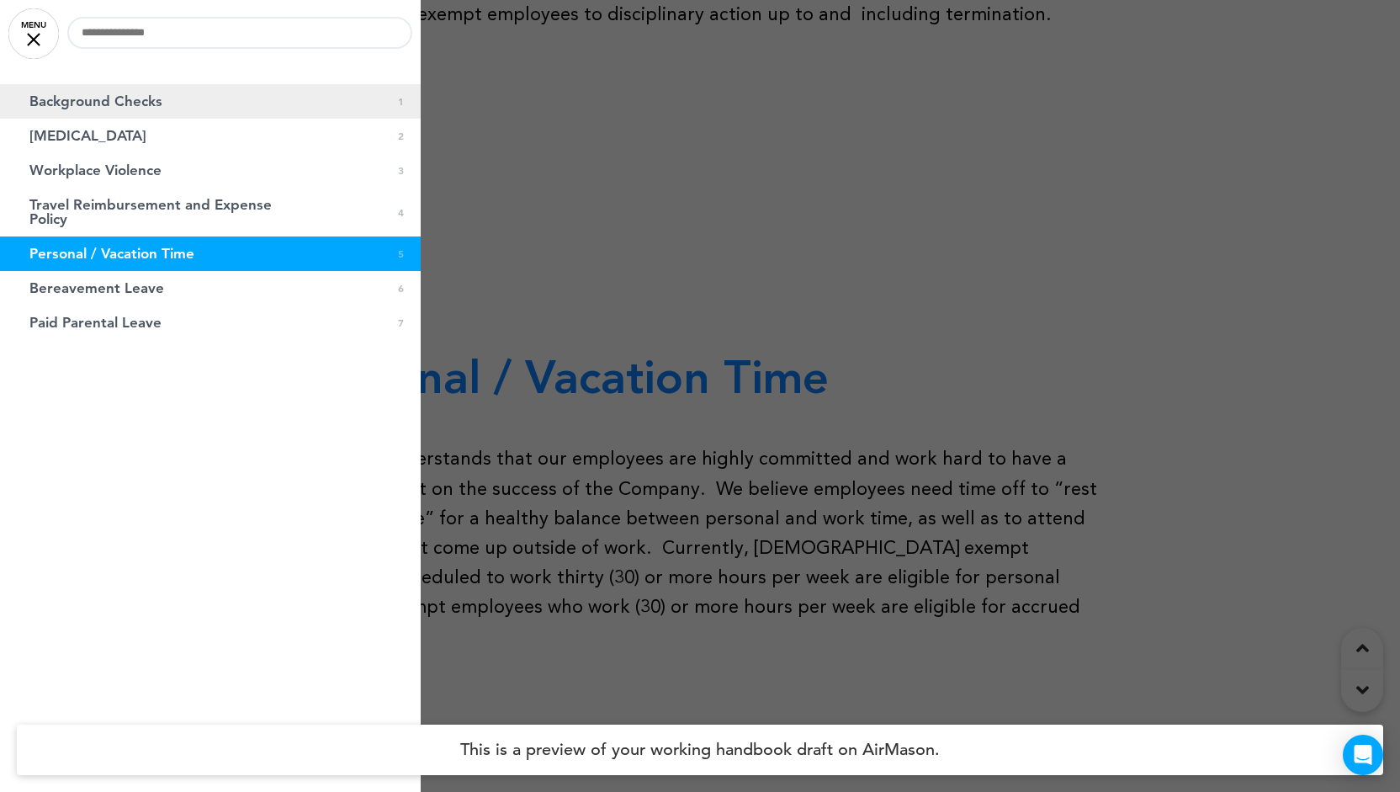
click at [135, 105] on span "Background Checks" at bounding box center [95, 101] width 133 height 14
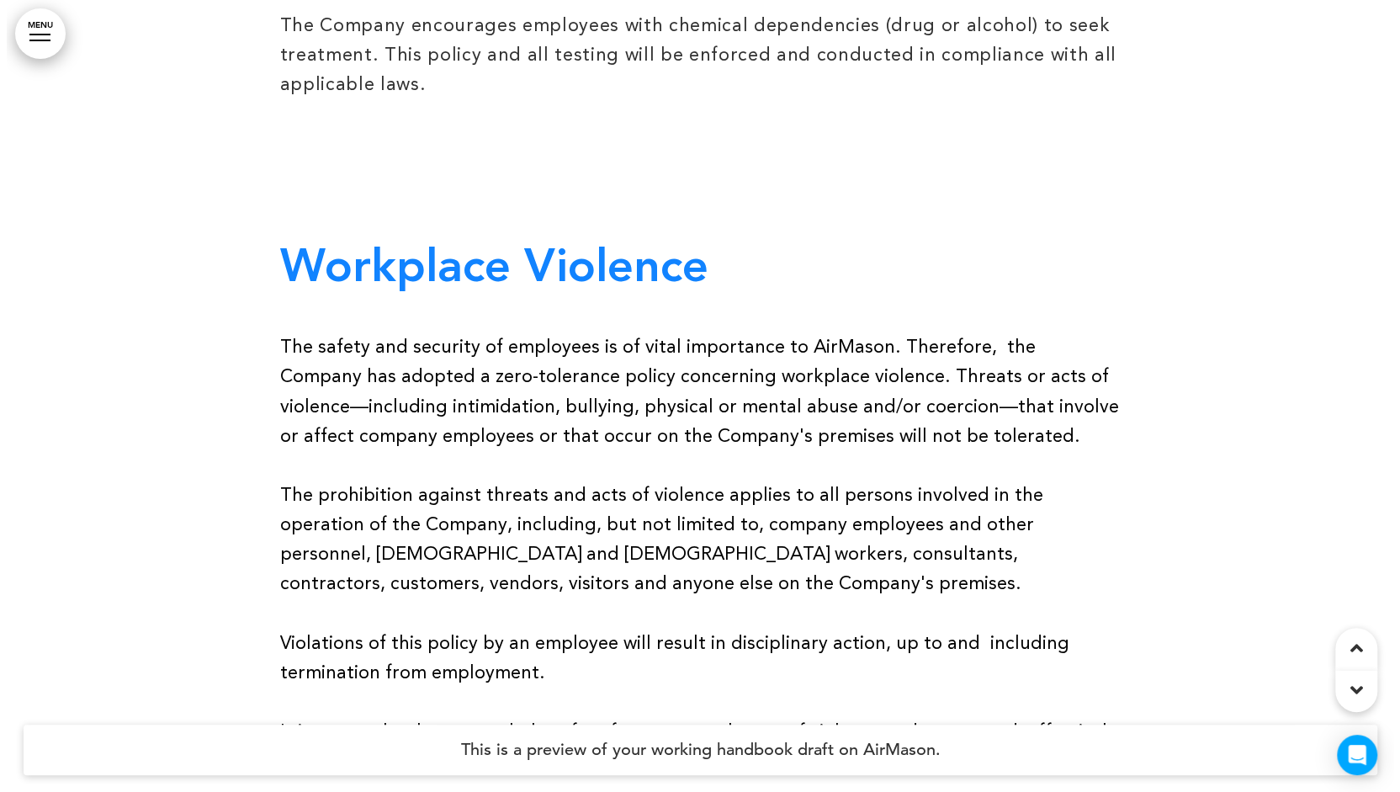
scroll to position [2122, 0]
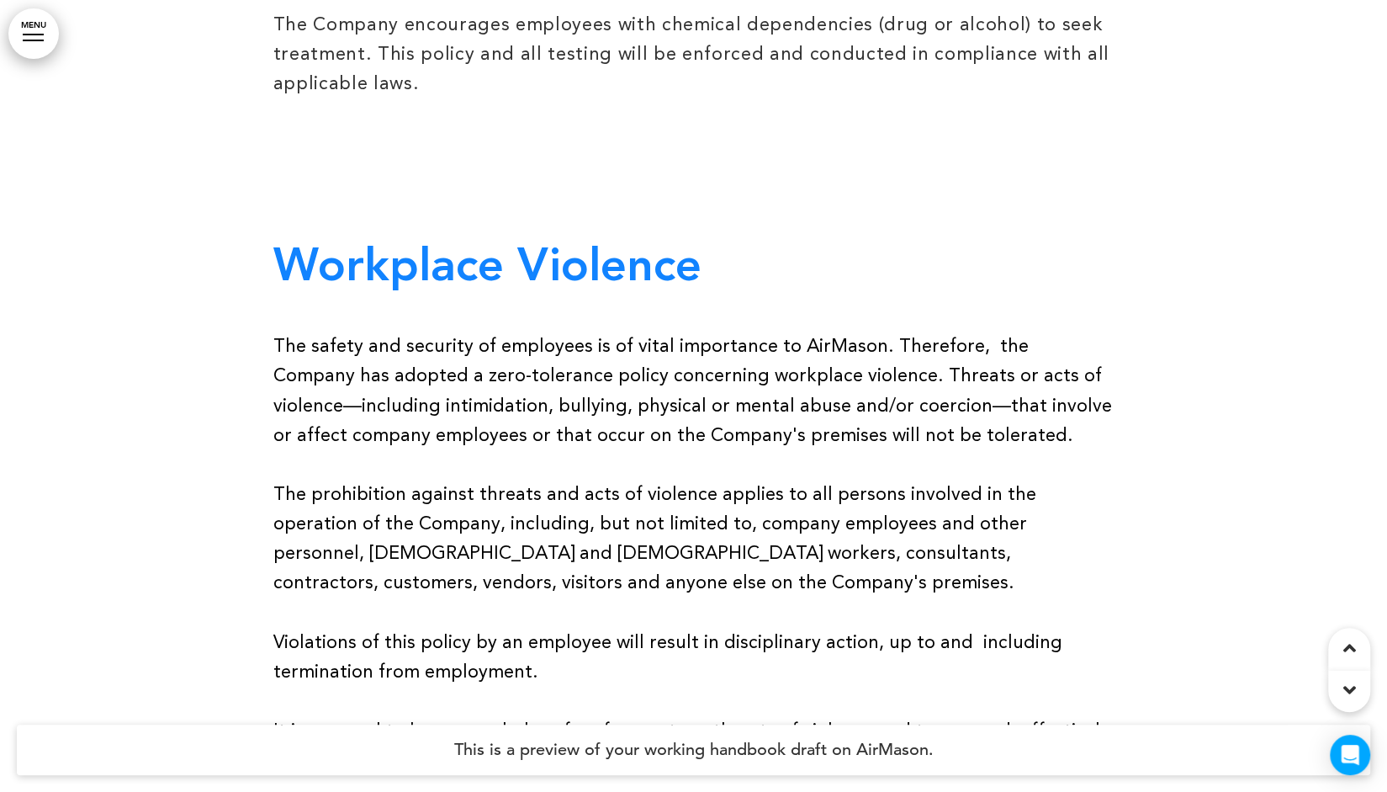
click at [39, 43] on link "MENU" at bounding box center [33, 33] width 50 height 50
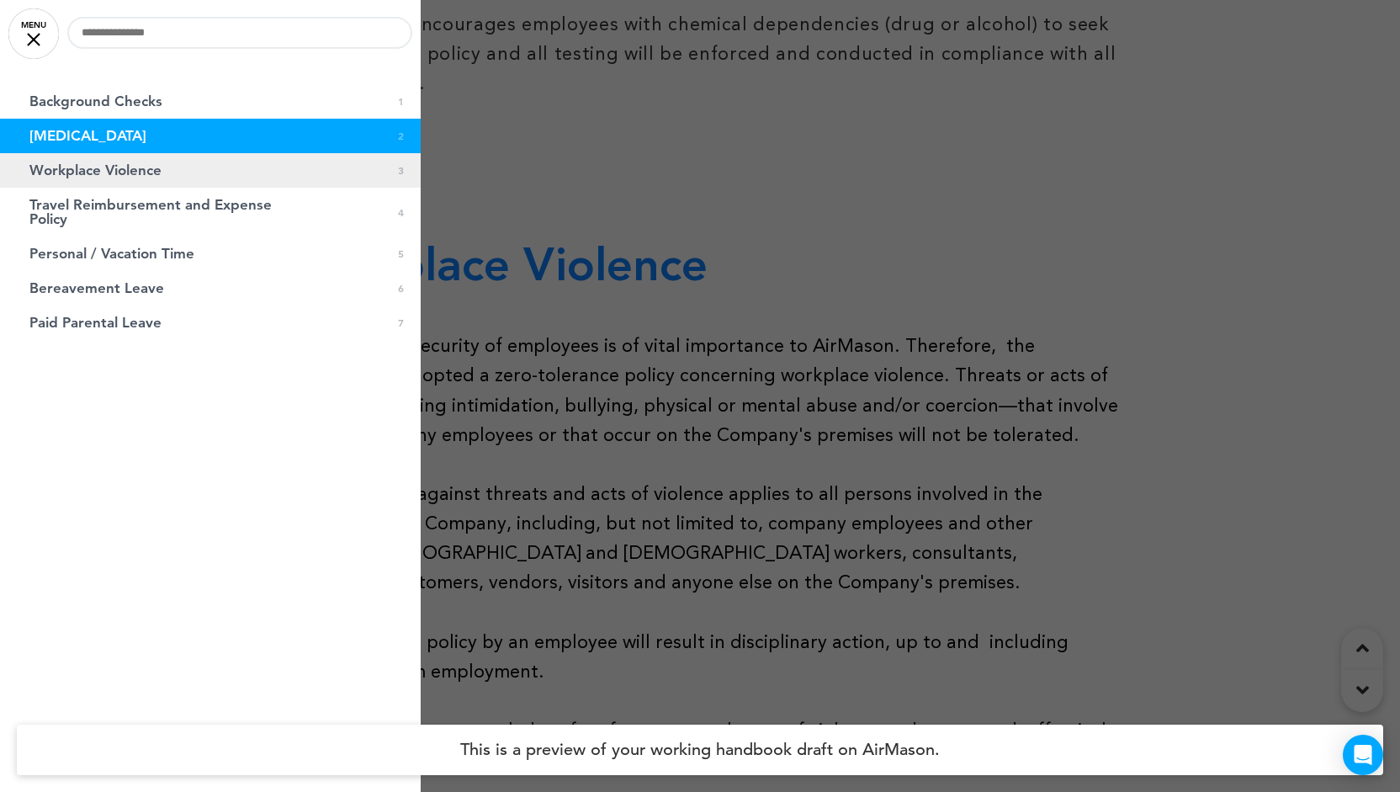
click at [135, 176] on span "Workplace Violence" at bounding box center [95, 170] width 132 height 14
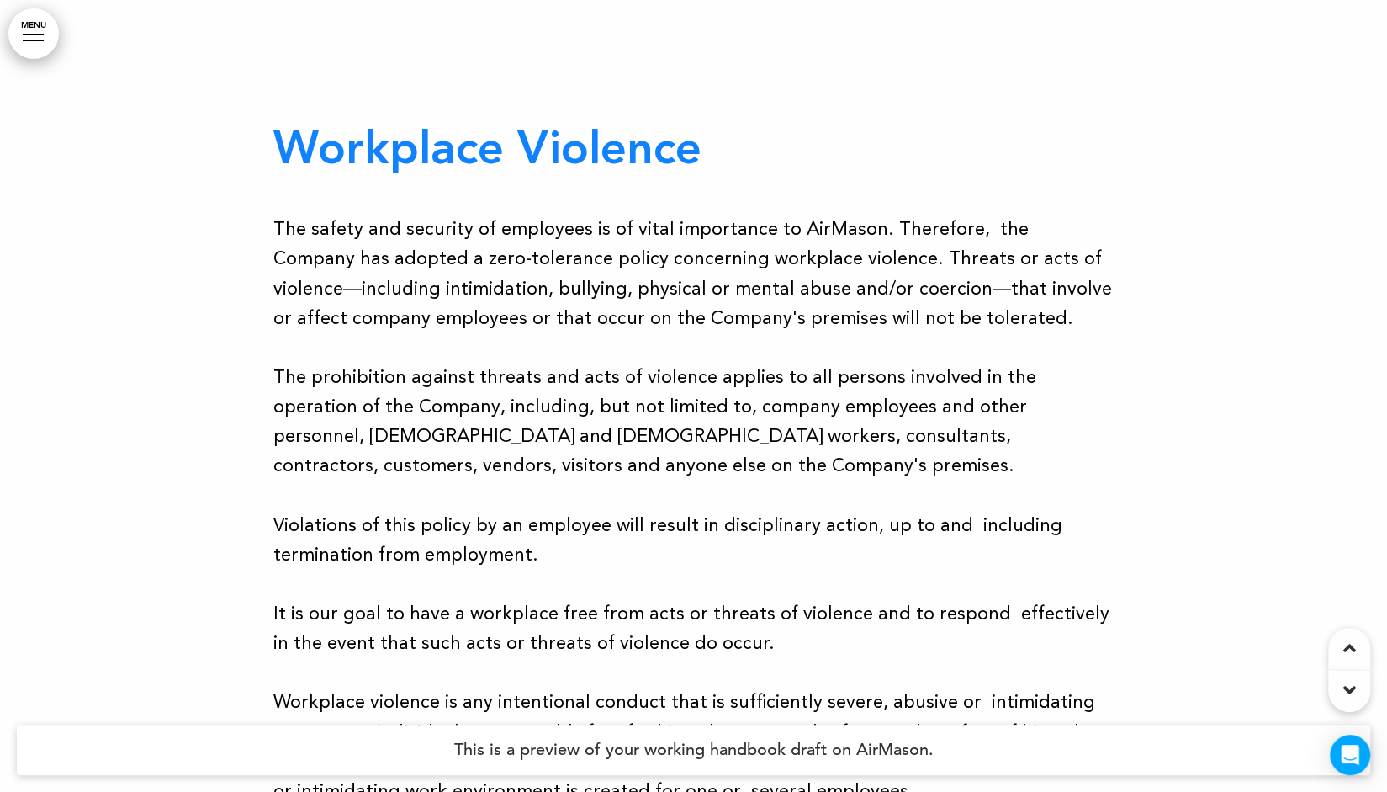
scroll to position [2240, 0]
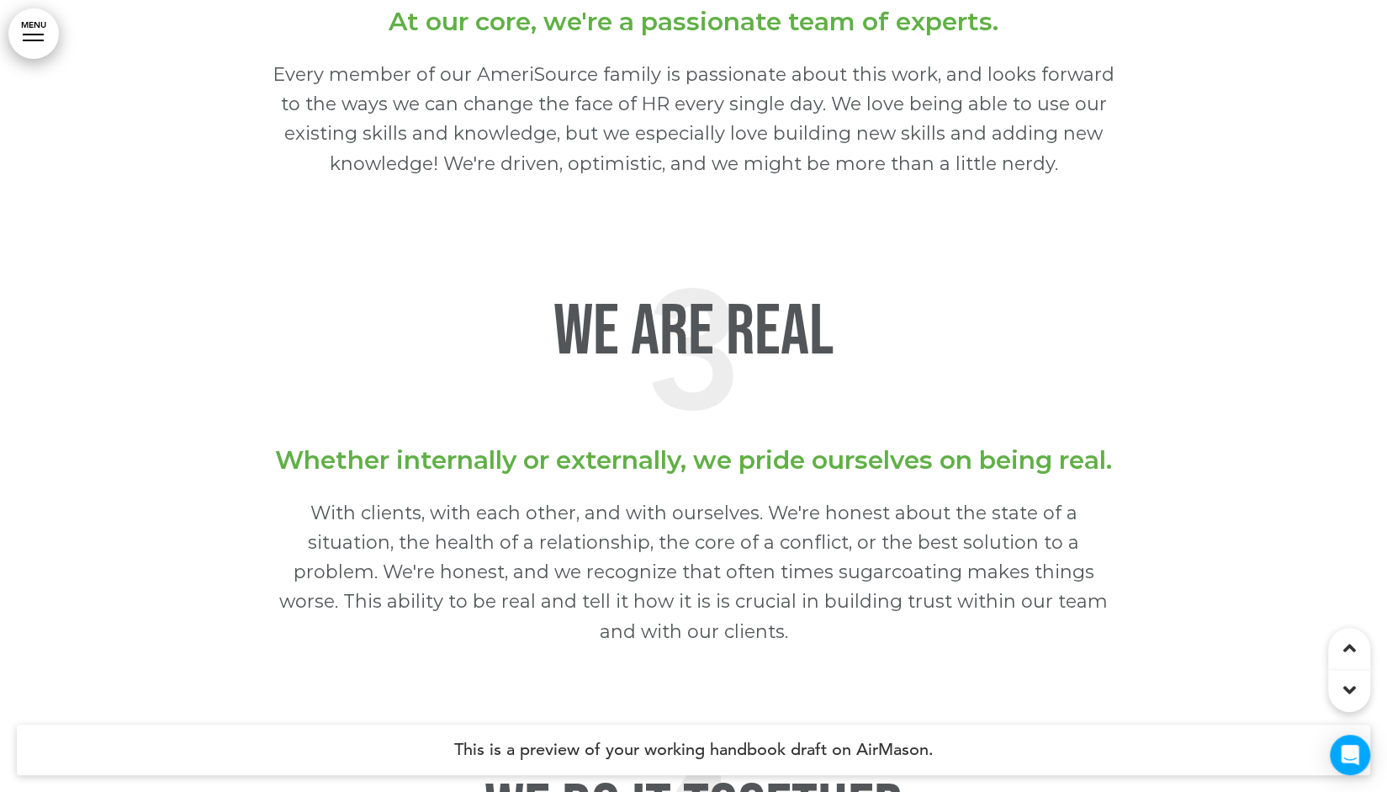
scroll to position [3921, 0]
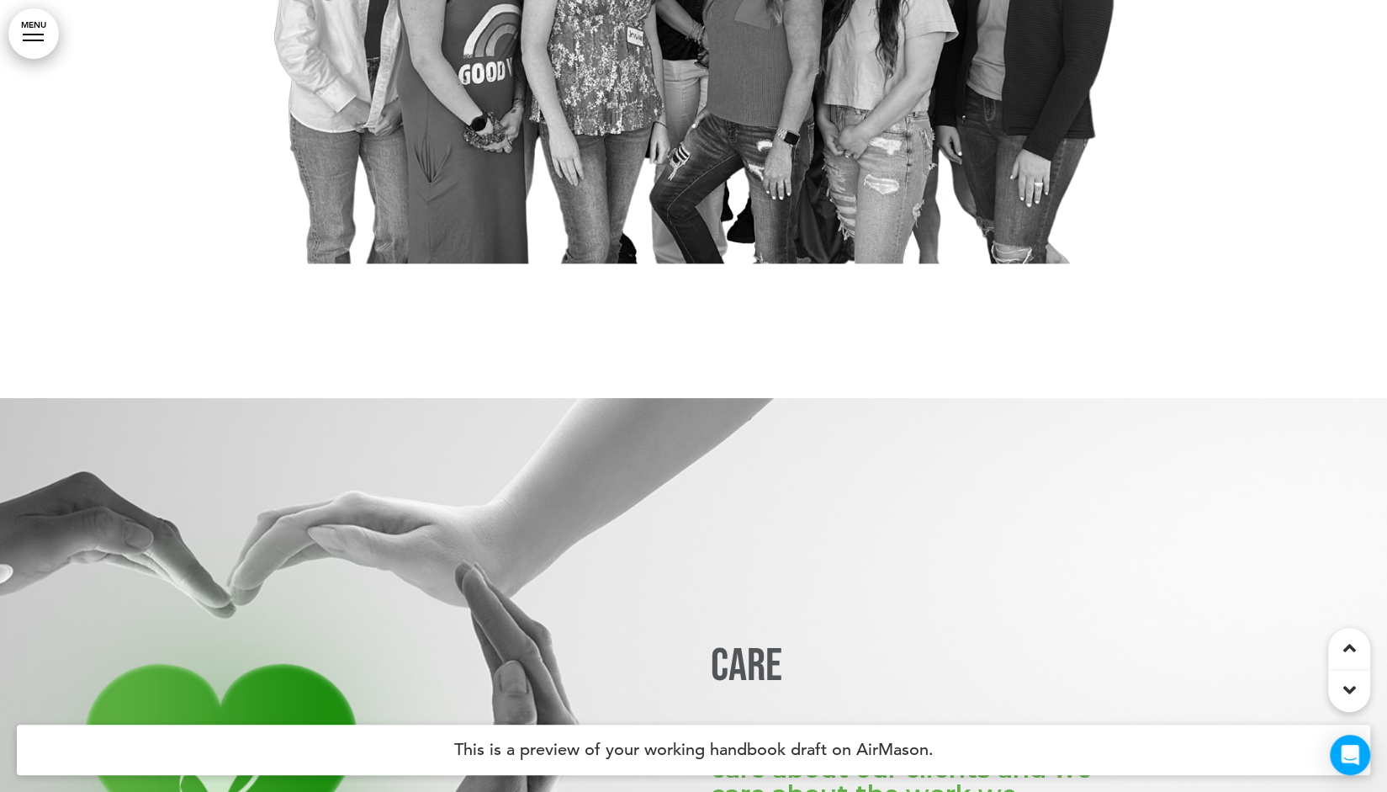
scroll to position [5440, 0]
